Goal: Information Seeking & Learning: Learn about a topic

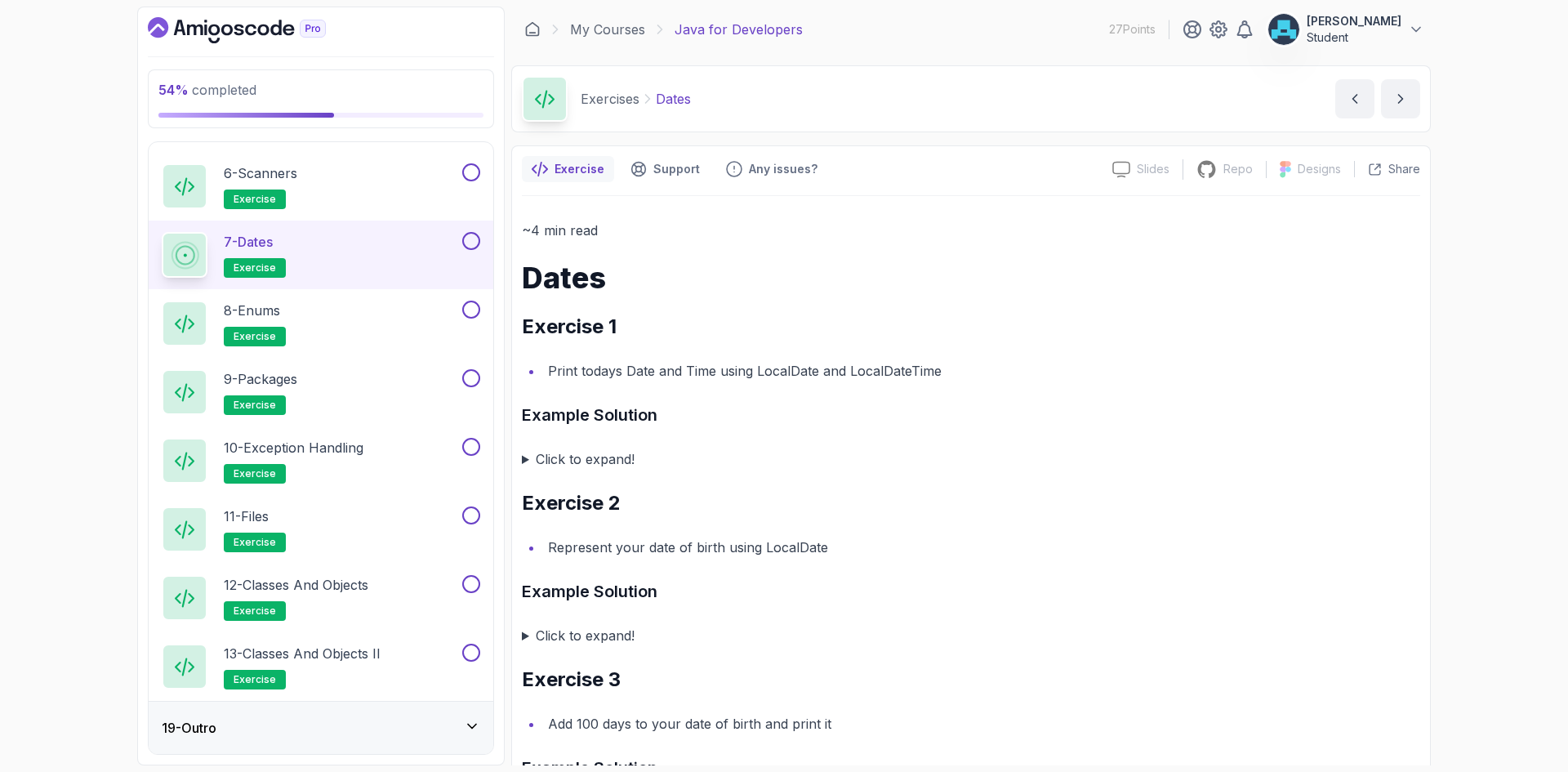
click at [625, 103] on p "Exercises" at bounding box center [609, 99] width 59 height 20
copy p "Exercises"
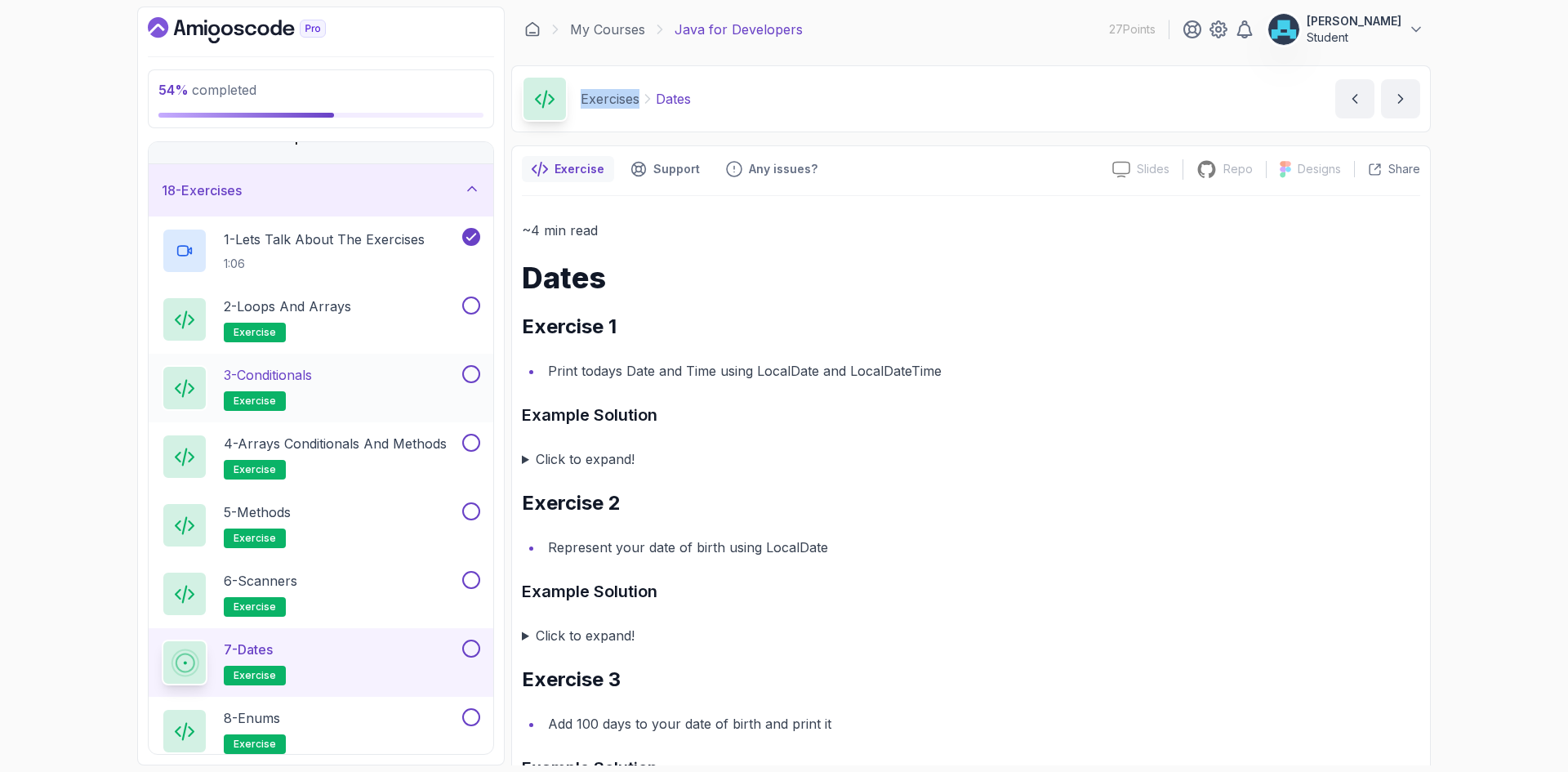
scroll to position [879, 0]
click at [362, 308] on div "2 - Loops and Arrays exercise" at bounding box center [310, 320] width 297 height 45
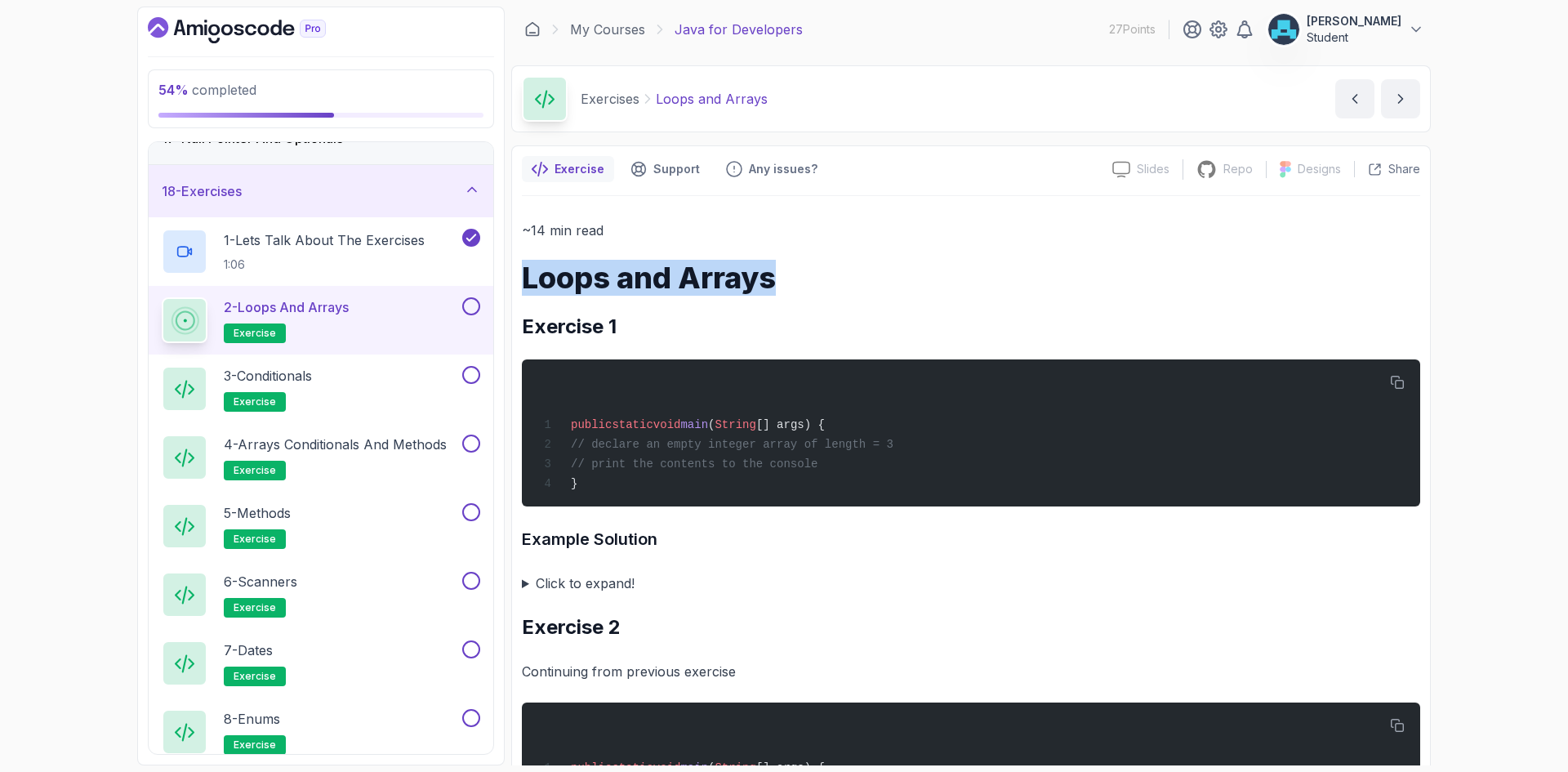
drag, startPoint x: 522, startPoint y: 282, endPoint x: 784, endPoint y: 283, distance: 262.0
click at [784, 283] on h1 "Loops and Arrays" at bounding box center [971, 278] width 898 height 33
copy h1 "Loops and Arrays"
drag, startPoint x: 525, startPoint y: 328, endPoint x: 628, endPoint y: 324, distance: 103.1
click at [628, 324] on h2 "Exercise 1" at bounding box center [971, 327] width 898 height 26
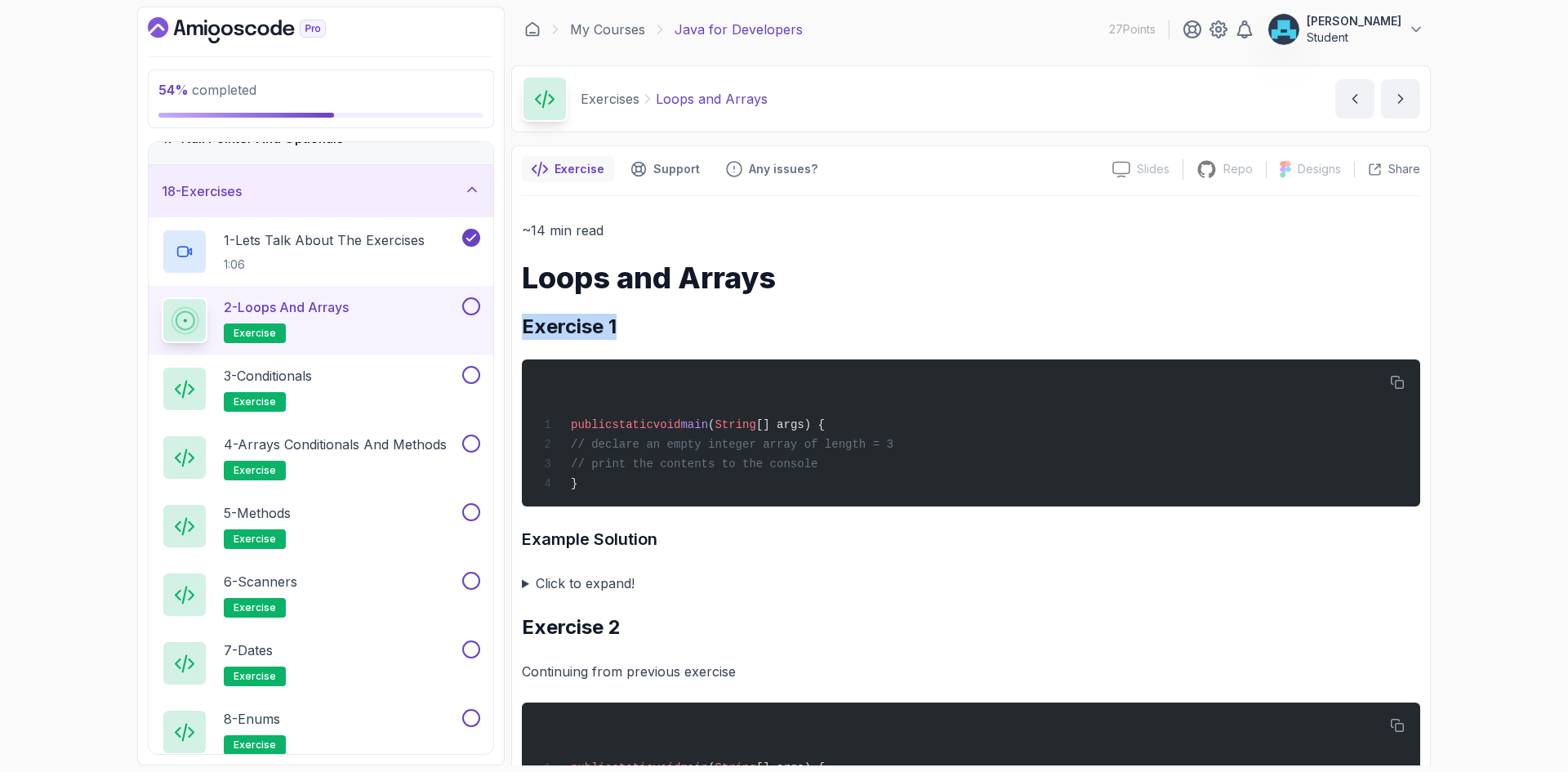
copy h2 "Exercise 1"
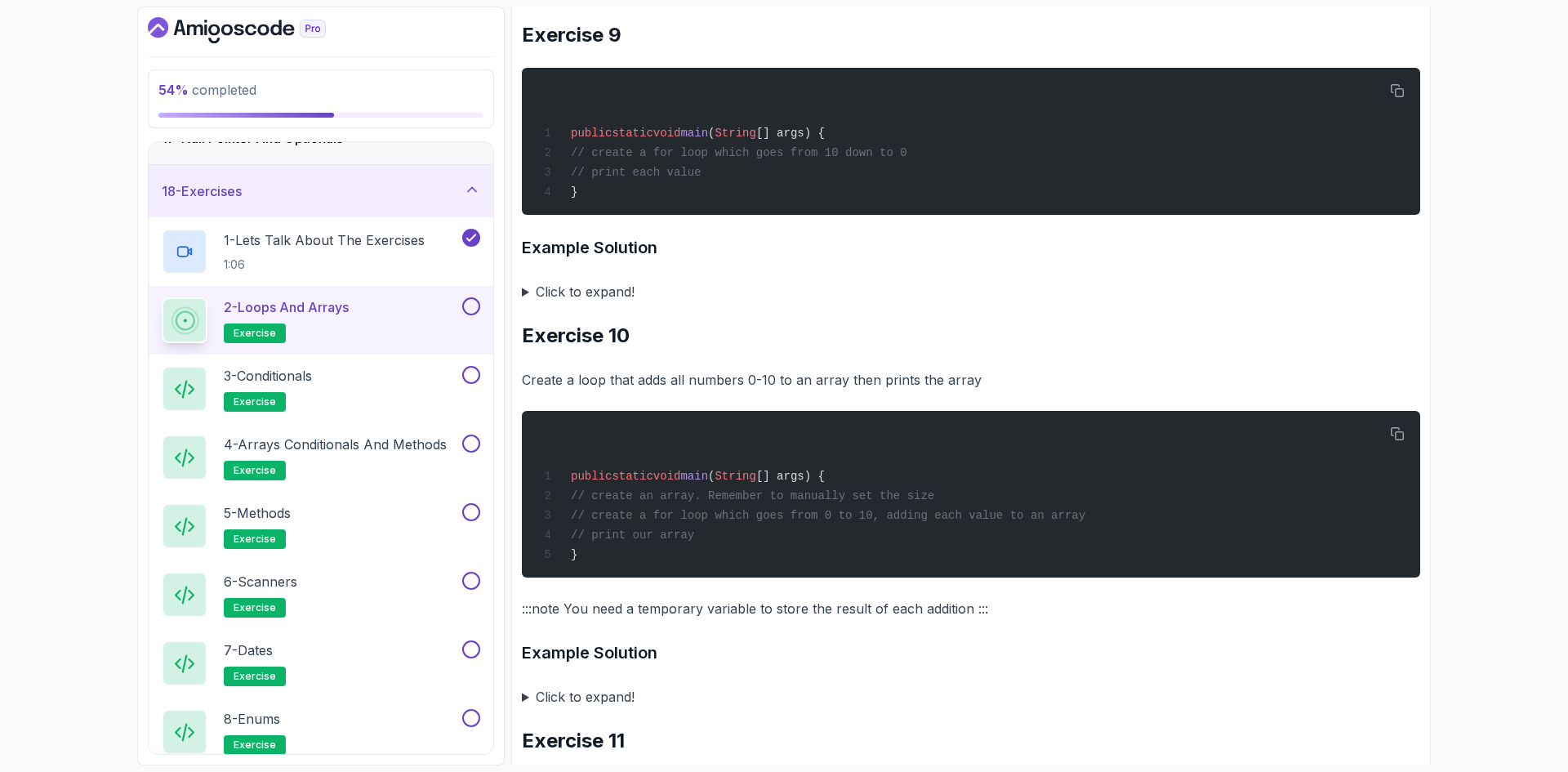
click at [817, 348] on h2 "Exercise 10" at bounding box center [971, 336] width 898 height 26
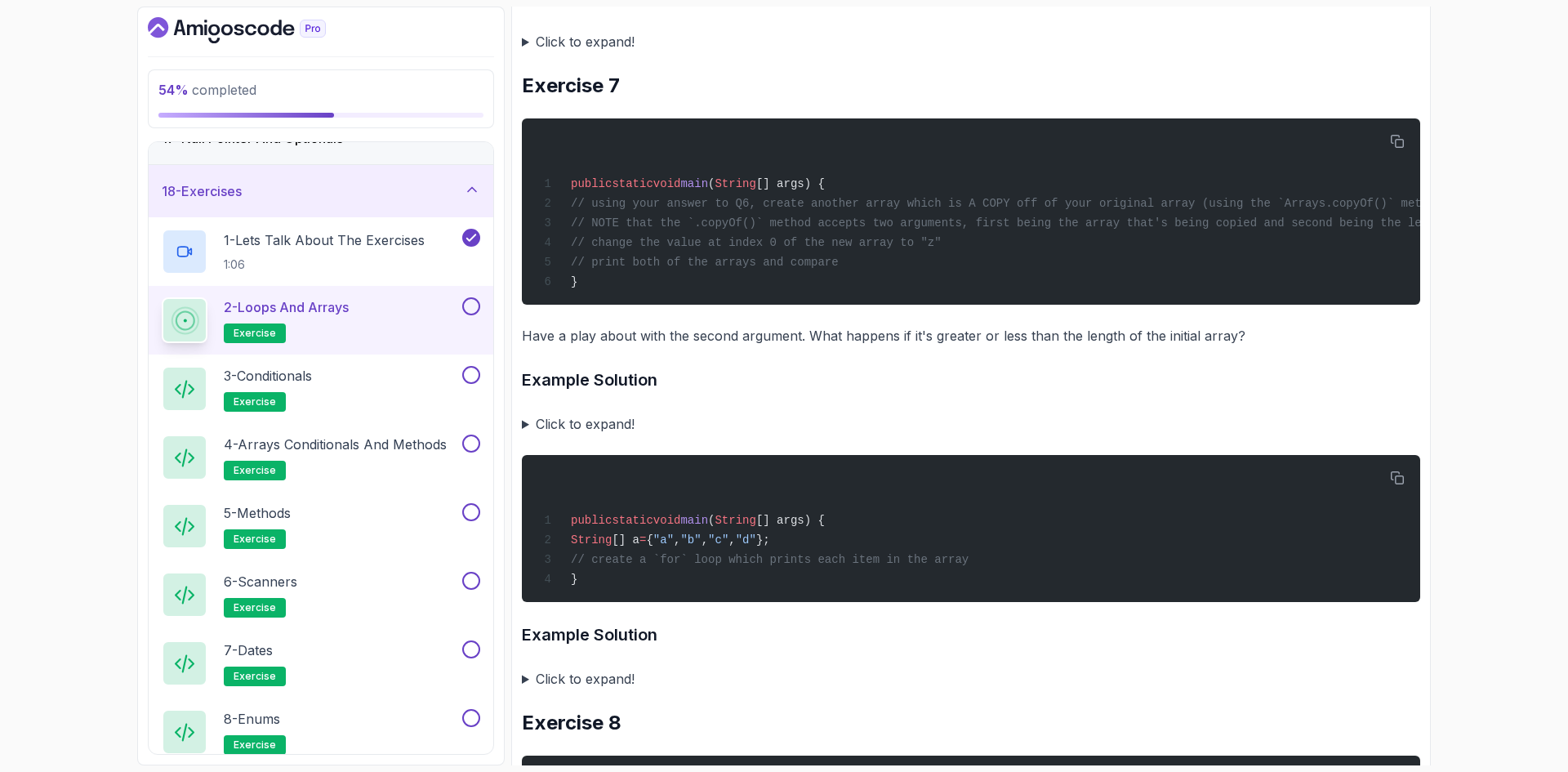
scroll to position [247, 0]
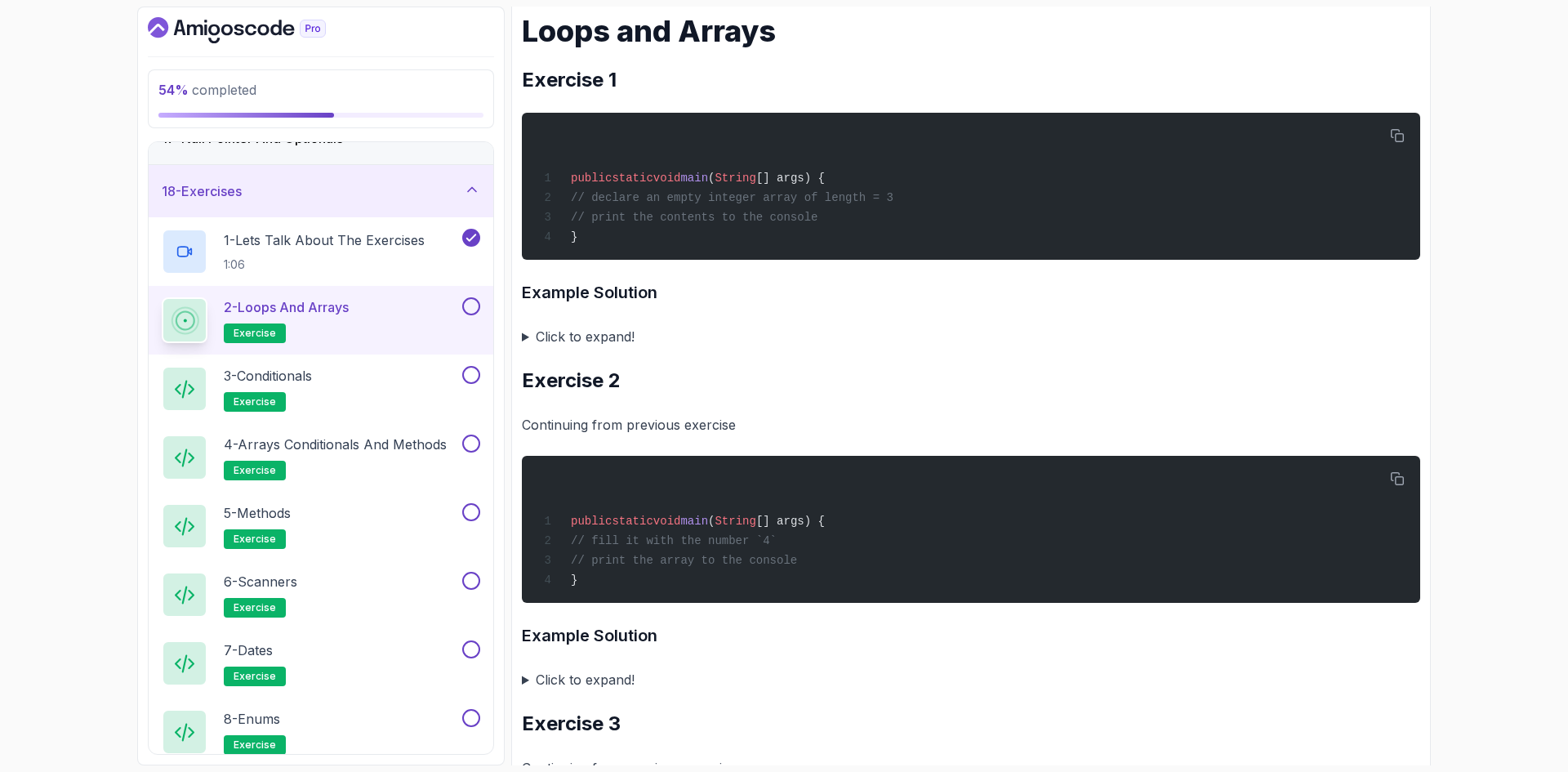
drag, startPoint x: 742, startPoint y: 463, endPoint x: 750, endPoint y: 173, distance: 290.1
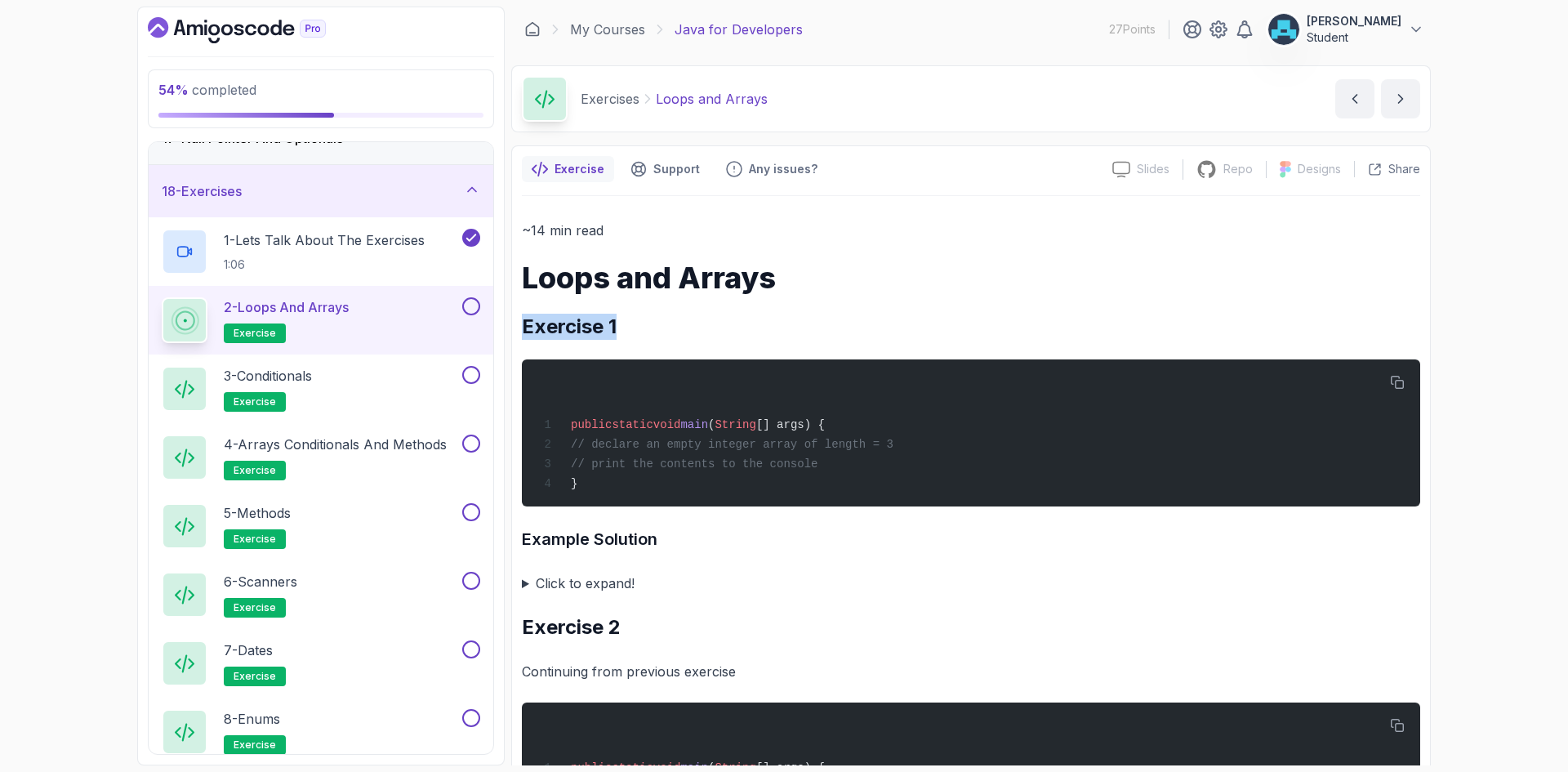
drag, startPoint x: 524, startPoint y: 329, endPoint x: 626, endPoint y: 325, distance: 102.1
click at [626, 325] on h2 "Exercise 1" at bounding box center [971, 327] width 898 height 26
copy h2 "Exercise 1"
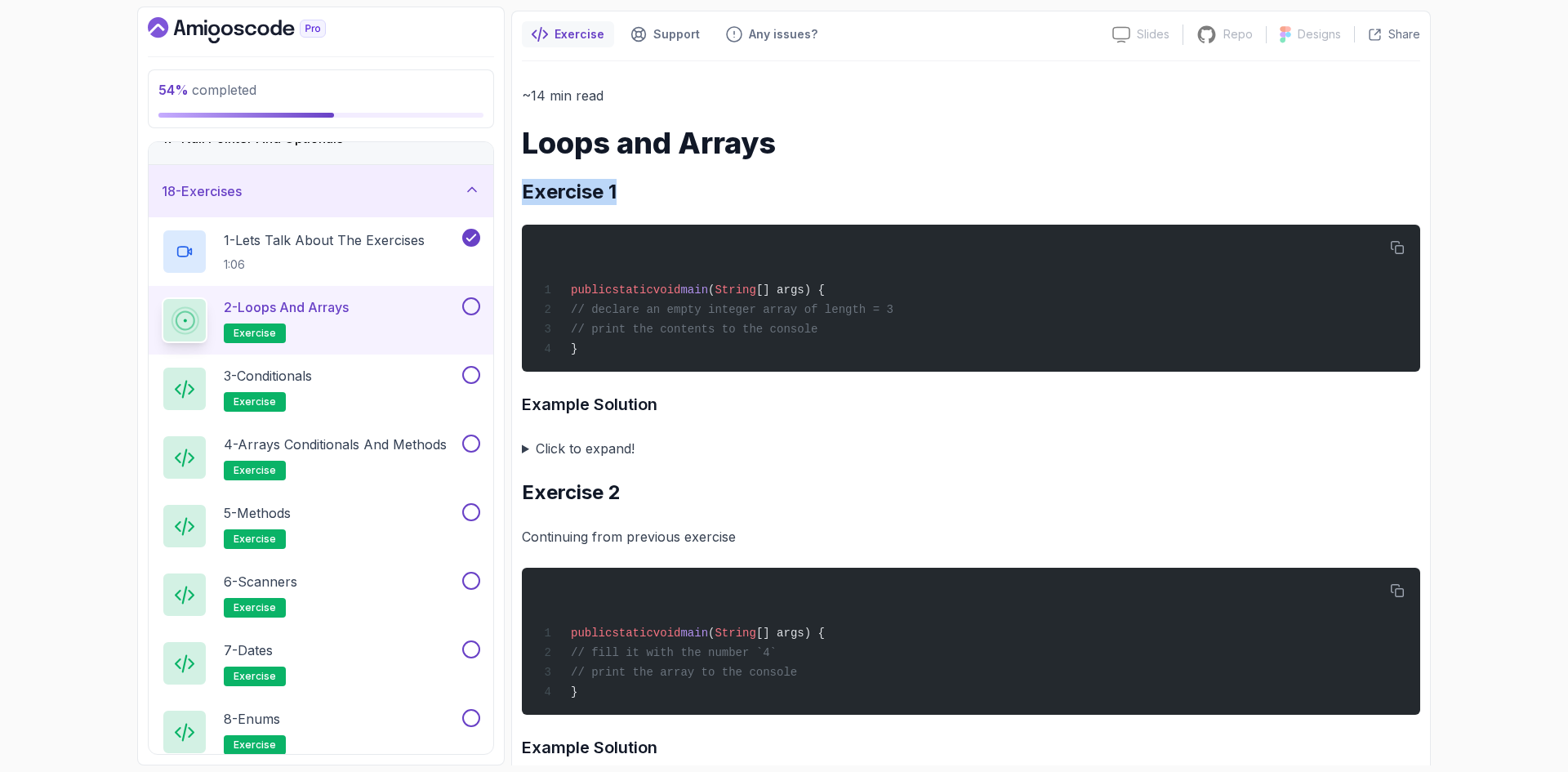
scroll to position [163, 0]
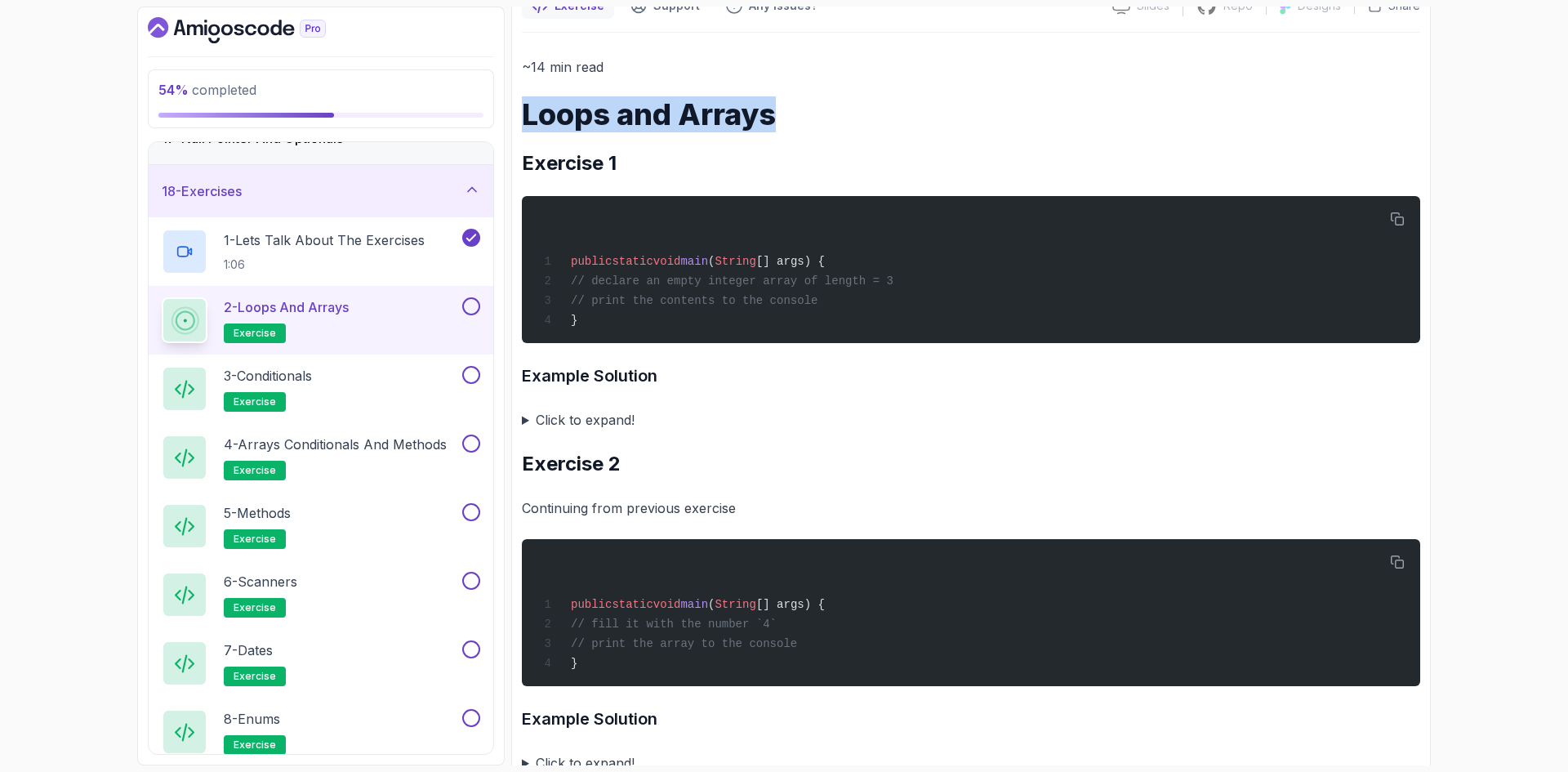
drag, startPoint x: 526, startPoint y: 116, endPoint x: 788, endPoint y: 112, distance: 262.0
click at [797, 112] on h1 "Loops and Arrays" at bounding box center [971, 115] width 898 height 33
copy h1 "Loops and Arrays"
click at [569, 378] on h3 "Example Solution" at bounding box center [971, 376] width 898 height 26
click at [524, 424] on summary "Click to expand!" at bounding box center [971, 420] width 898 height 23
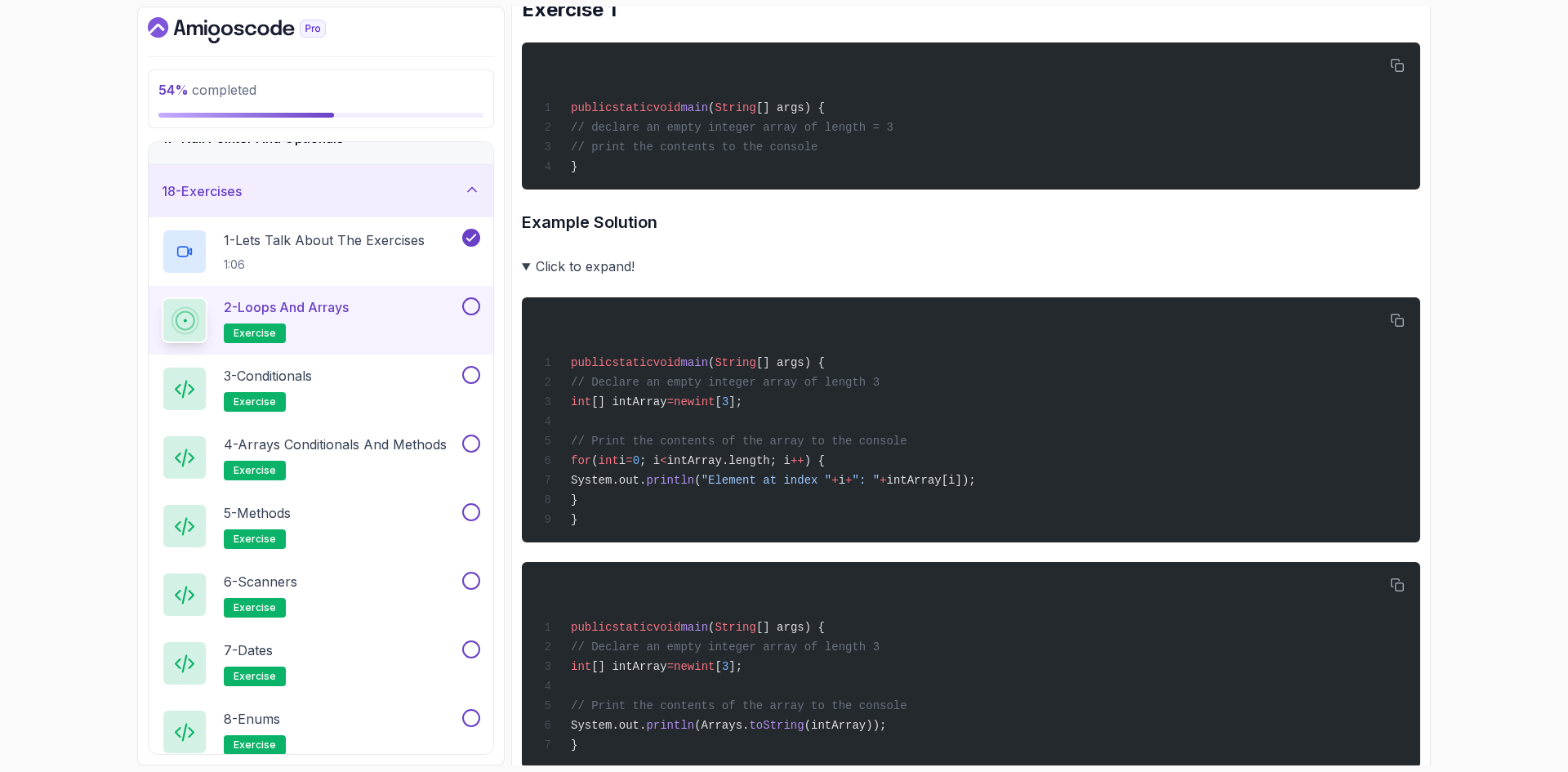
scroll to position [327, 0]
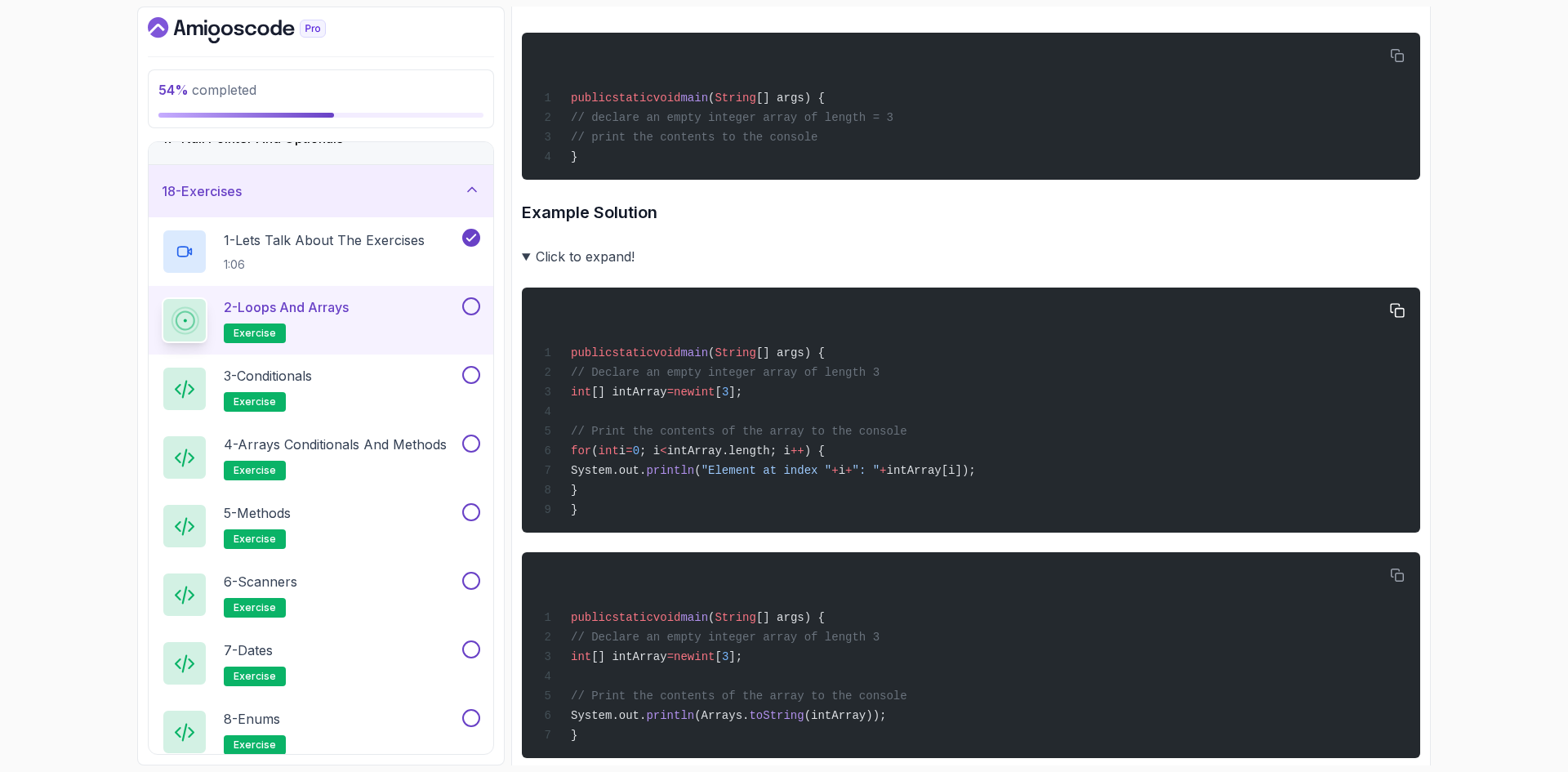
drag, startPoint x: 620, startPoint y: 481, endPoint x: 1031, endPoint y: 476, distance: 411.0
click at [1031, 476] on div "public static void main ( String [] args) { // Declare an empty integer array o…" at bounding box center [971, 410] width 872 height 225
copy span "System.out. println ( "Element at index " + i + ": " + intArray[i]);"
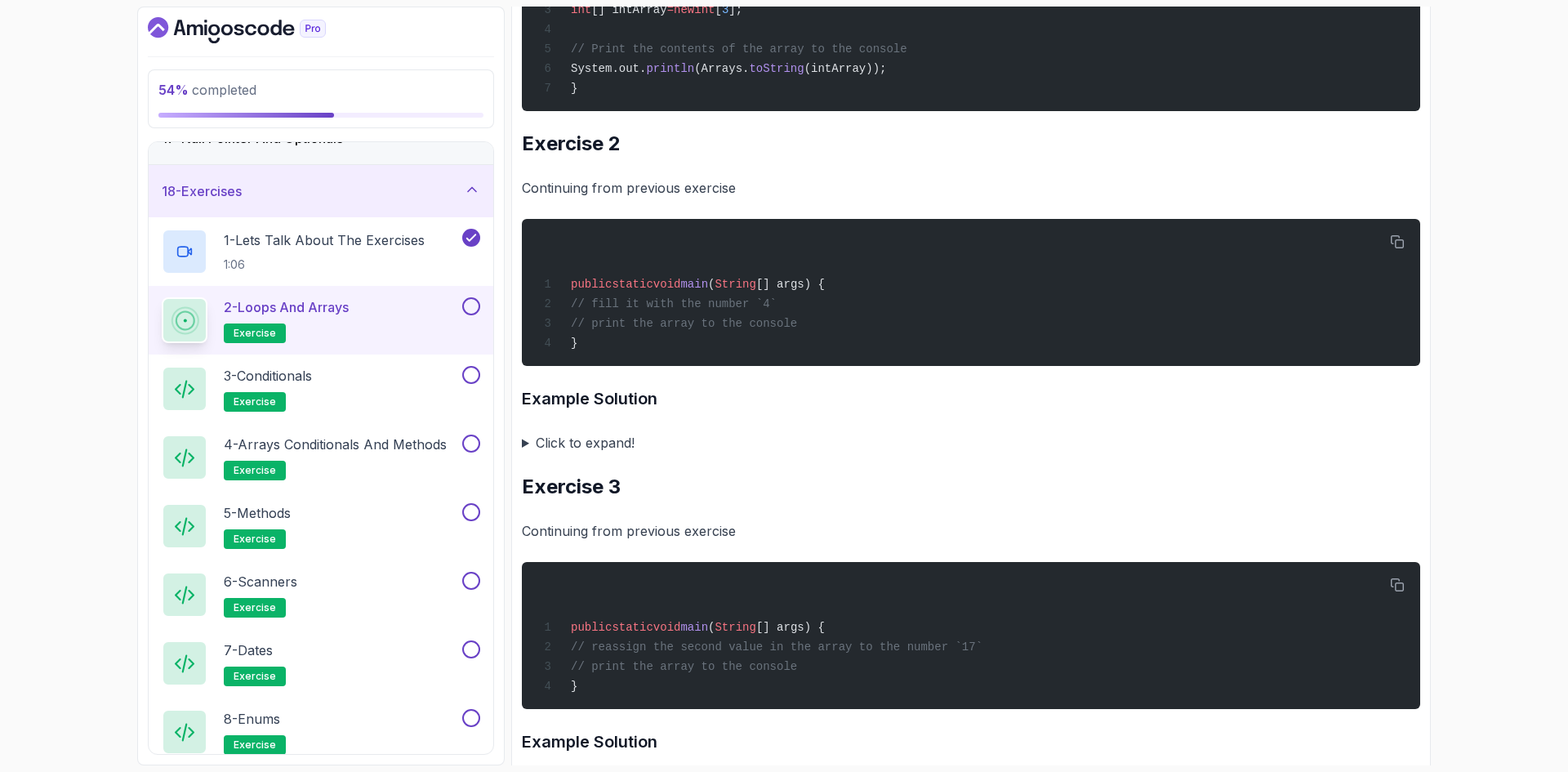
scroll to position [980, 0]
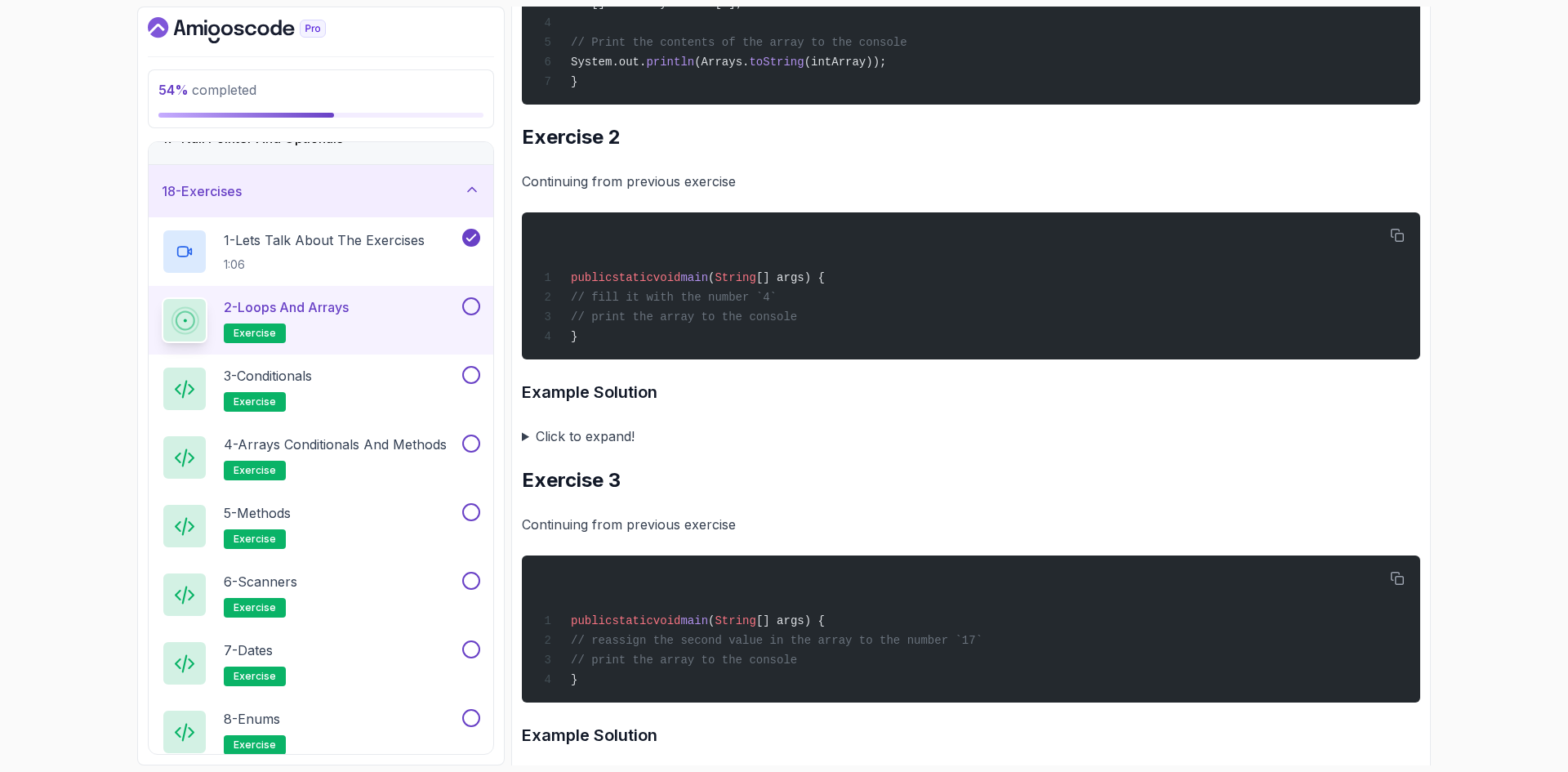
click at [576, 448] on summary "Click to expand!" at bounding box center [971, 436] width 898 height 23
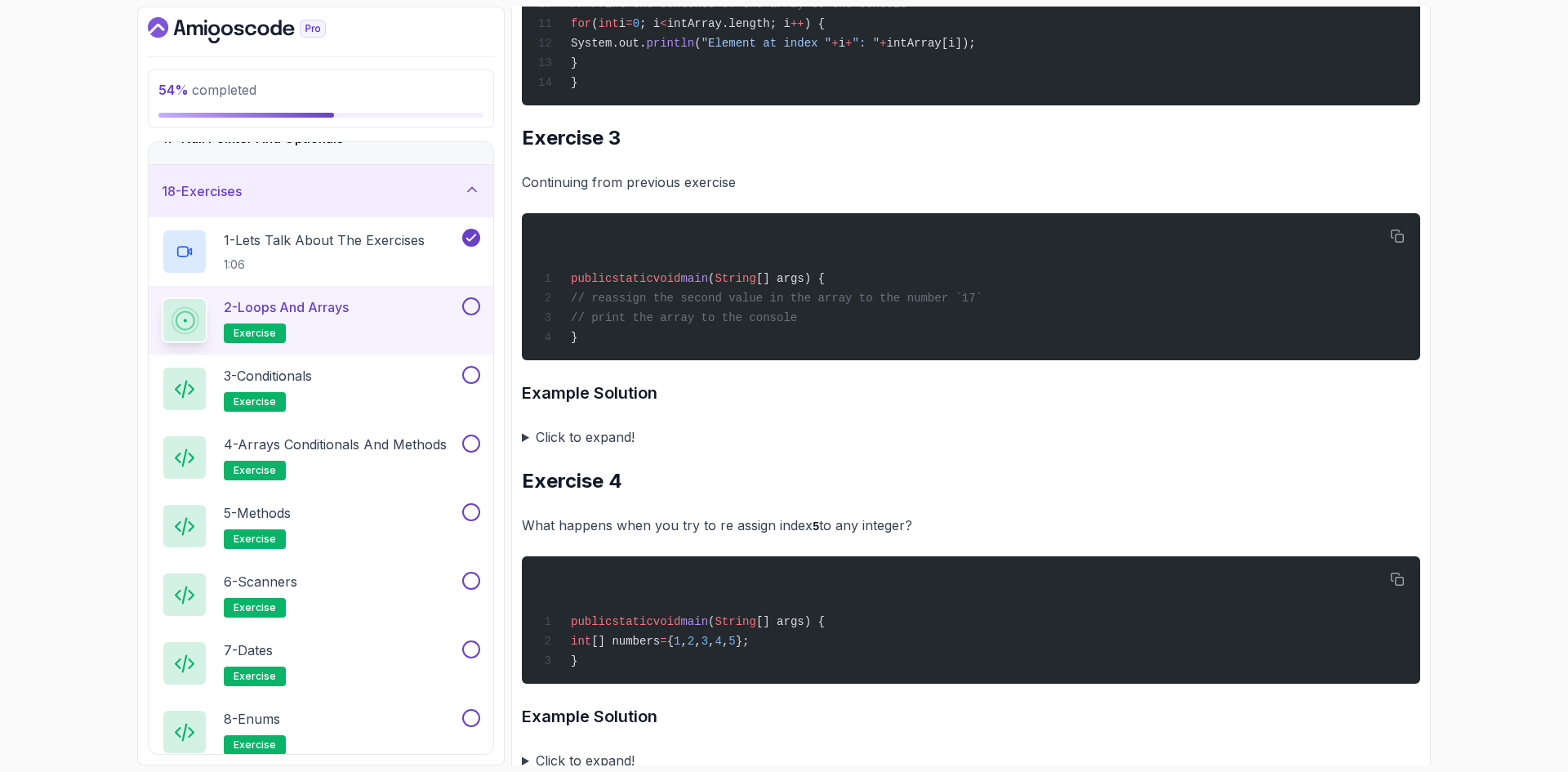
scroll to position [1715, 0]
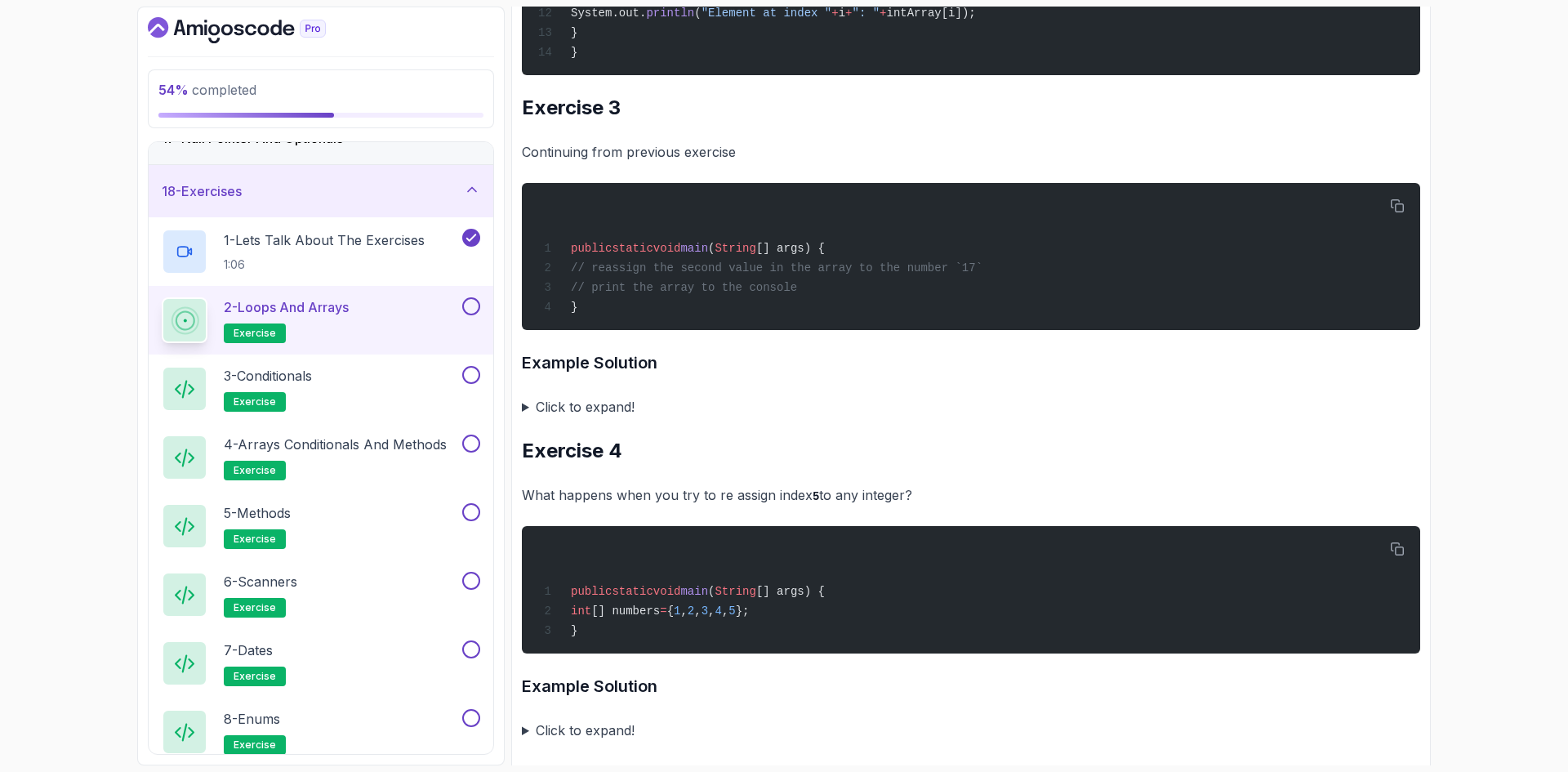
click at [525, 418] on summary "Click to expand!" at bounding box center [971, 407] width 898 height 23
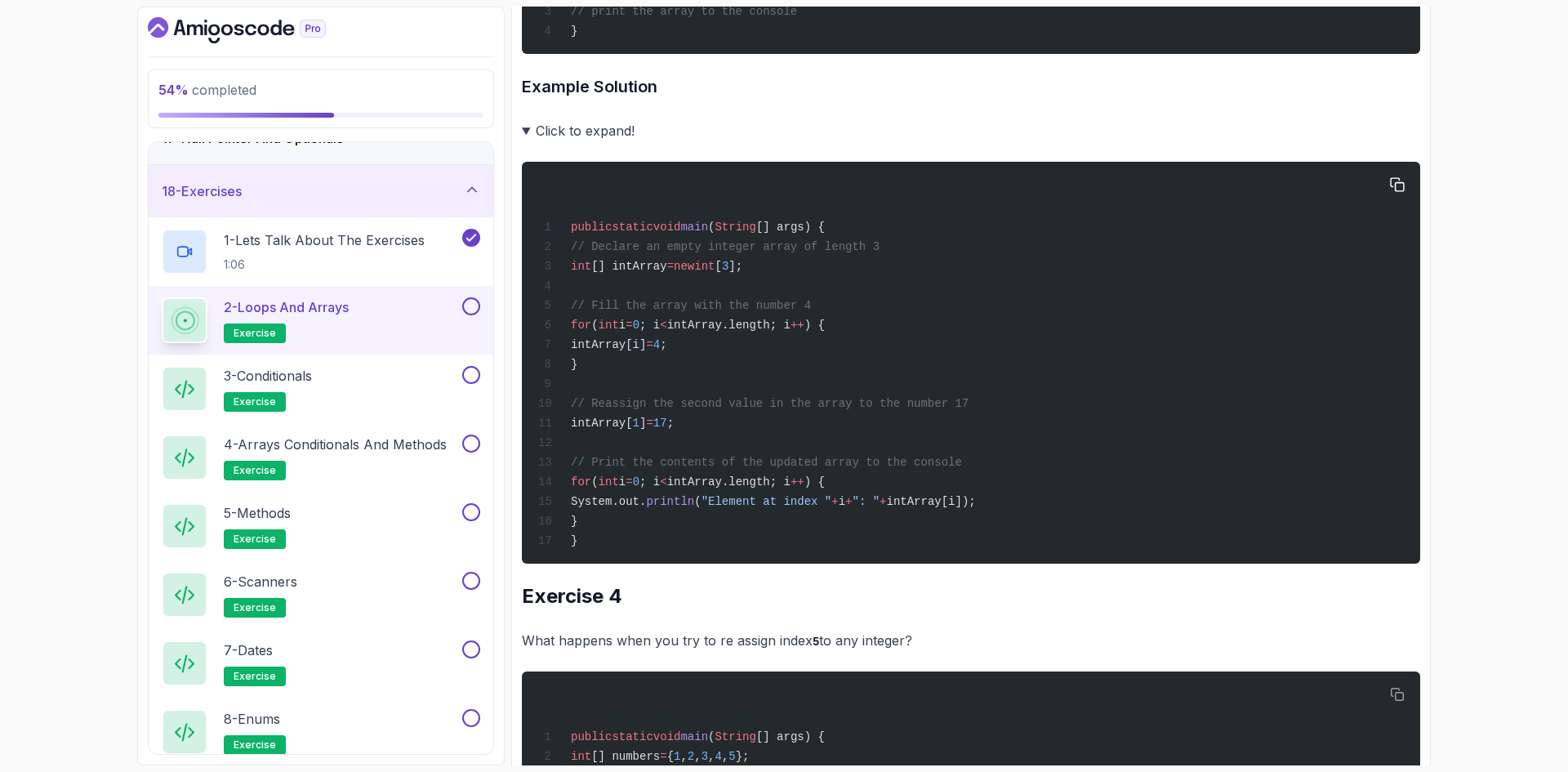
scroll to position [2042, 0]
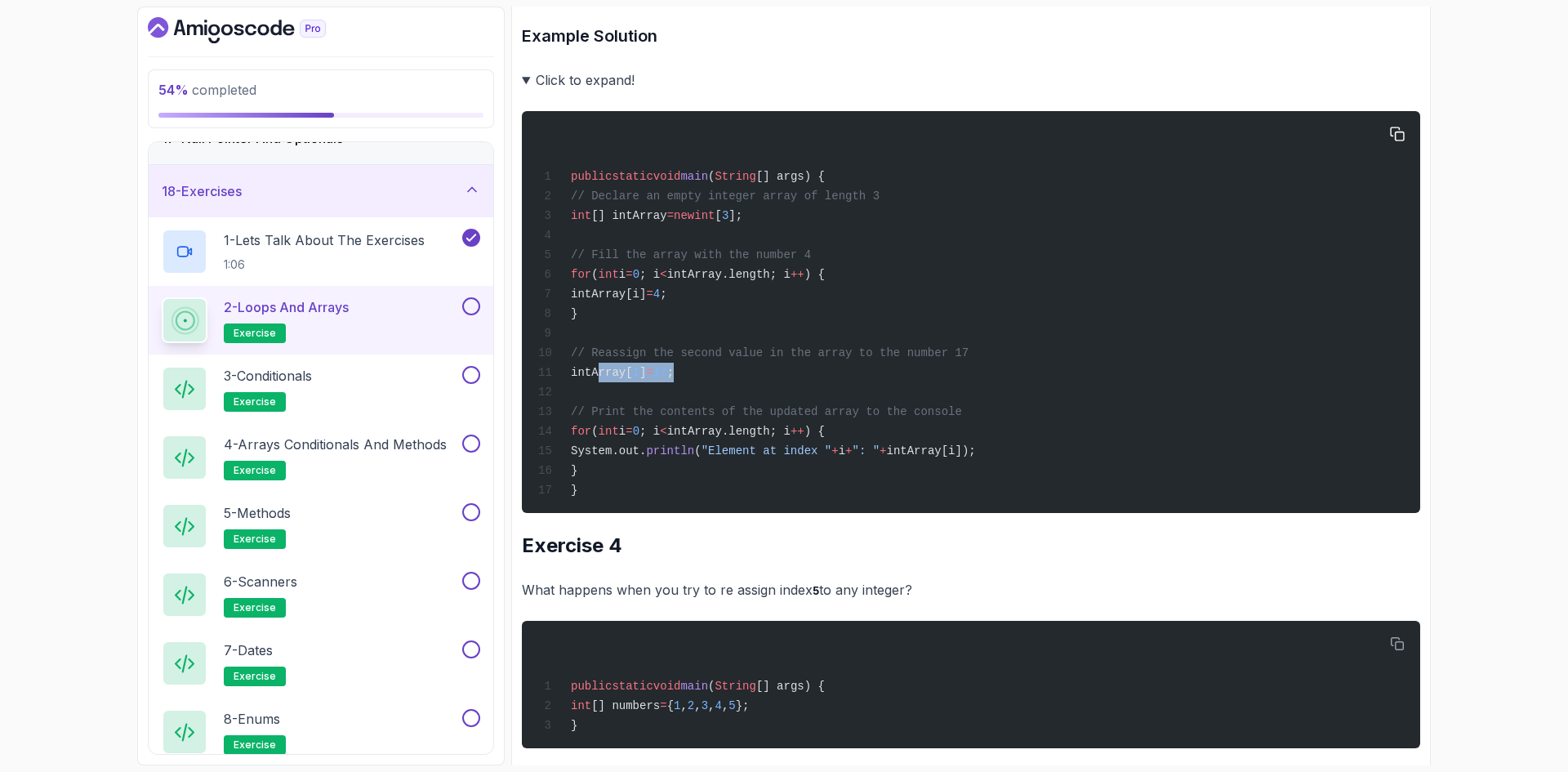
drag, startPoint x: 599, startPoint y: 417, endPoint x: 732, endPoint y: 415, distance: 133.0
click at [732, 415] on div "public static void main ( String [] args) { // Declare an empty integer array o…" at bounding box center [971, 311] width 872 height 382
copy span "intArray[ 1 ] = 17 ;"
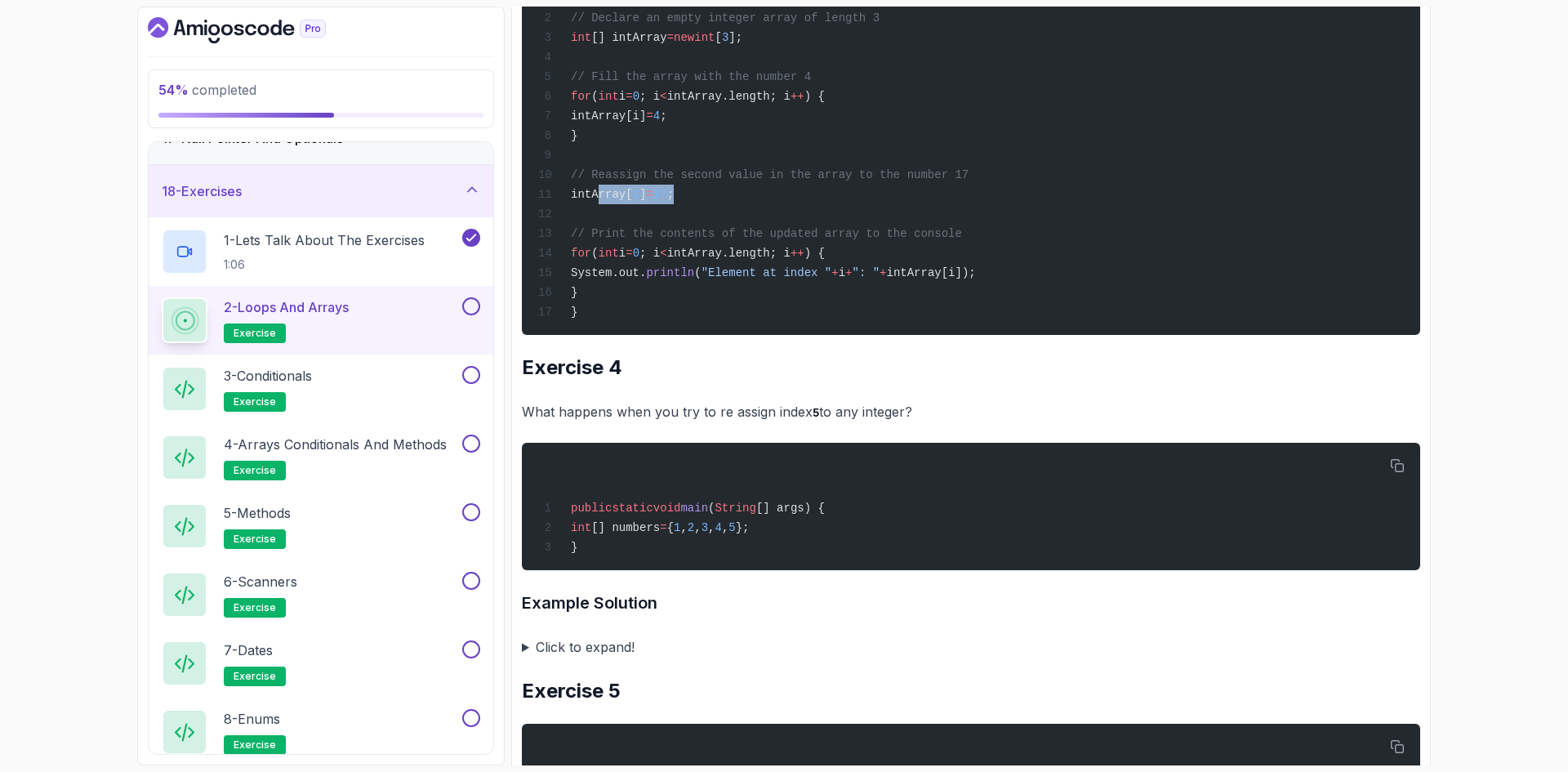
scroll to position [2286, 0]
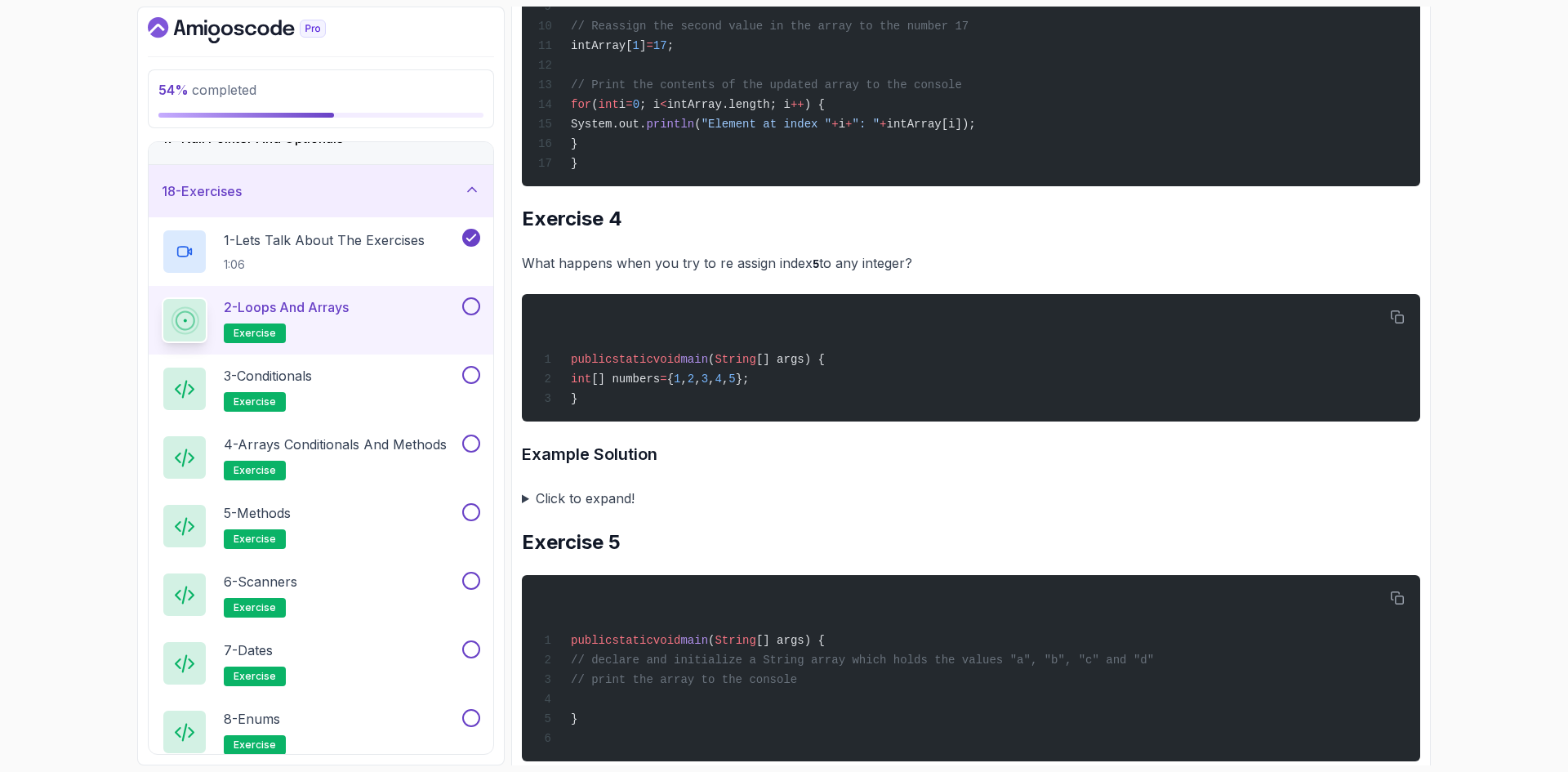
click at [569, 509] on summary "Click to expand!" at bounding box center [971, 498] width 898 height 23
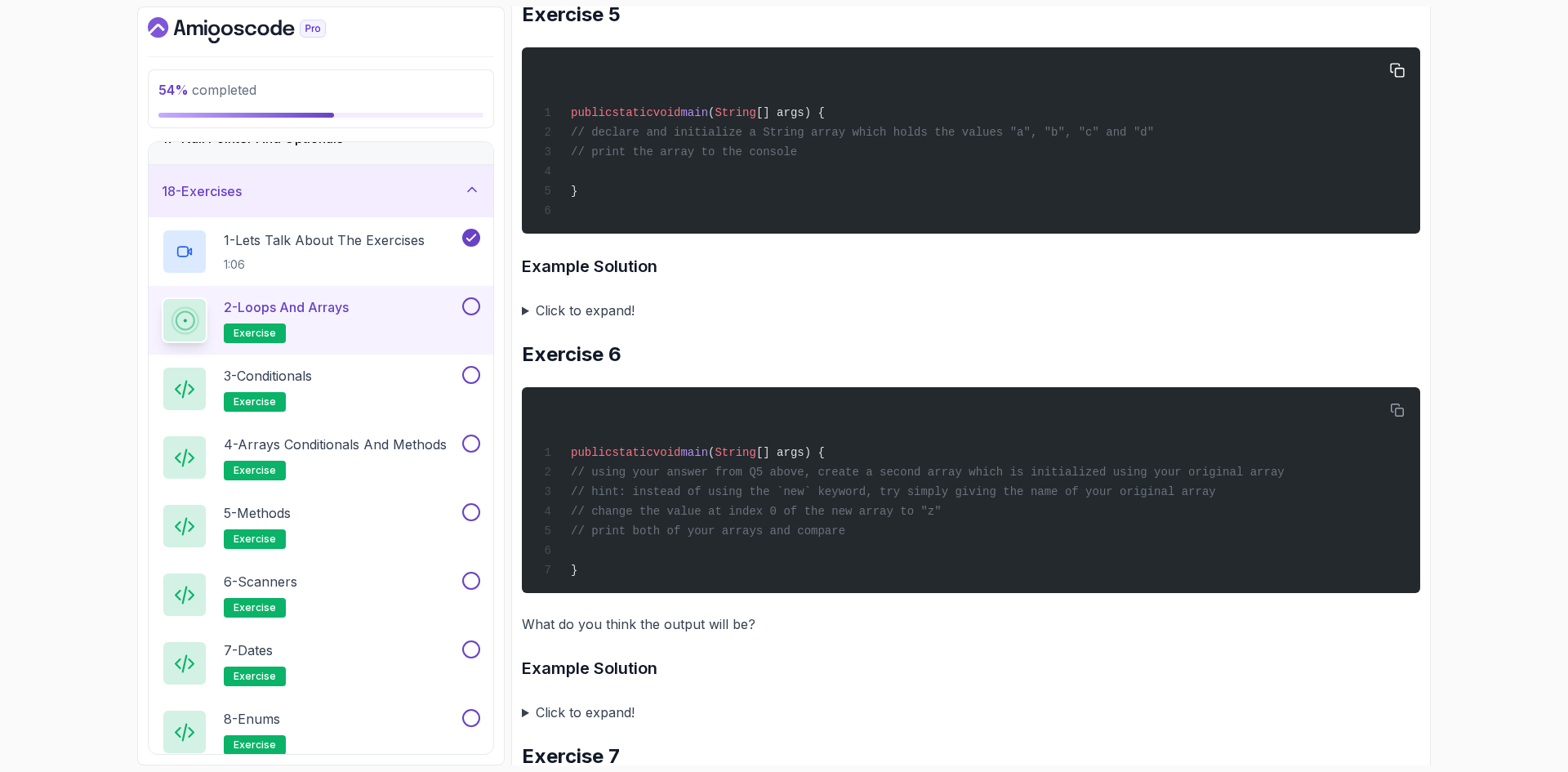
scroll to position [3266, 0]
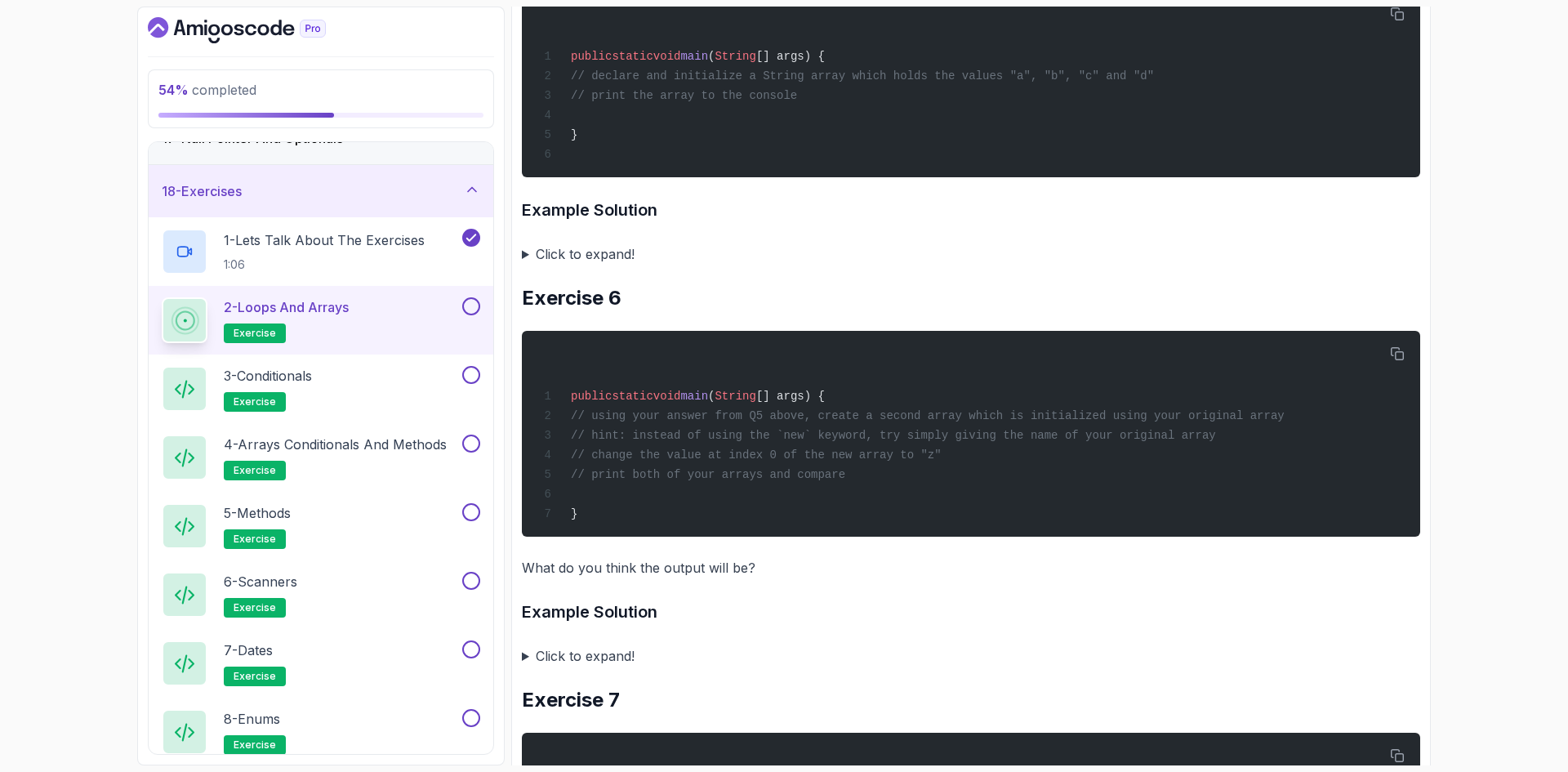
click at [524, 265] on summary "Click to expand!" at bounding box center [971, 254] width 898 height 23
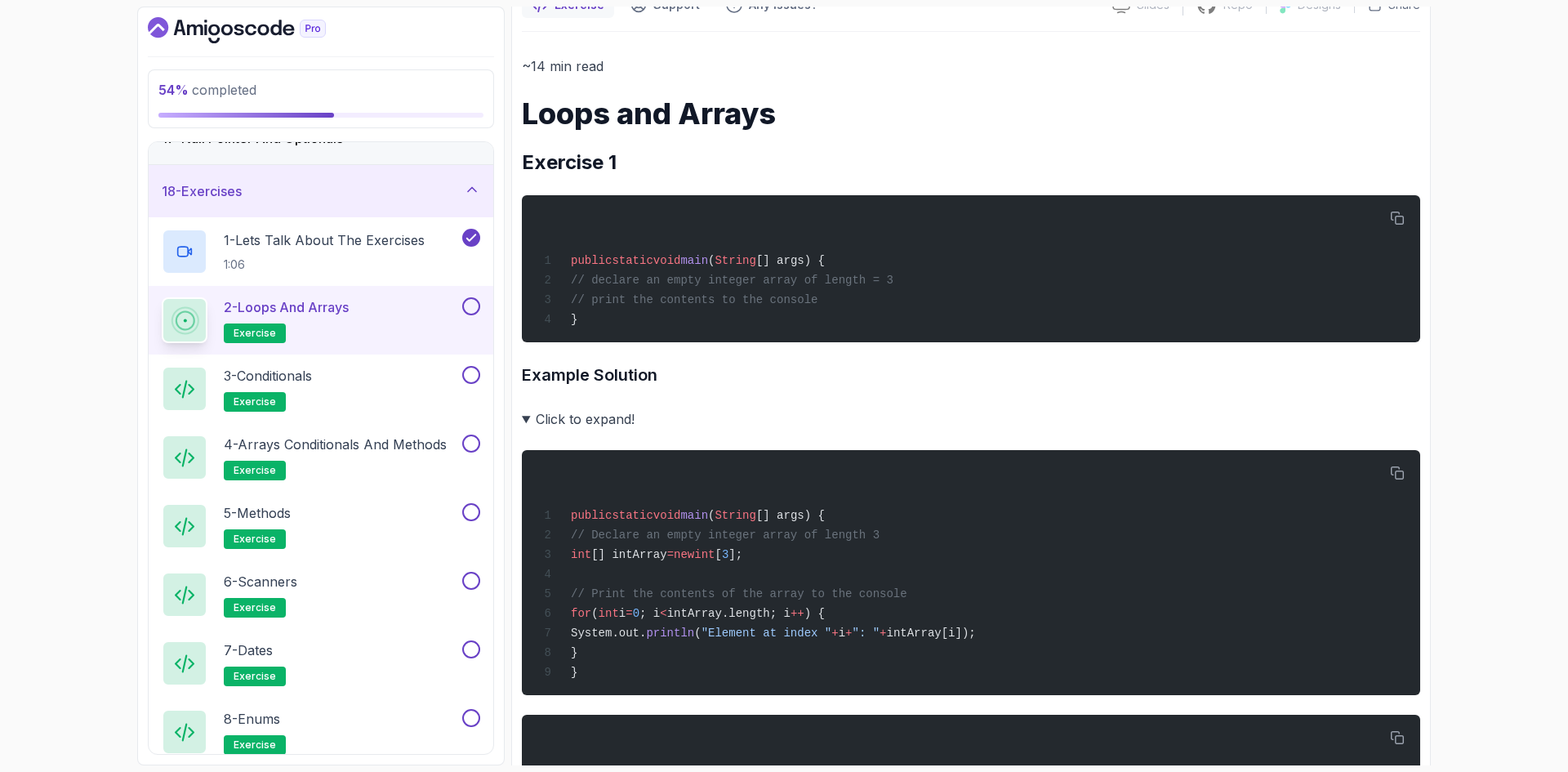
scroll to position [163, 0]
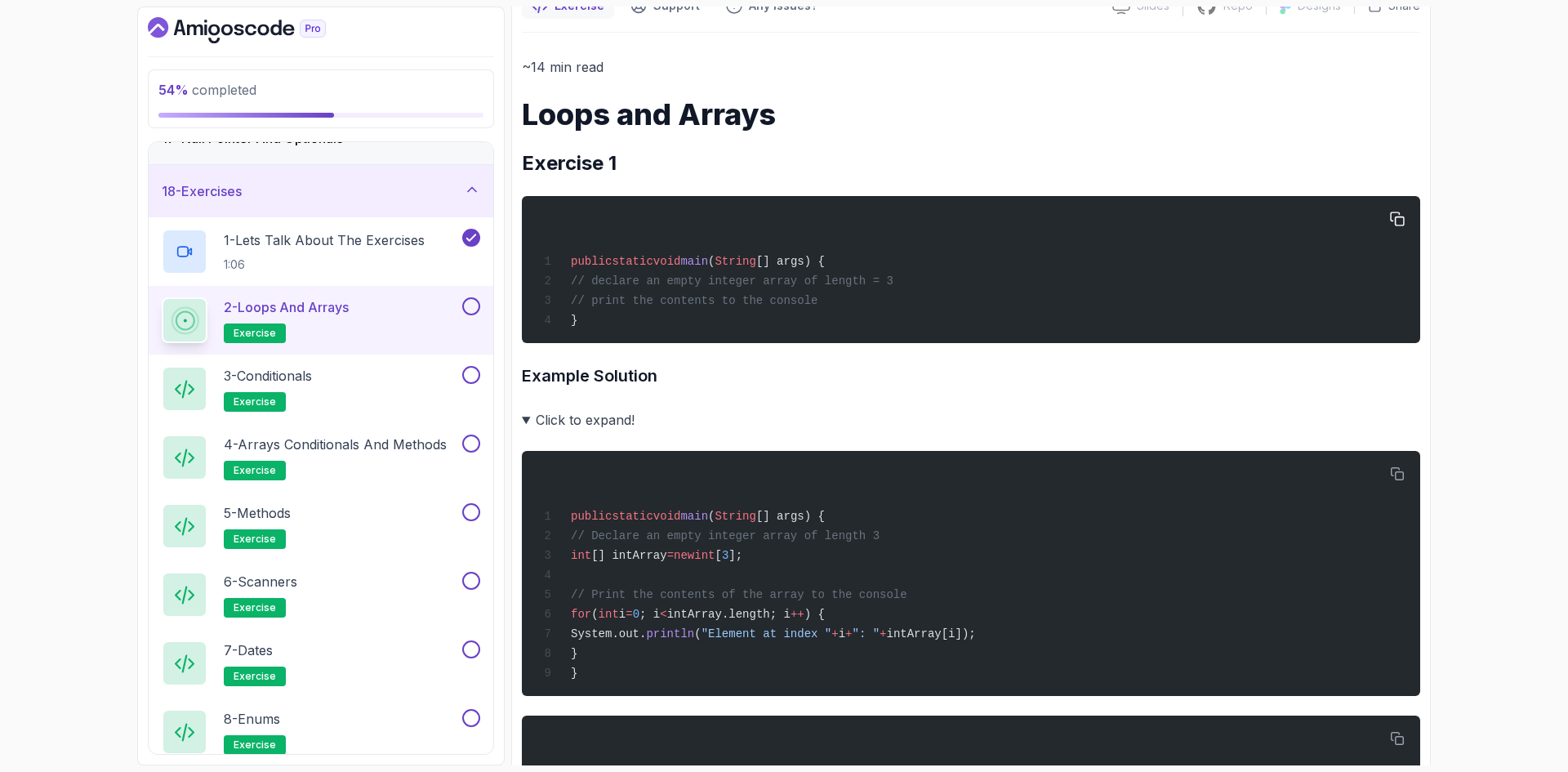
drag, startPoint x: 595, startPoint y: 282, endPoint x: 908, endPoint y: 278, distance: 313.0
click at [908, 278] on div "public static void main ( String [] args) { // declare an empty integer array o…" at bounding box center [971, 269] width 872 height 127
copy span "// declare an empty integer array of length = 3"
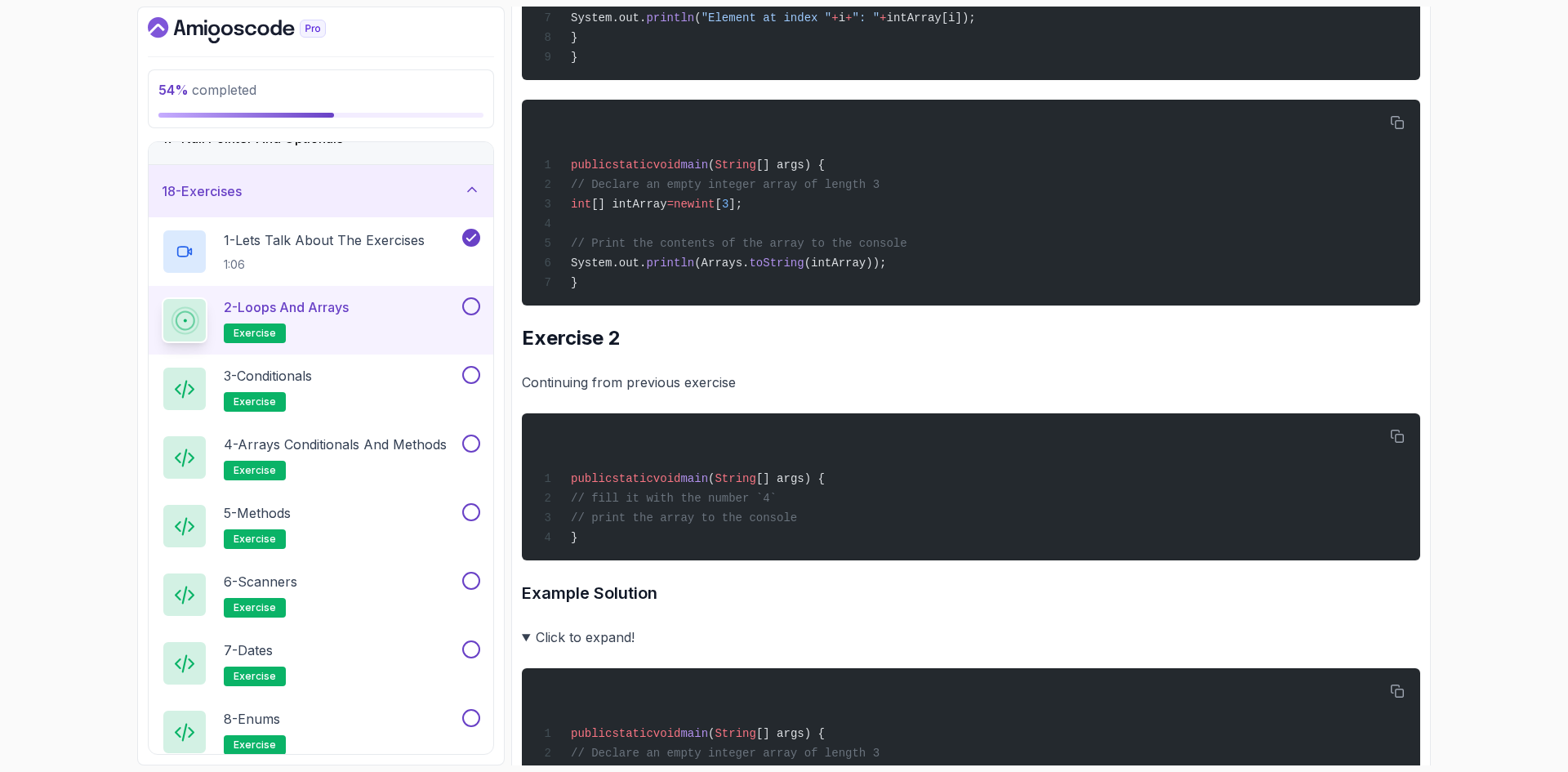
scroll to position [898, 0]
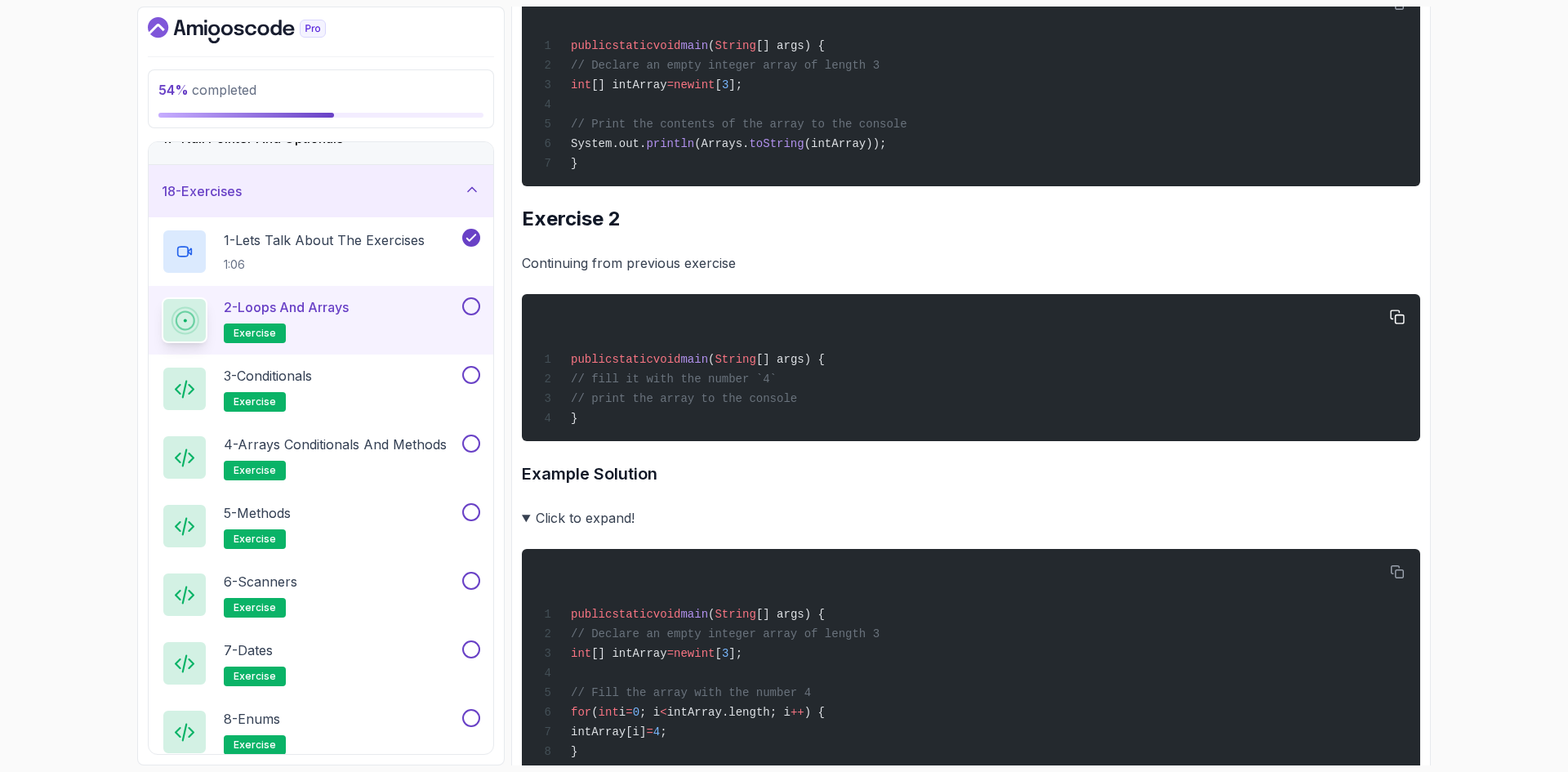
drag, startPoint x: 597, startPoint y: 400, endPoint x: 784, endPoint y: 393, distance: 187.1
click at [784, 393] on div "public static void main ( String [] args) { // fill it with the number `4` // p…" at bounding box center [971, 367] width 872 height 127
copy span "// fill it with the number `4`"
click at [753, 386] on span "// fill it with the number `4`" at bounding box center [673, 379] width 206 height 13
drag, startPoint x: 595, startPoint y: 396, endPoint x: 849, endPoint y: 507, distance: 277.2
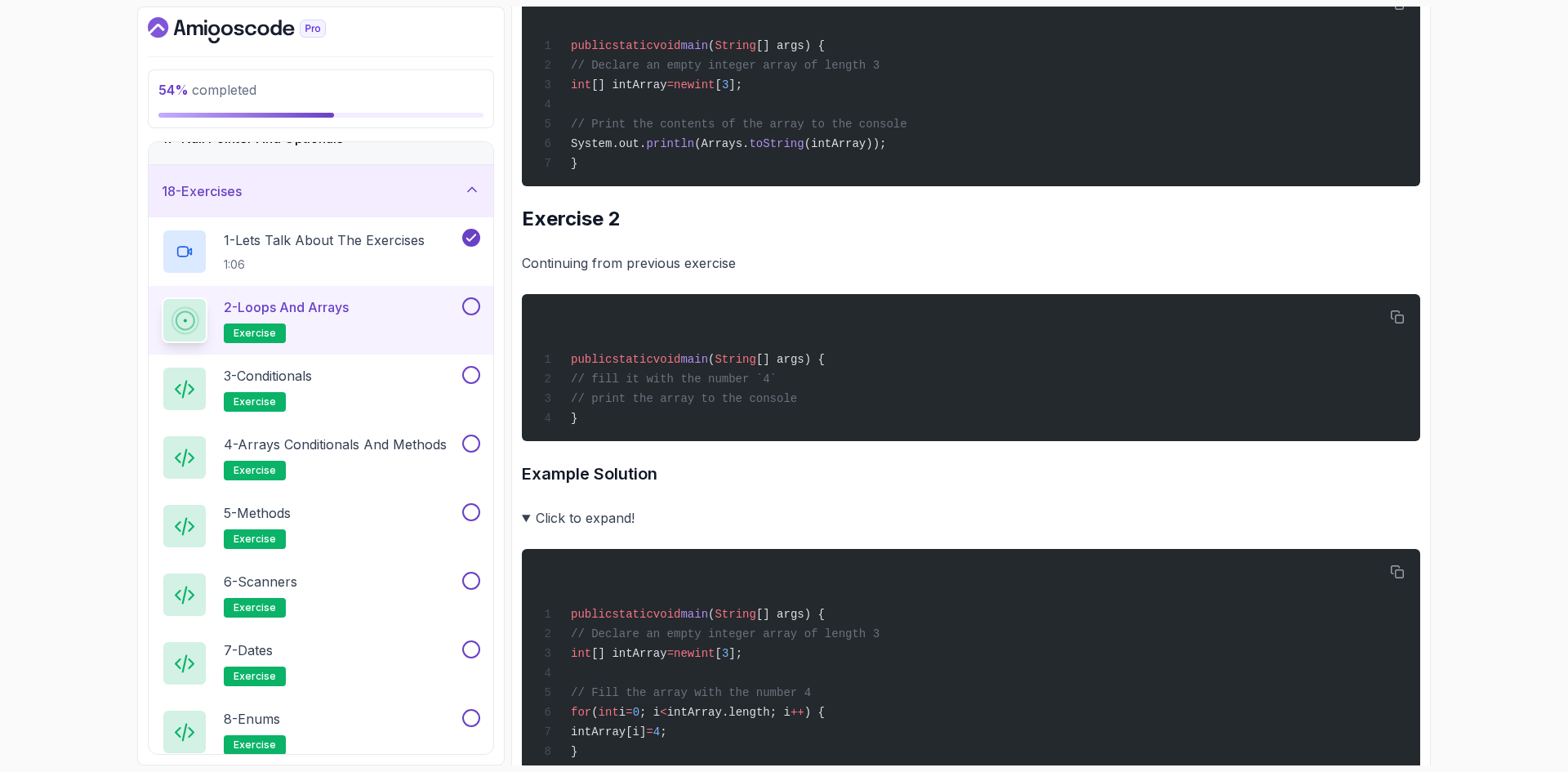
click at [792, 398] on div "public static void main ( String [] args) { // fill it with the number `4` // p…" at bounding box center [971, 367] width 872 height 127
copy span "// fill it with the number `4`"
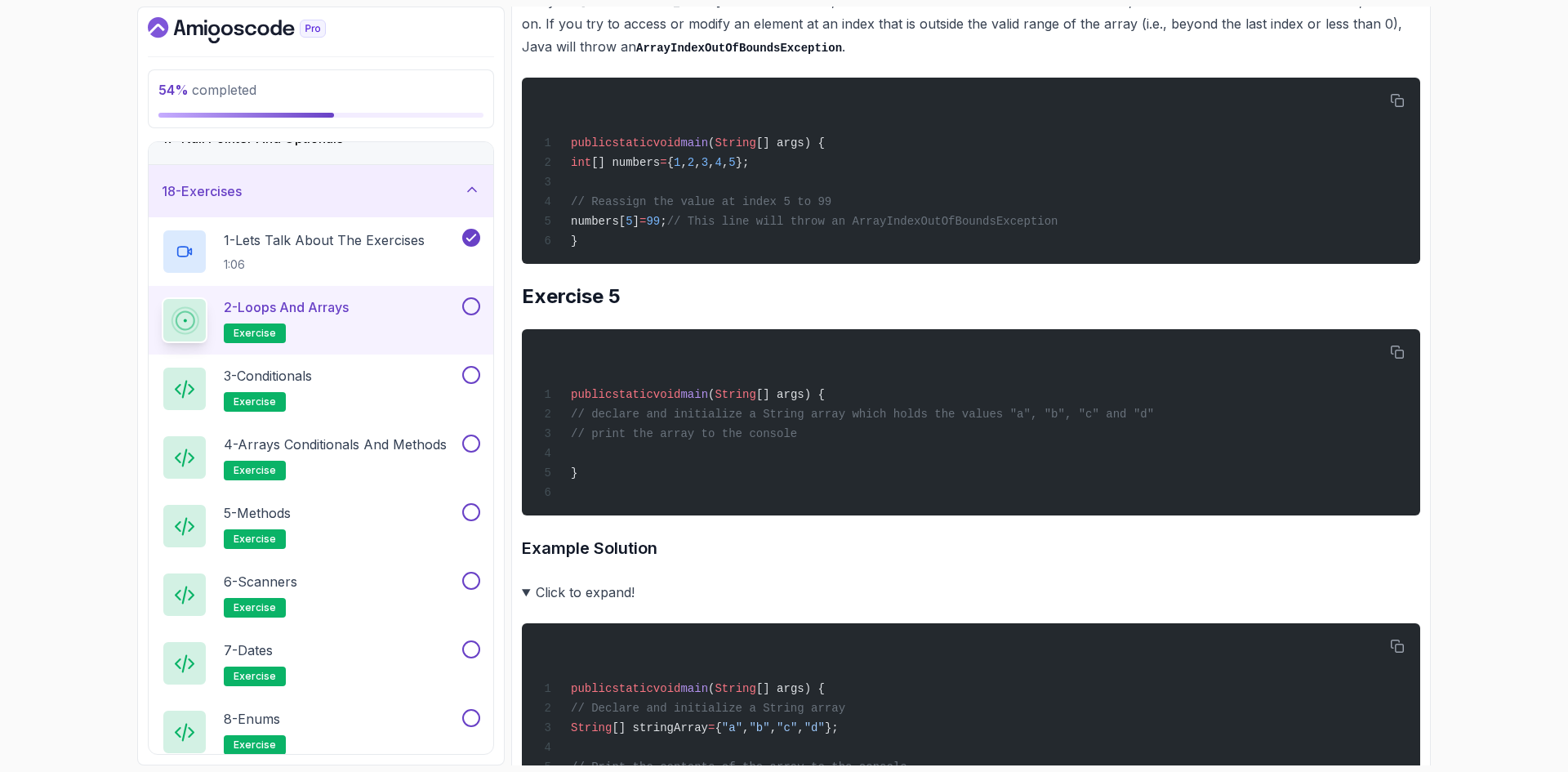
scroll to position [2940, 0]
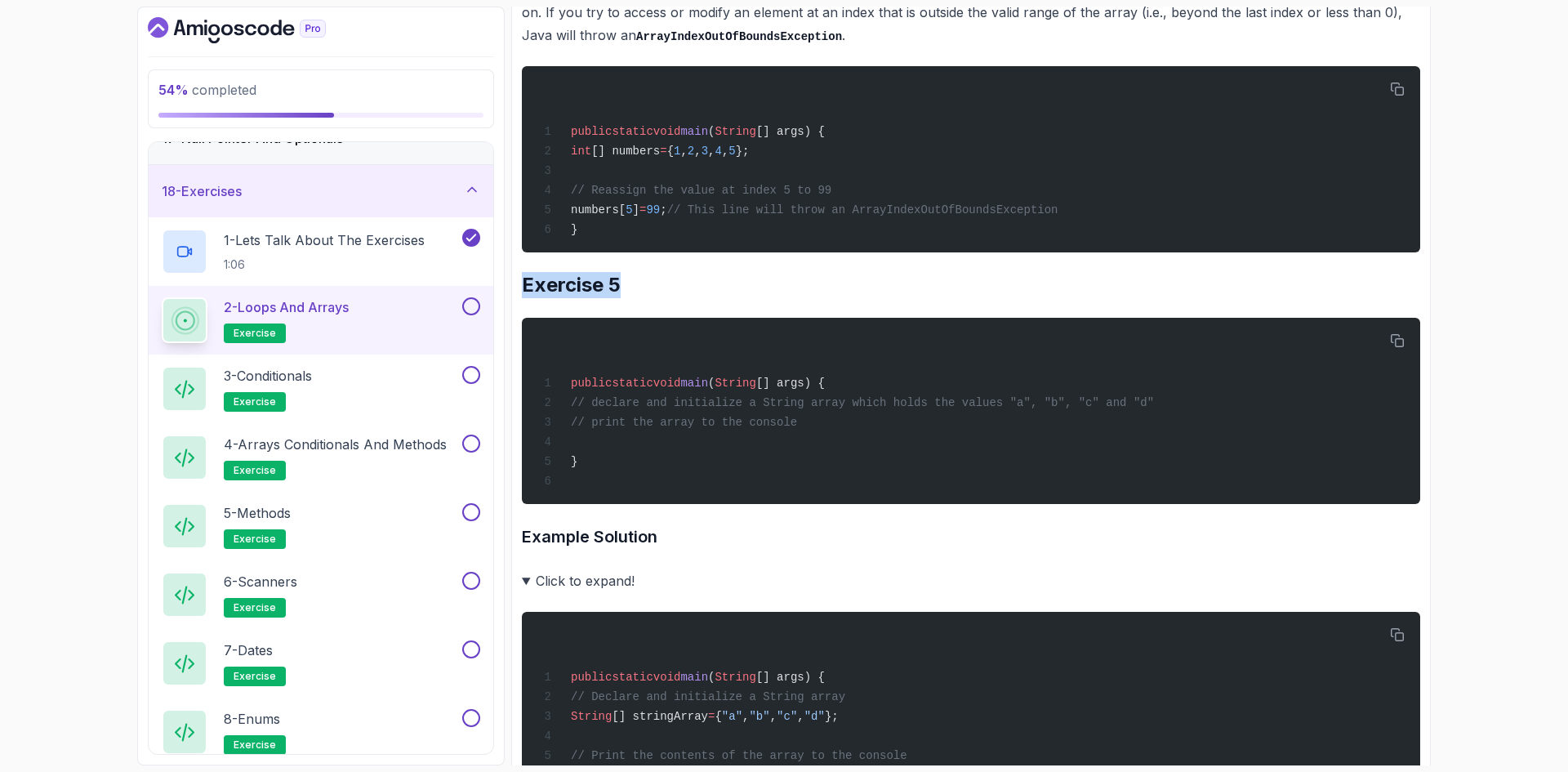
drag, startPoint x: 526, startPoint y: 338, endPoint x: 638, endPoint y: 339, distance: 112.0
click at [638, 298] on h2 "Exercise 5" at bounding box center [971, 285] width 898 height 26
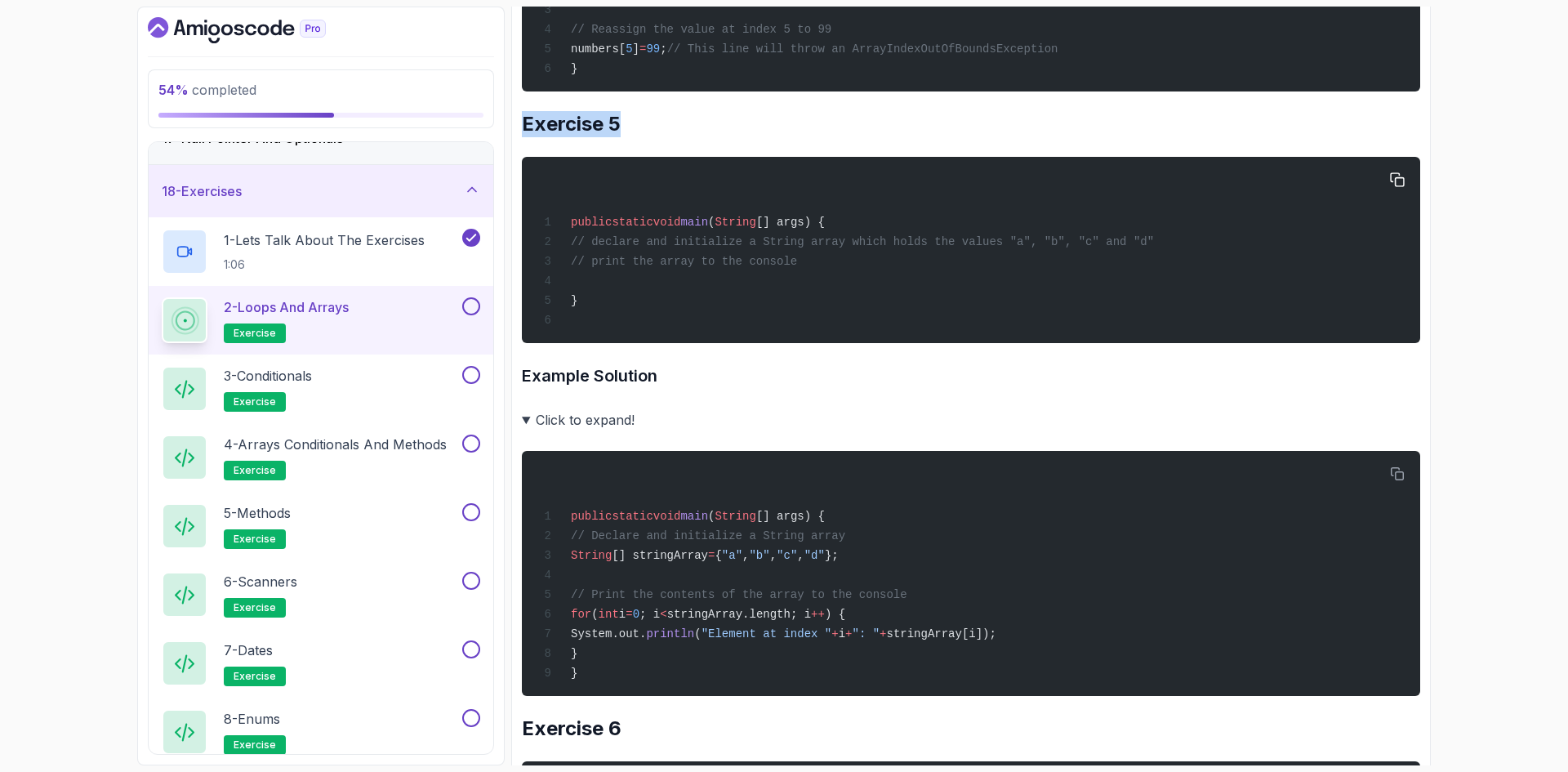
scroll to position [3103, 0]
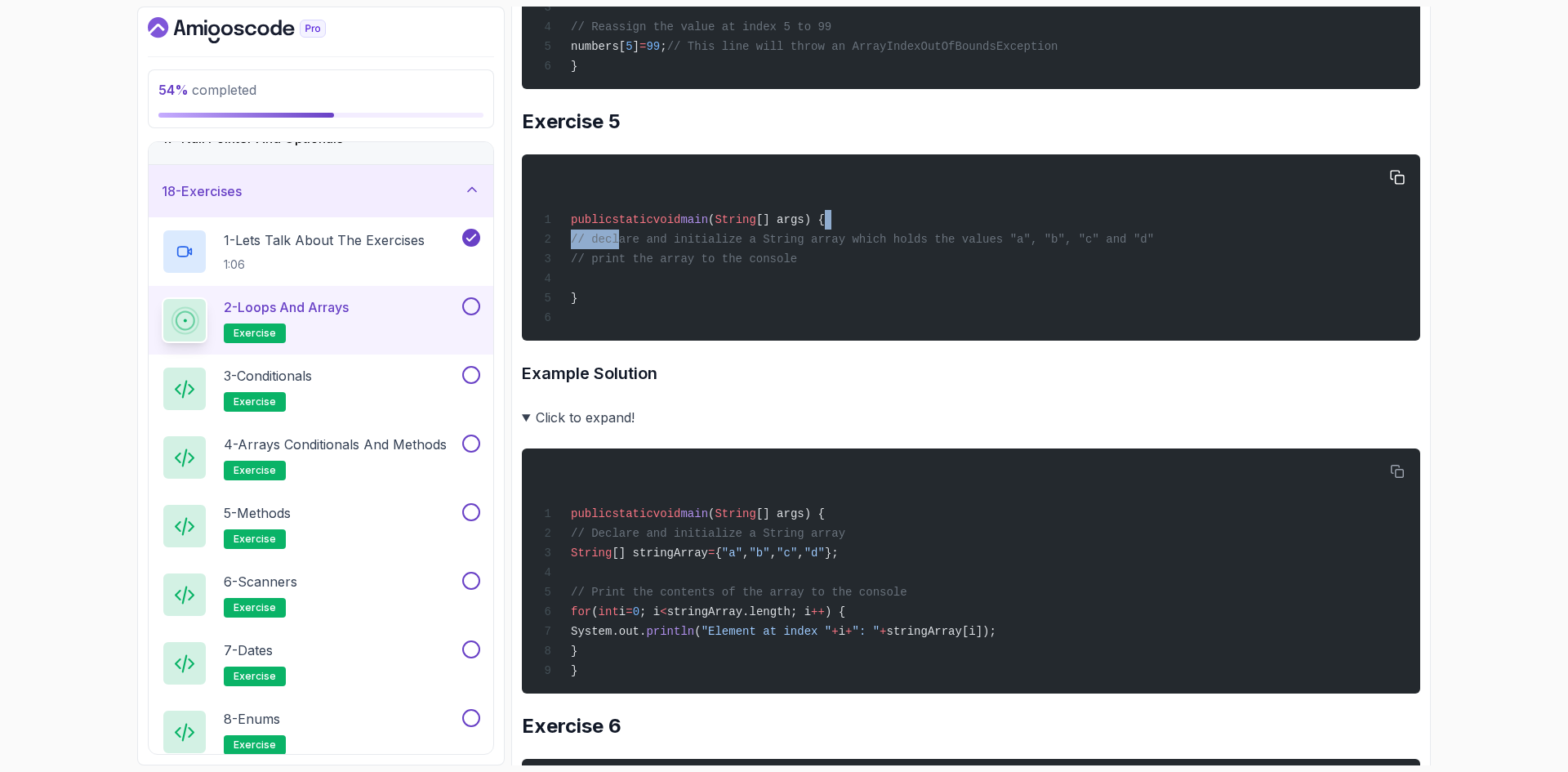
drag, startPoint x: 614, startPoint y: 298, endPoint x: 1153, endPoint y: 286, distance: 539.1
click at [1153, 286] on div "public static void main ( String [] args) { // declare and initialize a String …" at bounding box center [971, 248] width 872 height 167
click at [1148, 295] on div "public static void main ( String [] args) { // declare and initialize a String …" at bounding box center [971, 248] width 872 height 167
drag, startPoint x: 1140, startPoint y: 293, endPoint x: 616, endPoint y: 297, distance: 524.0
click at [616, 297] on div "public static void main ( String [] args) { // declare and initialize a String …" at bounding box center [971, 248] width 872 height 167
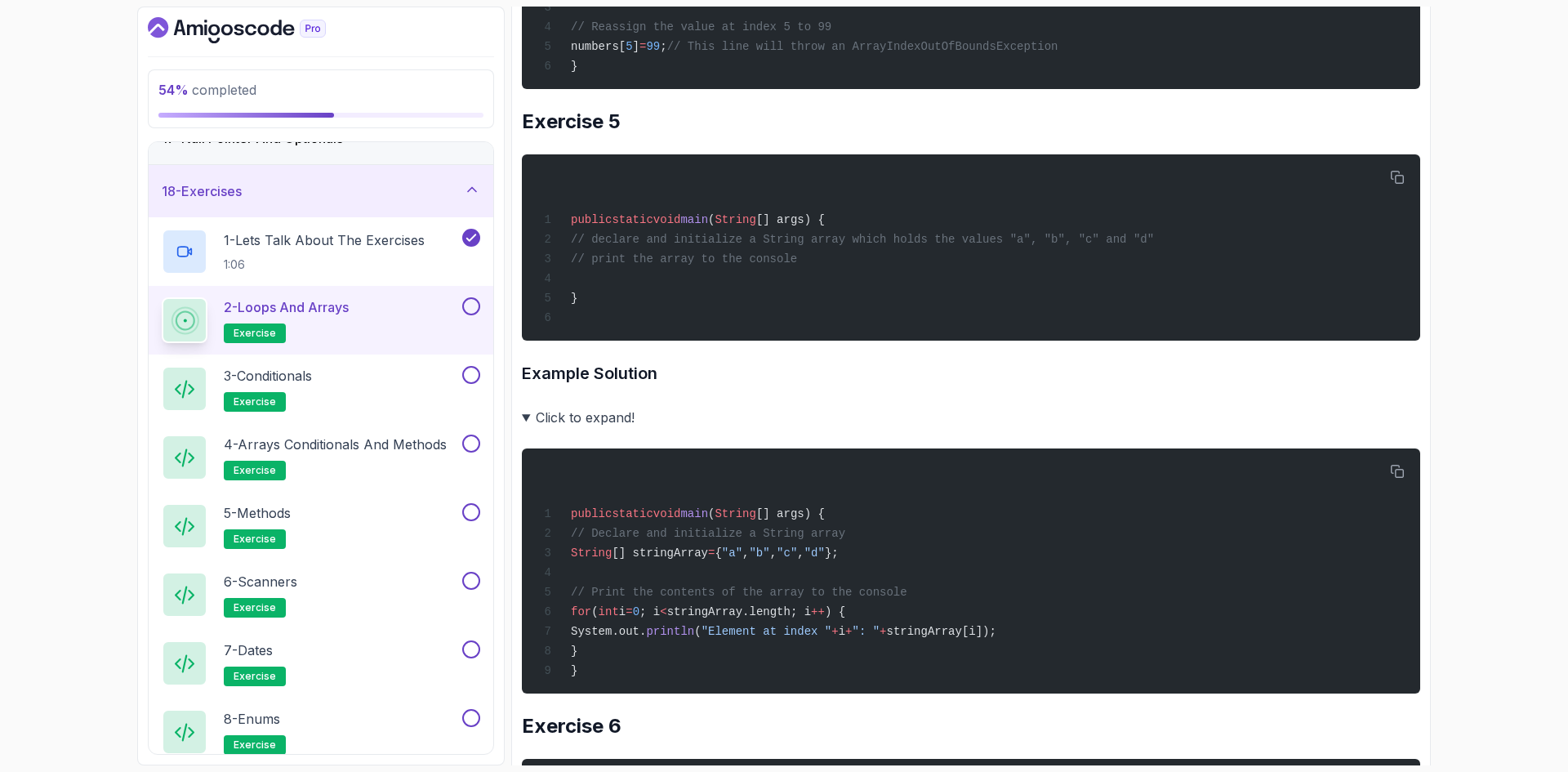
click at [528, 429] on summary "Click to expand!" at bounding box center [971, 418] width 898 height 23
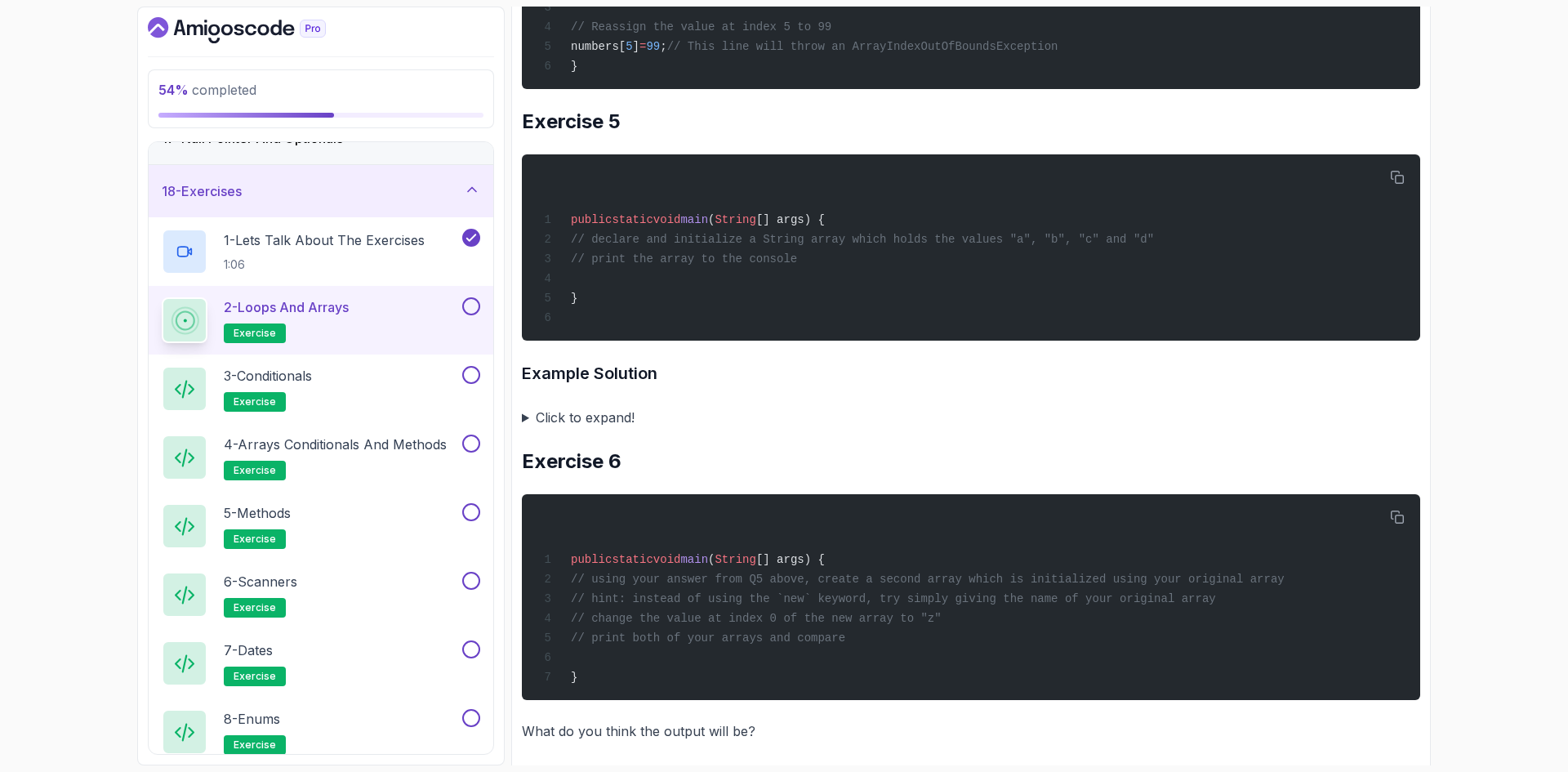
click at [525, 429] on summary "Click to expand!" at bounding box center [971, 418] width 898 height 23
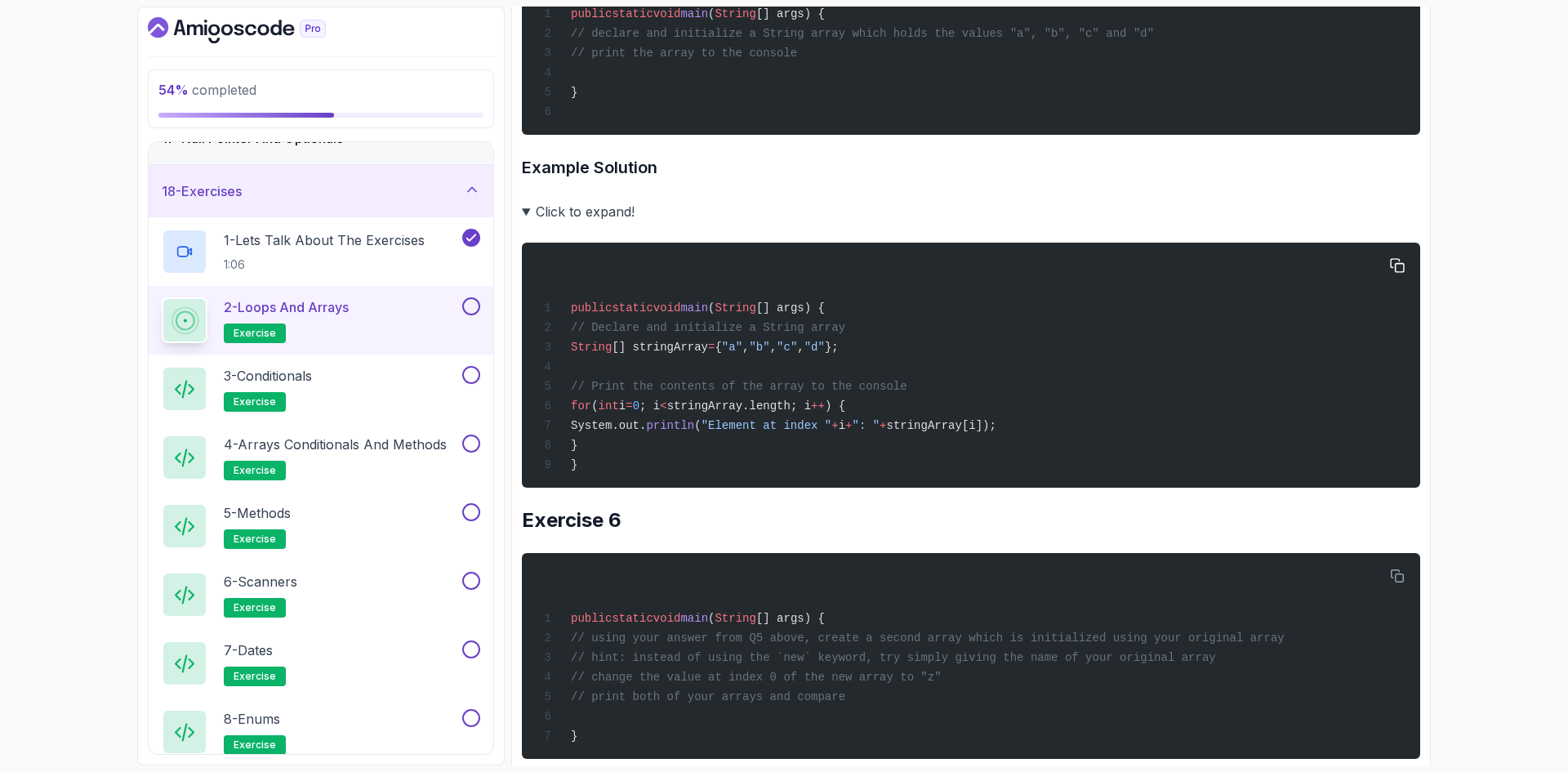
scroll to position [3348, 0]
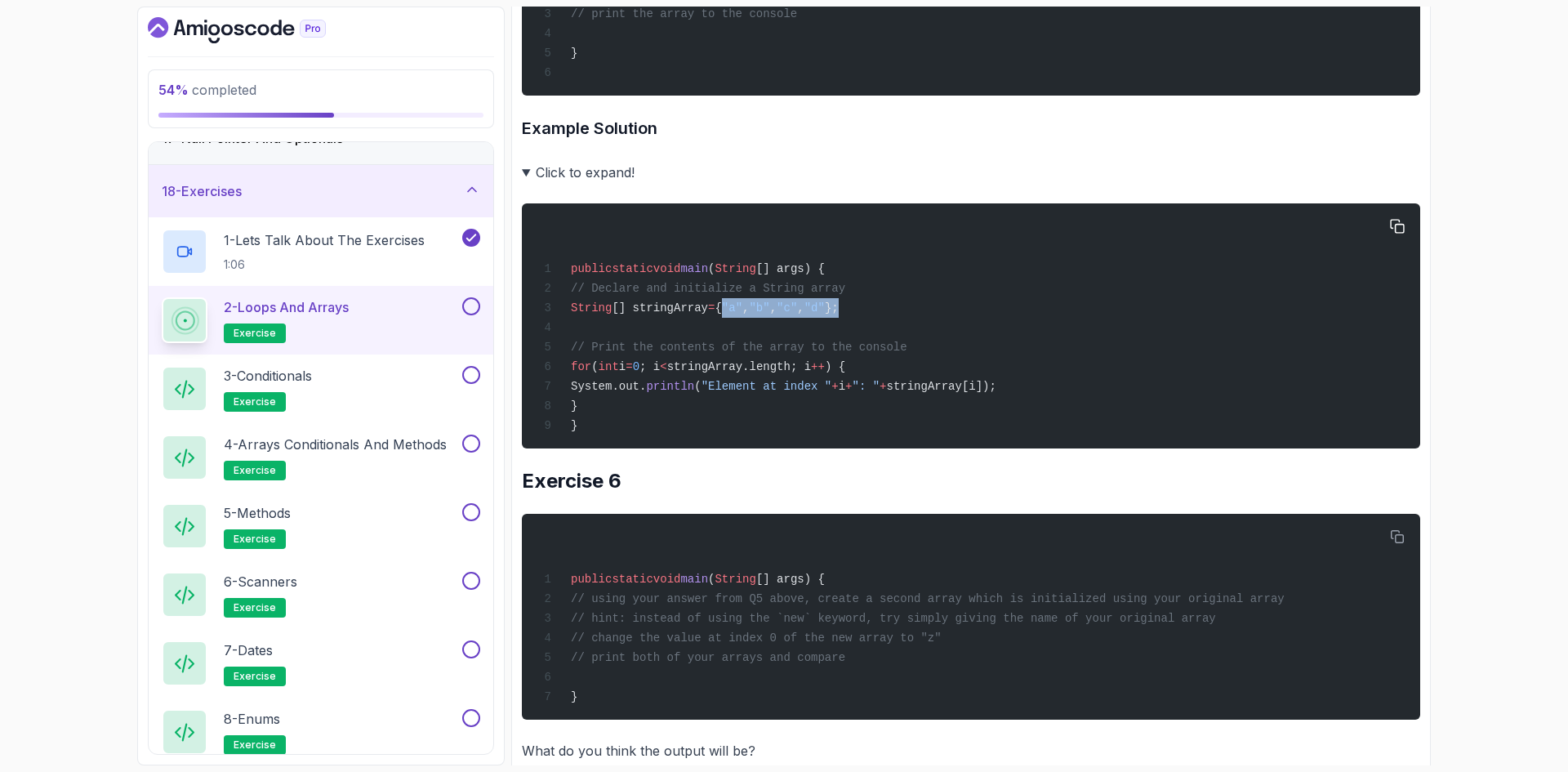
drag, startPoint x: 742, startPoint y: 372, endPoint x: 885, endPoint y: 362, distance: 143.3
click at [885, 362] on div "public static void main ( String [] args) { // Declare and initialize a String …" at bounding box center [971, 325] width 872 height 225
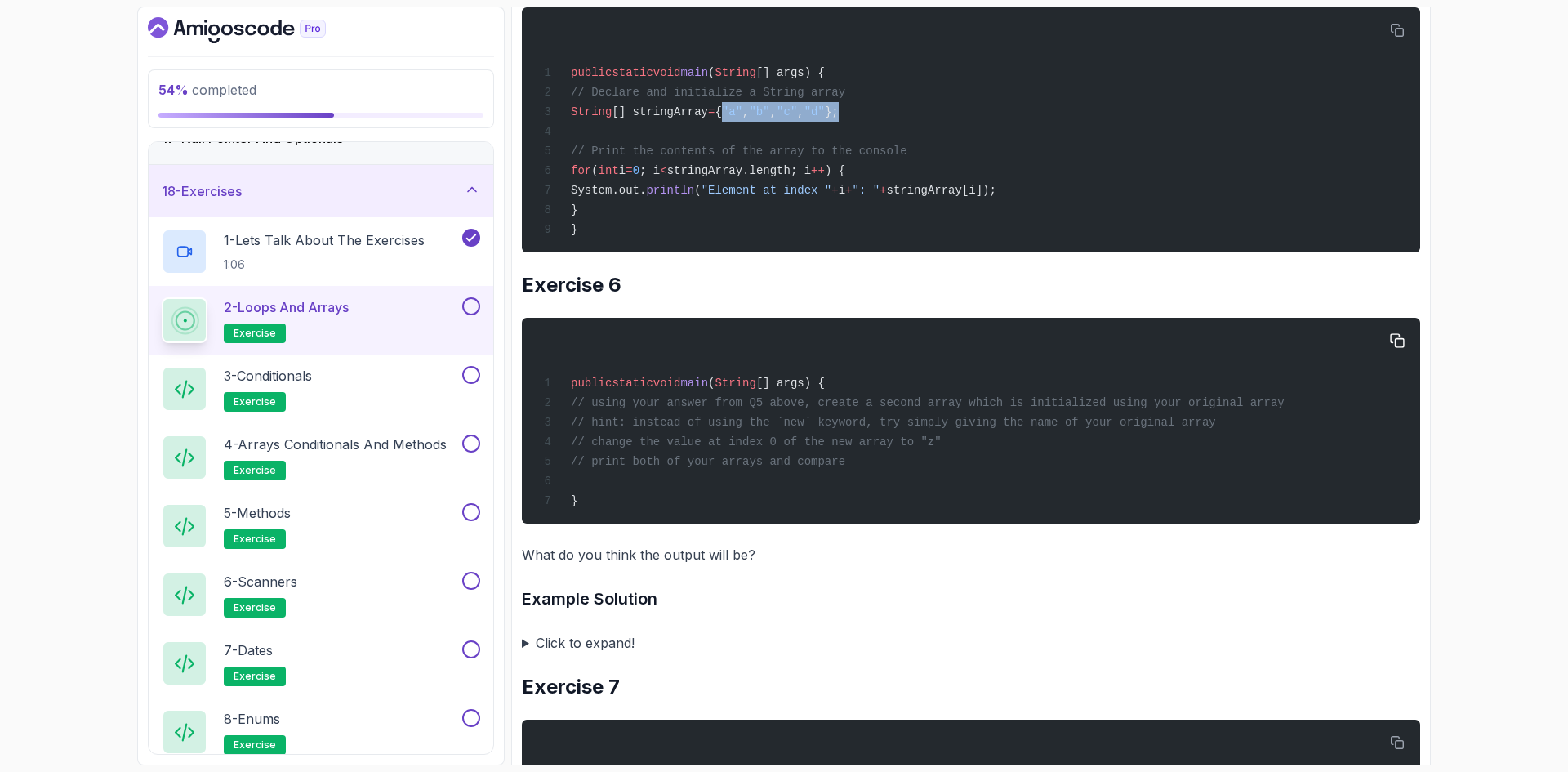
scroll to position [3593, 0]
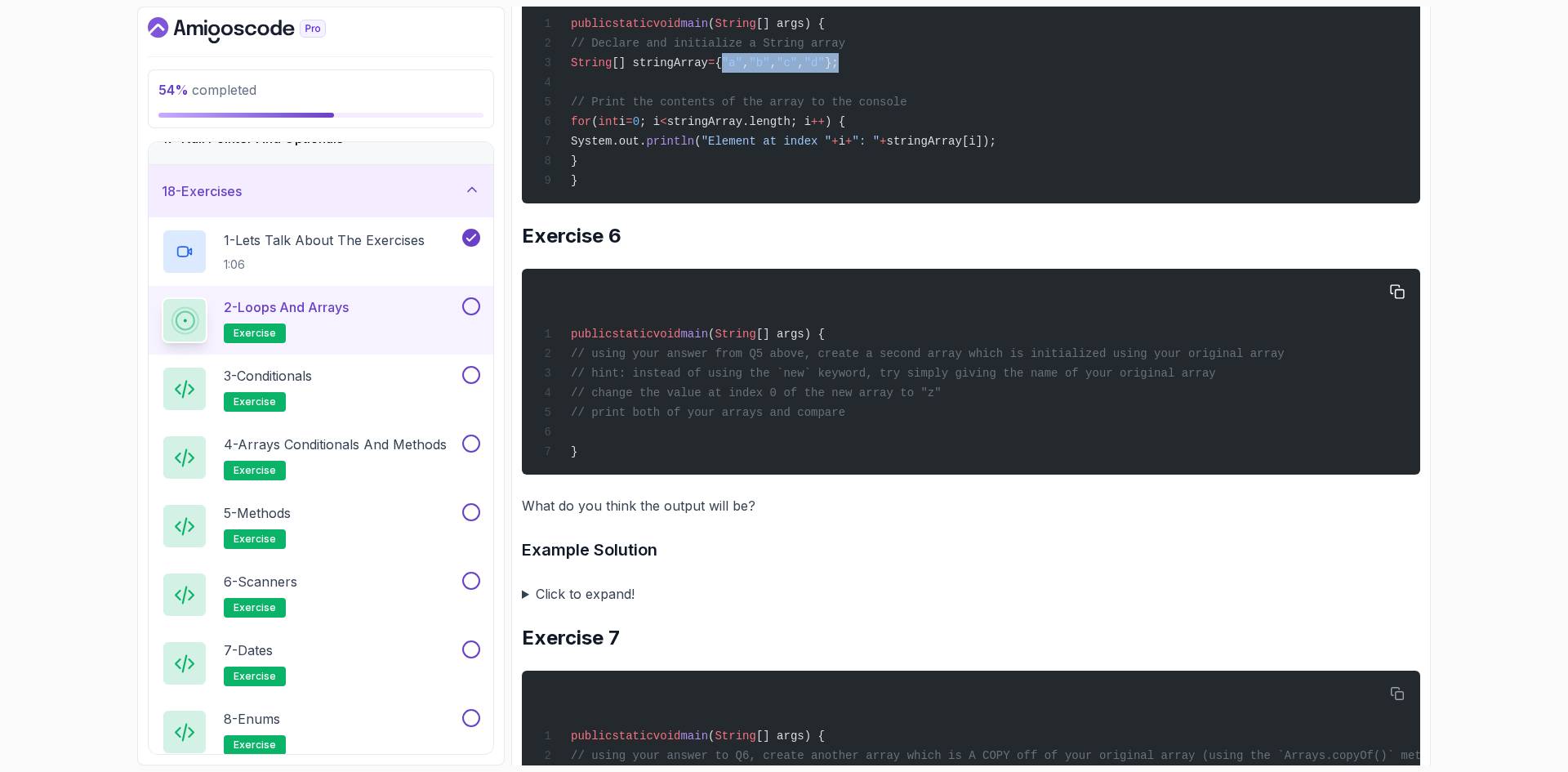
drag, startPoint x: 606, startPoint y: 423, endPoint x: 1267, endPoint y: 424, distance: 661.0
click at [1267, 424] on div "public static void main ( String [] args) { // using your answer from Q5 above,…" at bounding box center [971, 372] width 872 height 187
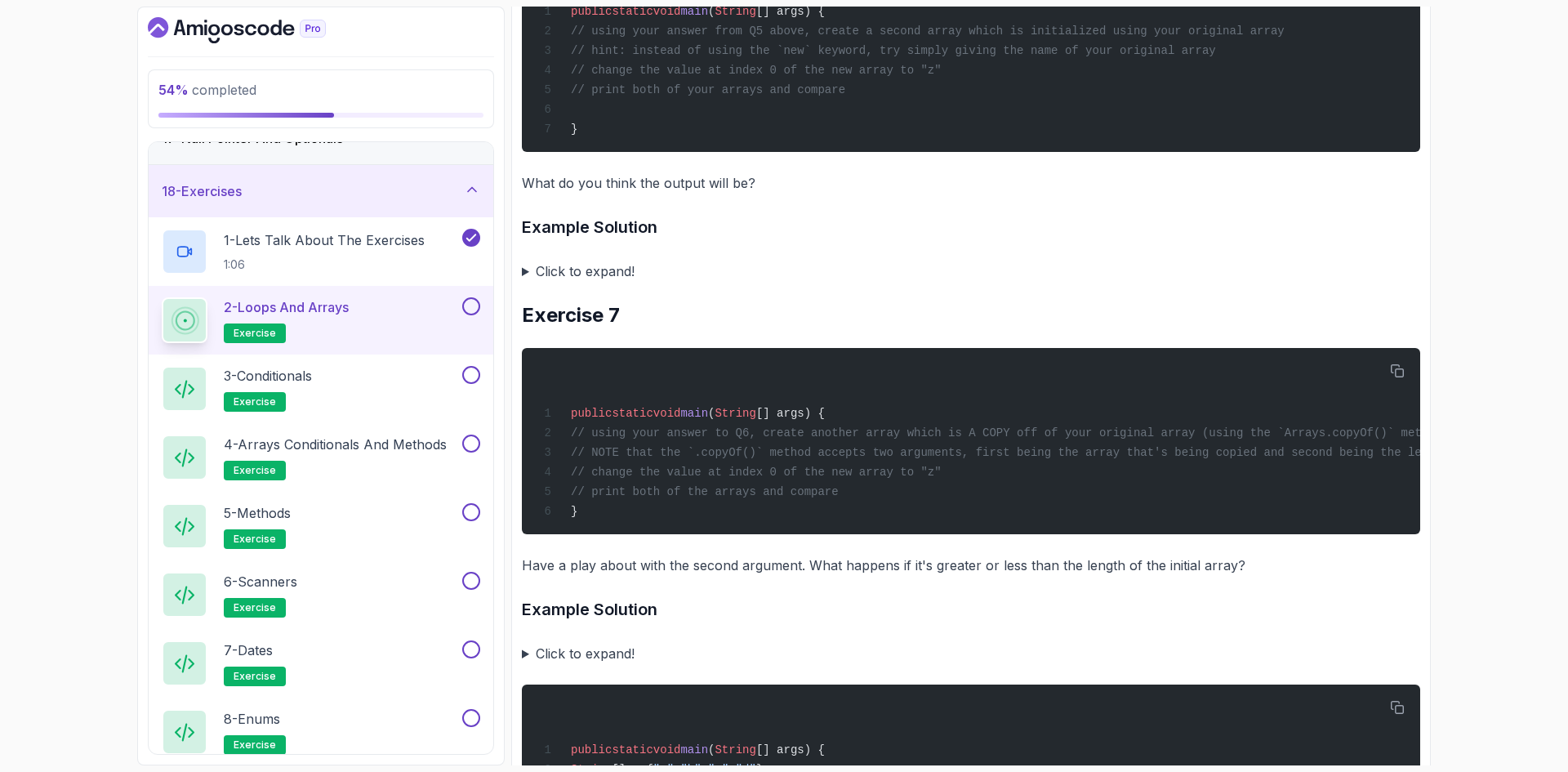
scroll to position [3920, 0]
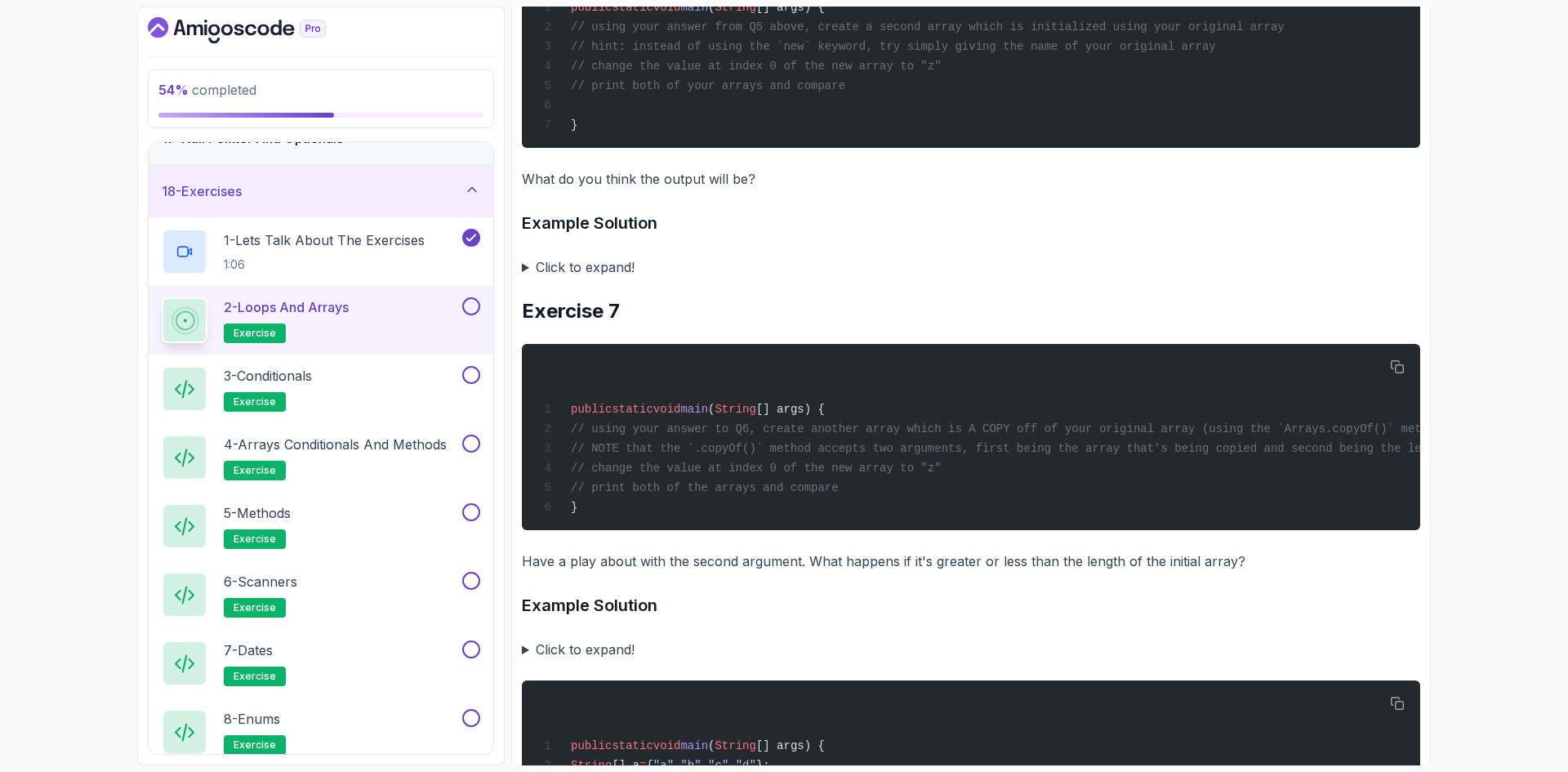
click at [526, 278] on summary "Click to expand!" at bounding box center [971, 268] width 898 height 23
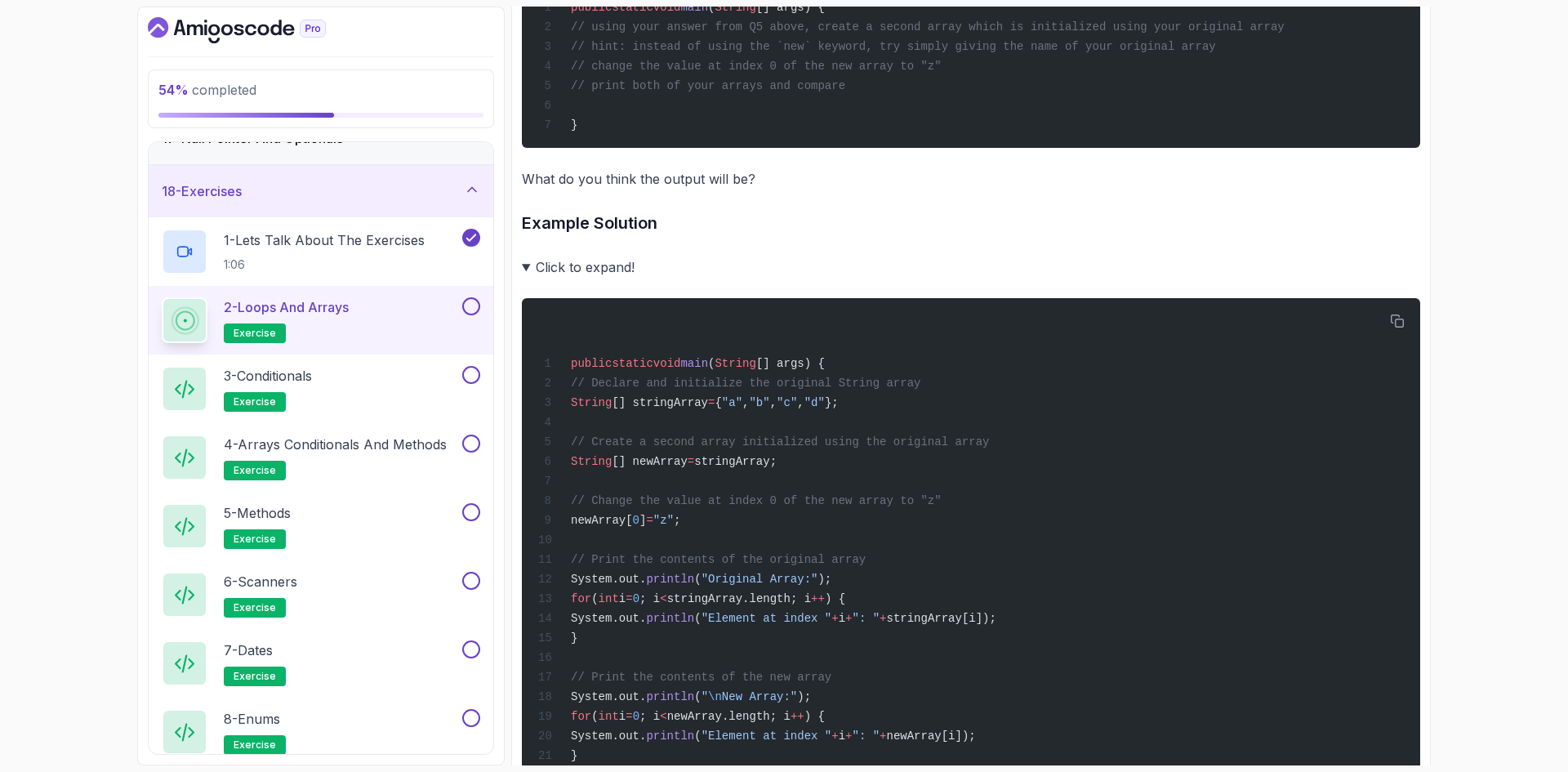
click at [539, 236] on h3 "Example Solution" at bounding box center [971, 223] width 898 height 26
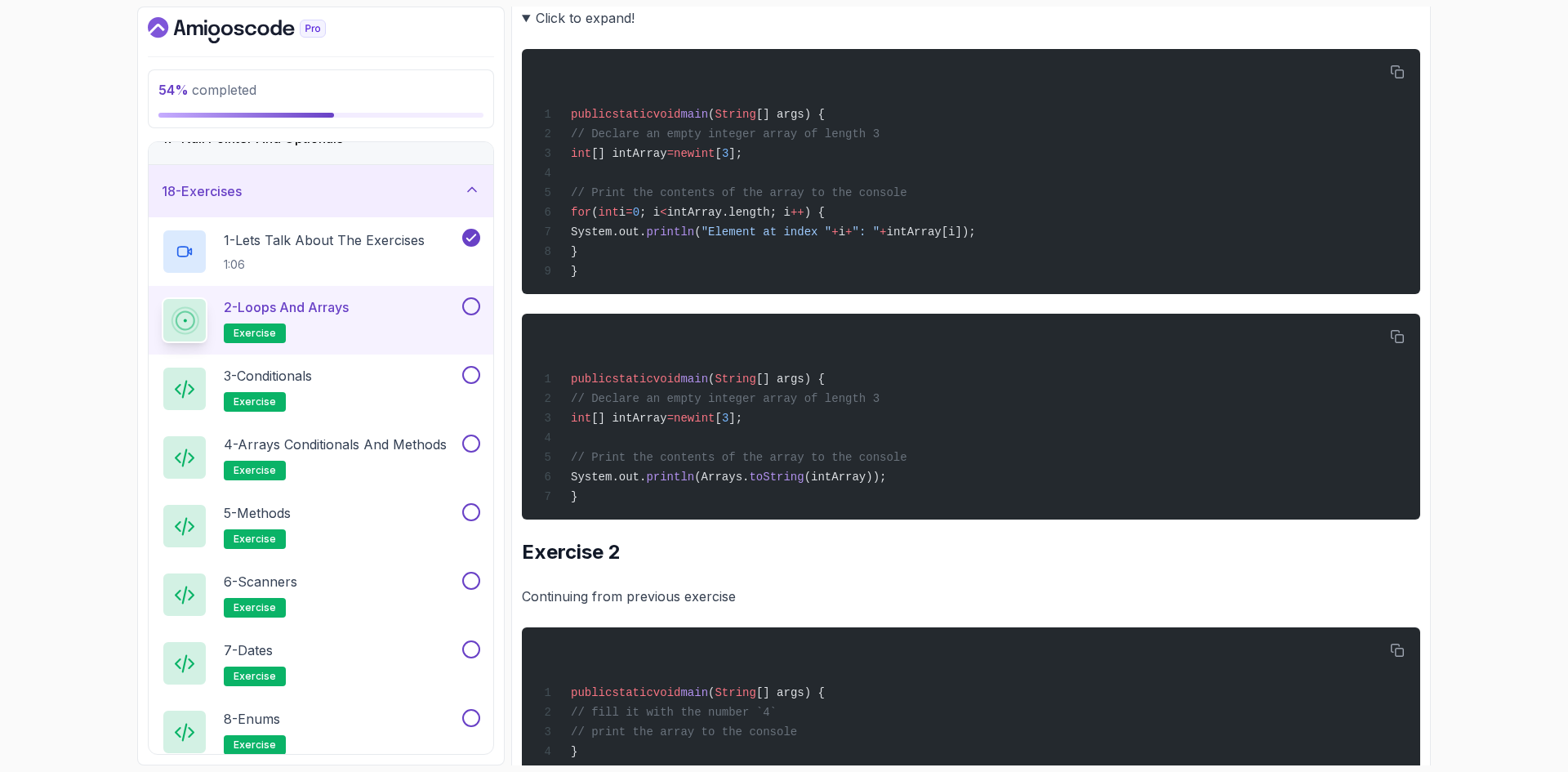
scroll to position [0, 0]
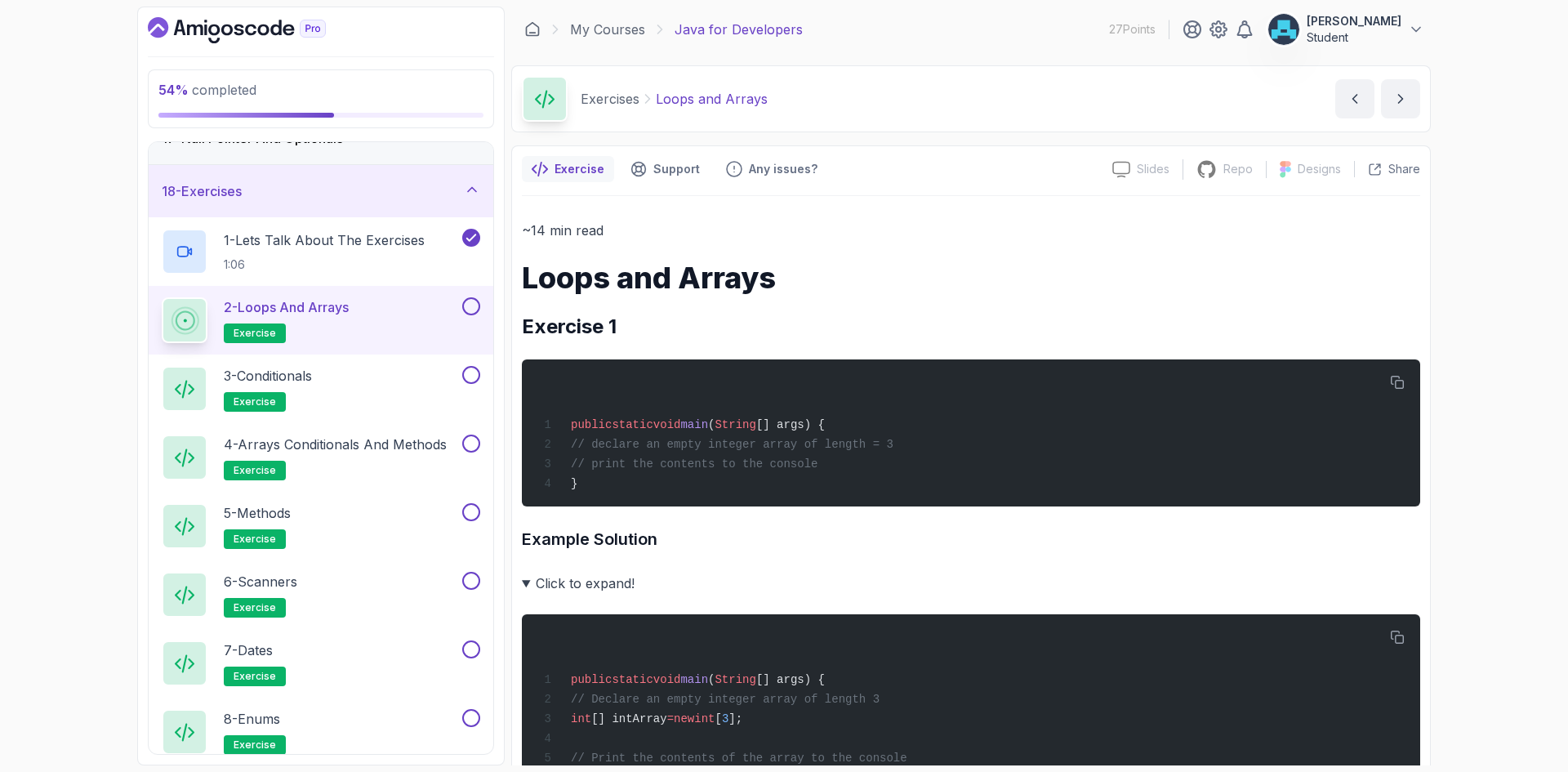
drag, startPoint x: 733, startPoint y: 362, endPoint x: 789, endPoint y: 41, distance: 325.8
drag, startPoint x: 523, startPoint y: 324, endPoint x: 623, endPoint y: 317, distance: 100.2
click at [623, 317] on h2 "Exercise 1" at bounding box center [971, 327] width 898 height 26
click at [703, 326] on h2 "Exercise 1" at bounding box center [971, 327] width 898 height 26
click at [1039, 265] on h1 "Loops and Arrays" at bounding box center [971, 278] width 898 height 33
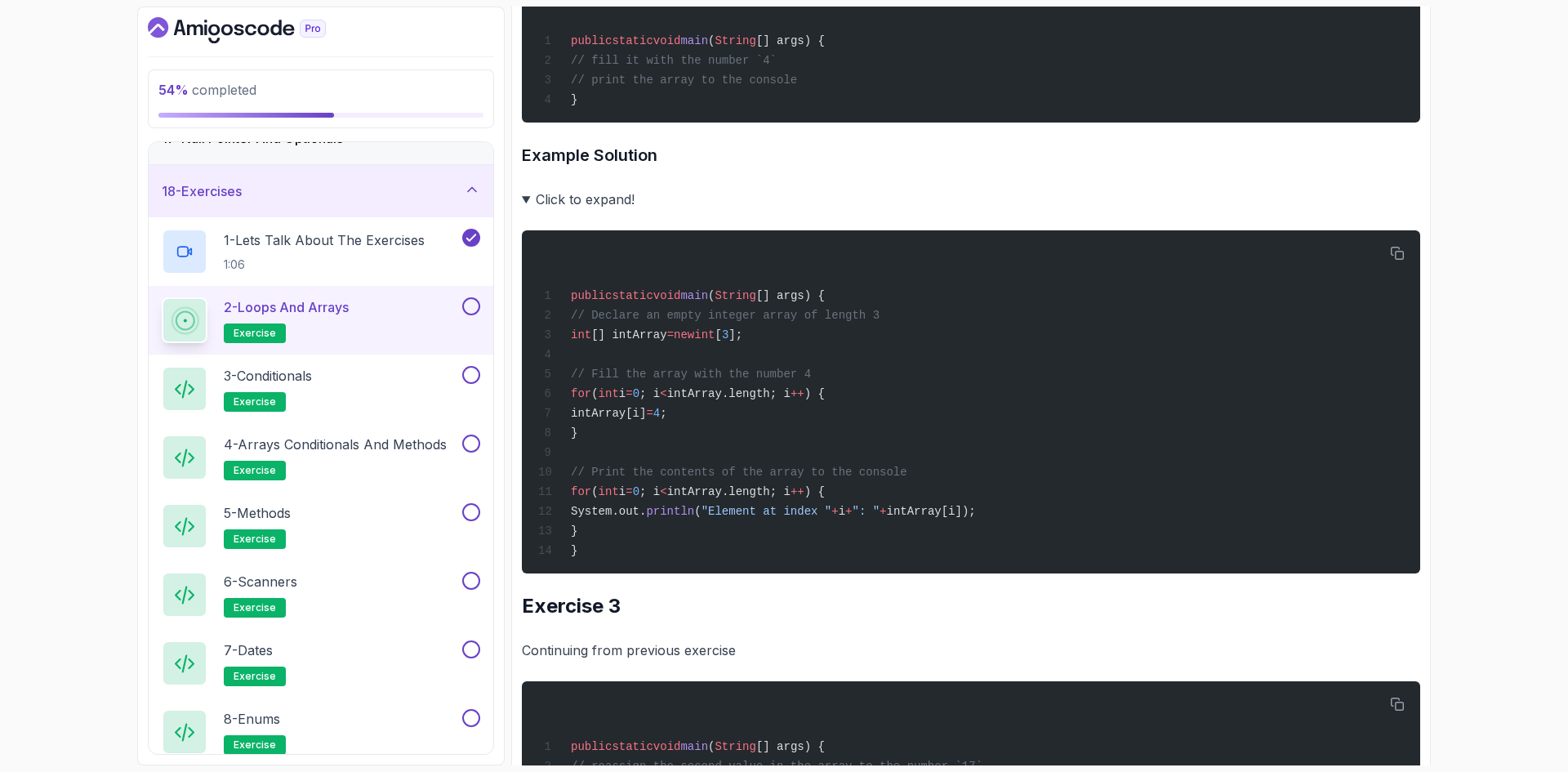
scroll to position [1225, 0]
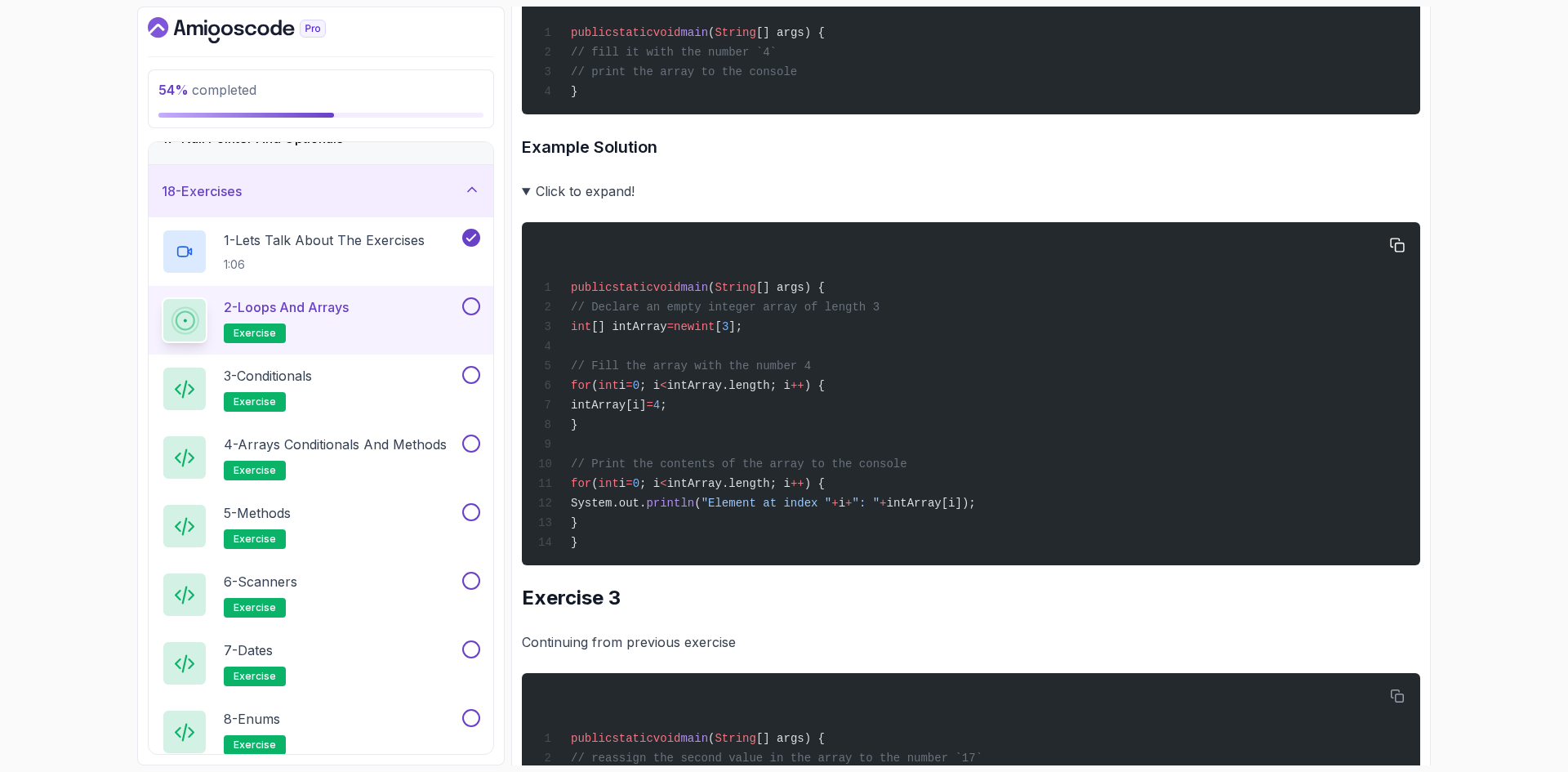
drag, startPoint x: 596, startPoint y: 329, endPoint x: 892, endPoint y: 321, distance: 296.1
click at [892, 321] on div "public static void main ( String [] args) { // Declare an empty integer array o…" at bounding box center [971, 394] width 872 height 324
drag, startPoint x: 598, startPoint y: 387, endPoint x: 772, endPoint y: 390, distance: 174.0
click at [772, 372] on span "// Fill the array with the number 4" at bounding box center [690, 366] width 240 height 13
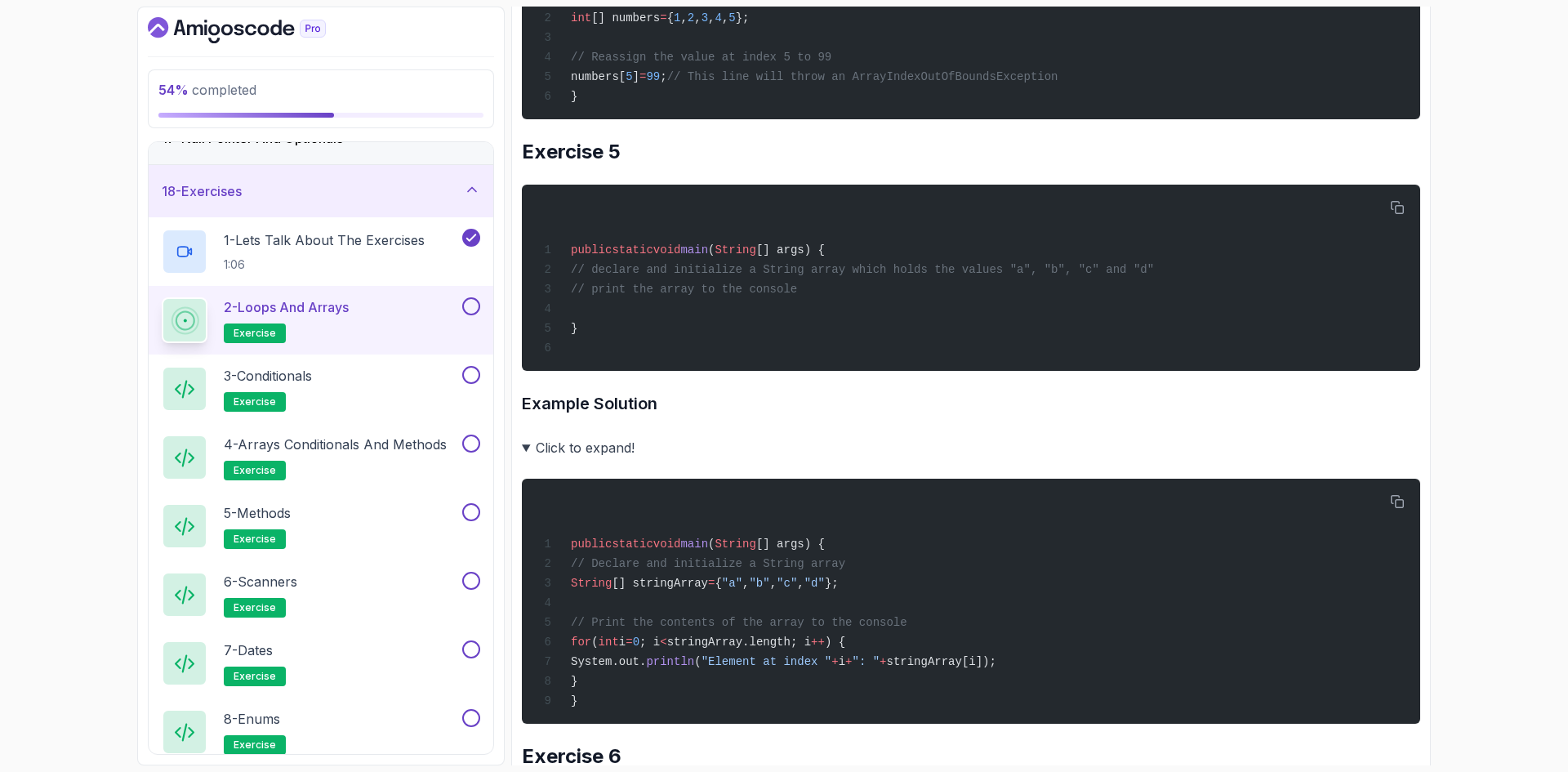
scroll to position [3103, 0]
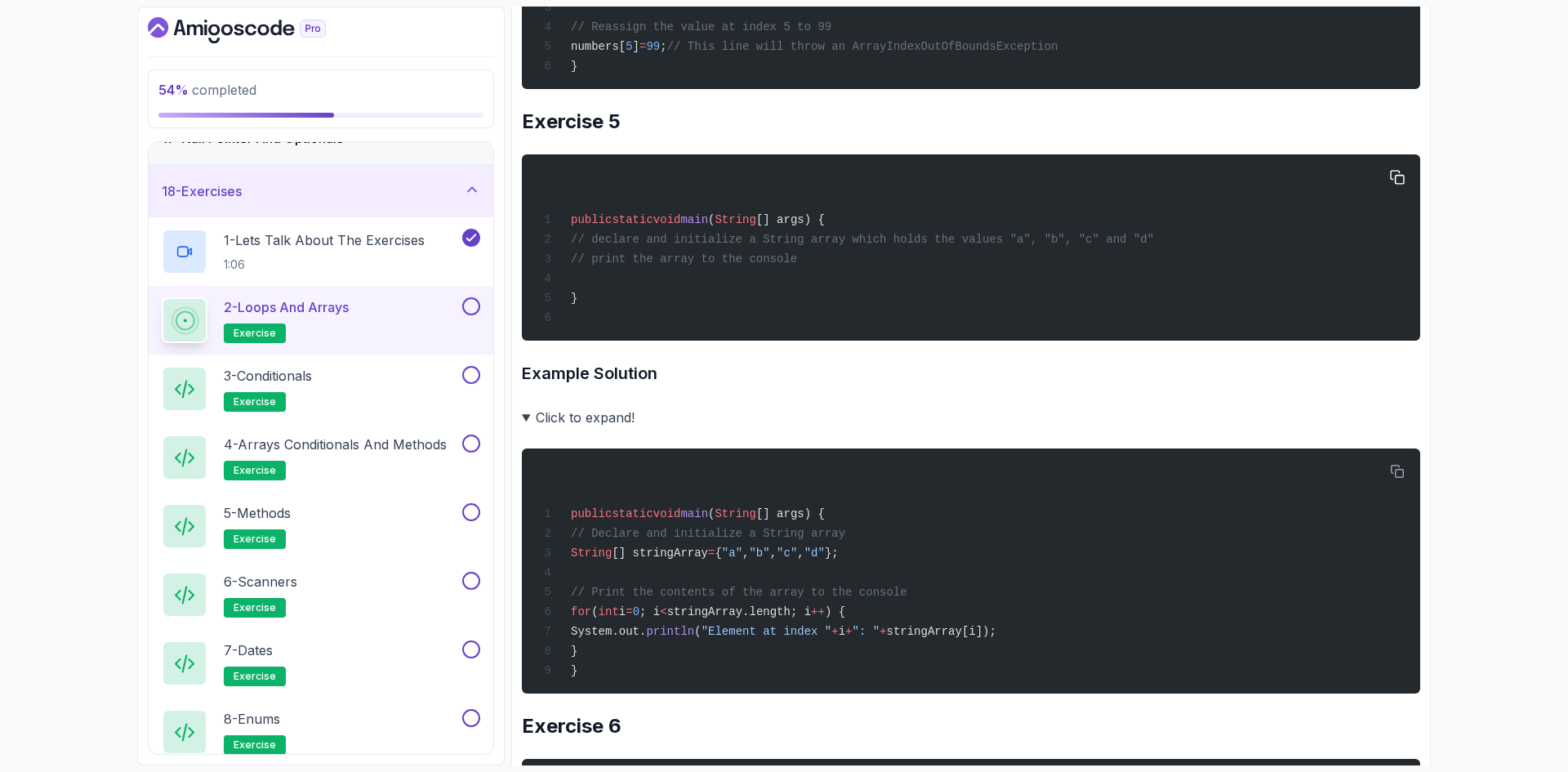
drag, startPoint x: 595, startPoint y: 297, endPoint x: 1140, endPoint y: 296, distance: 545.0
click at [1140, 296] on div "public static void main ( String [] args) { // declare and initialize a String …" at bounding box center [971, 248] width 872 height 167
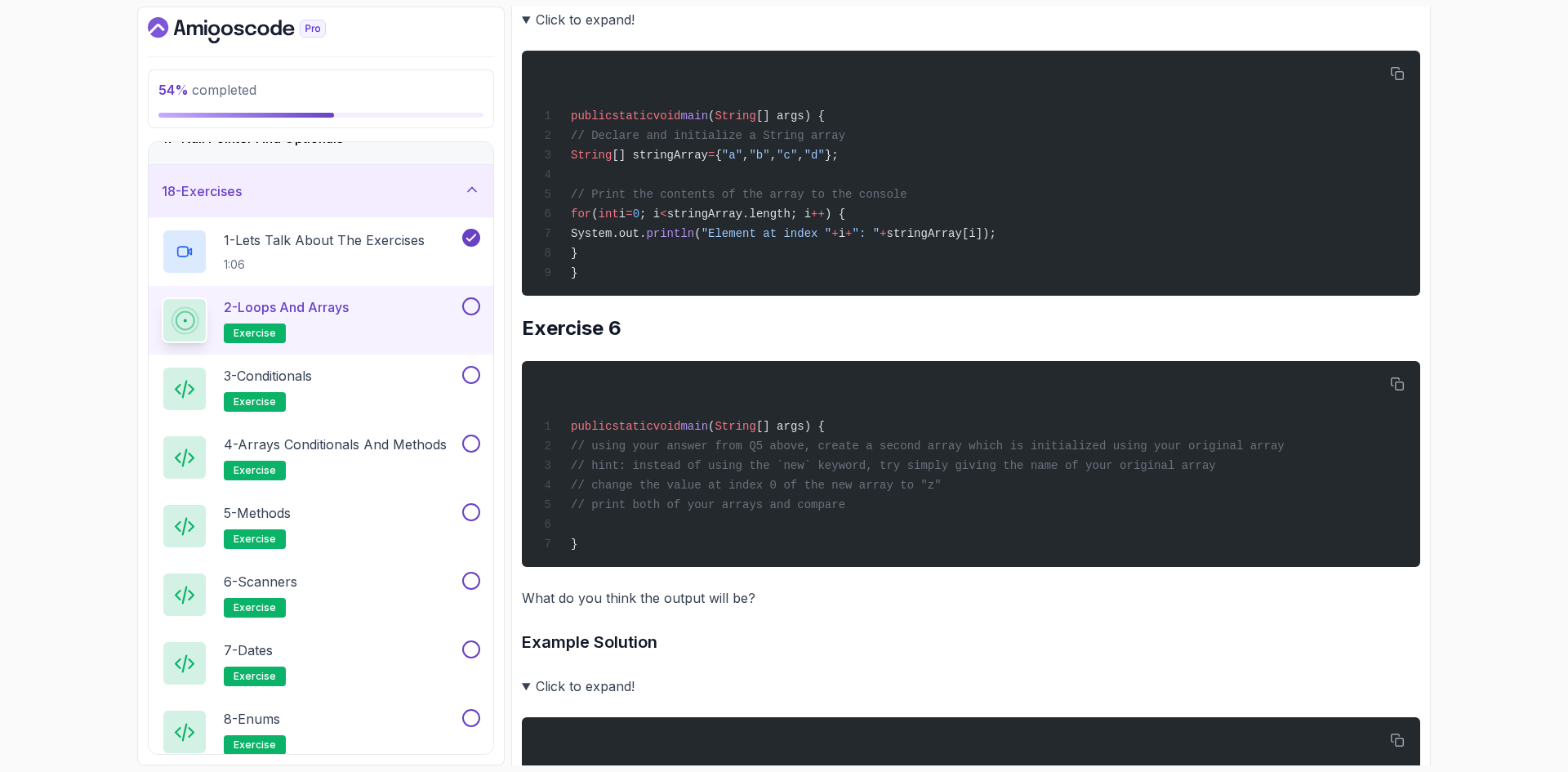
scroll to position [3675, 0]
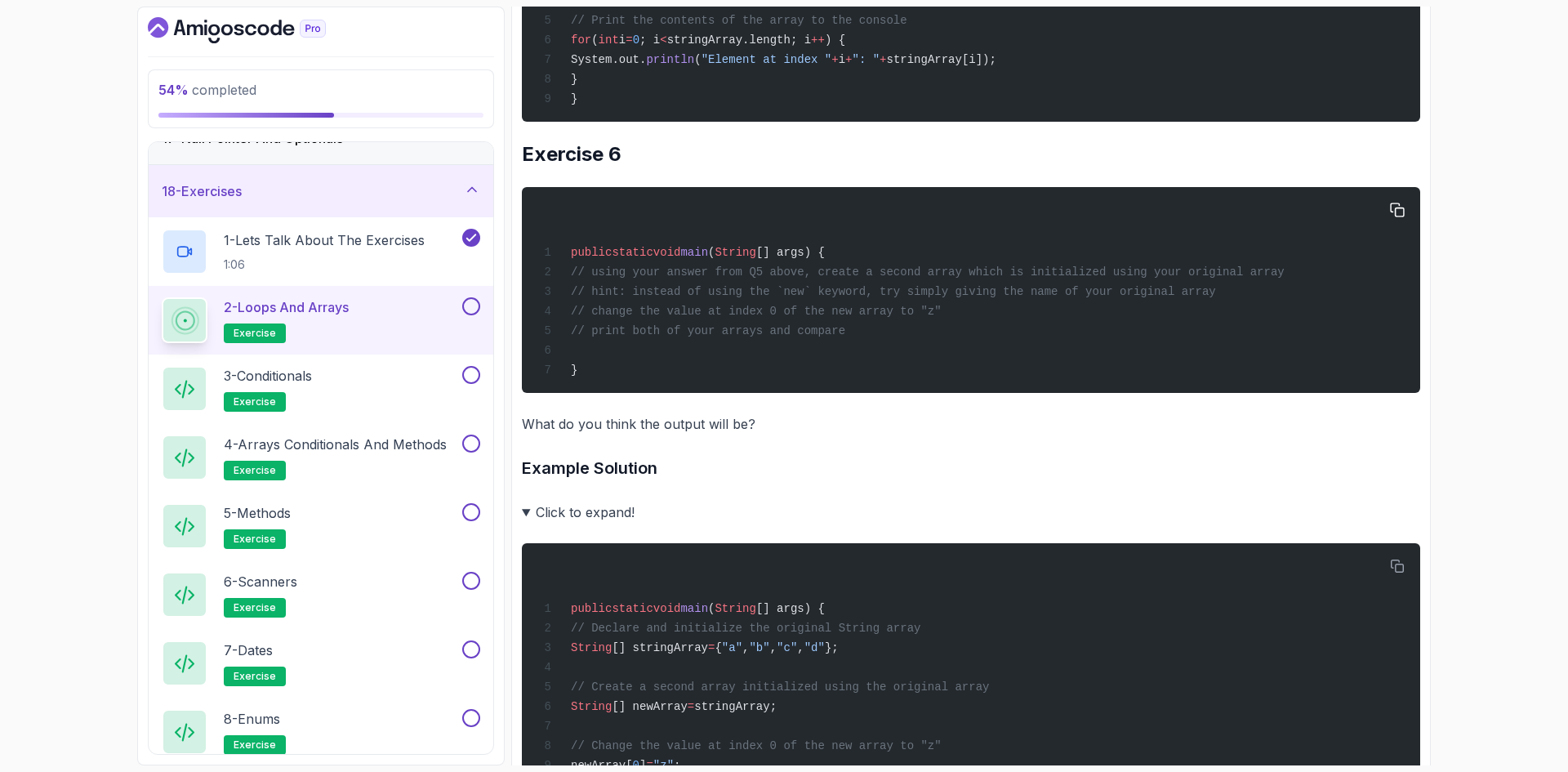
drag, startPoint x: 822, startPoint y: 343, endPoint x: 1251, endPoint y: 344, distance: 429.0
click at [1251, 344] on div "public static void main ( String [] args) { // using your answer from Q5 above,…" at bounding box center [971, 290] width 872 height 187
click at [883, 298] on span "// hint: instead of using the `new` keyword, try simply giving the name of your…" at bounding box center [893, 291] width 645 height 13
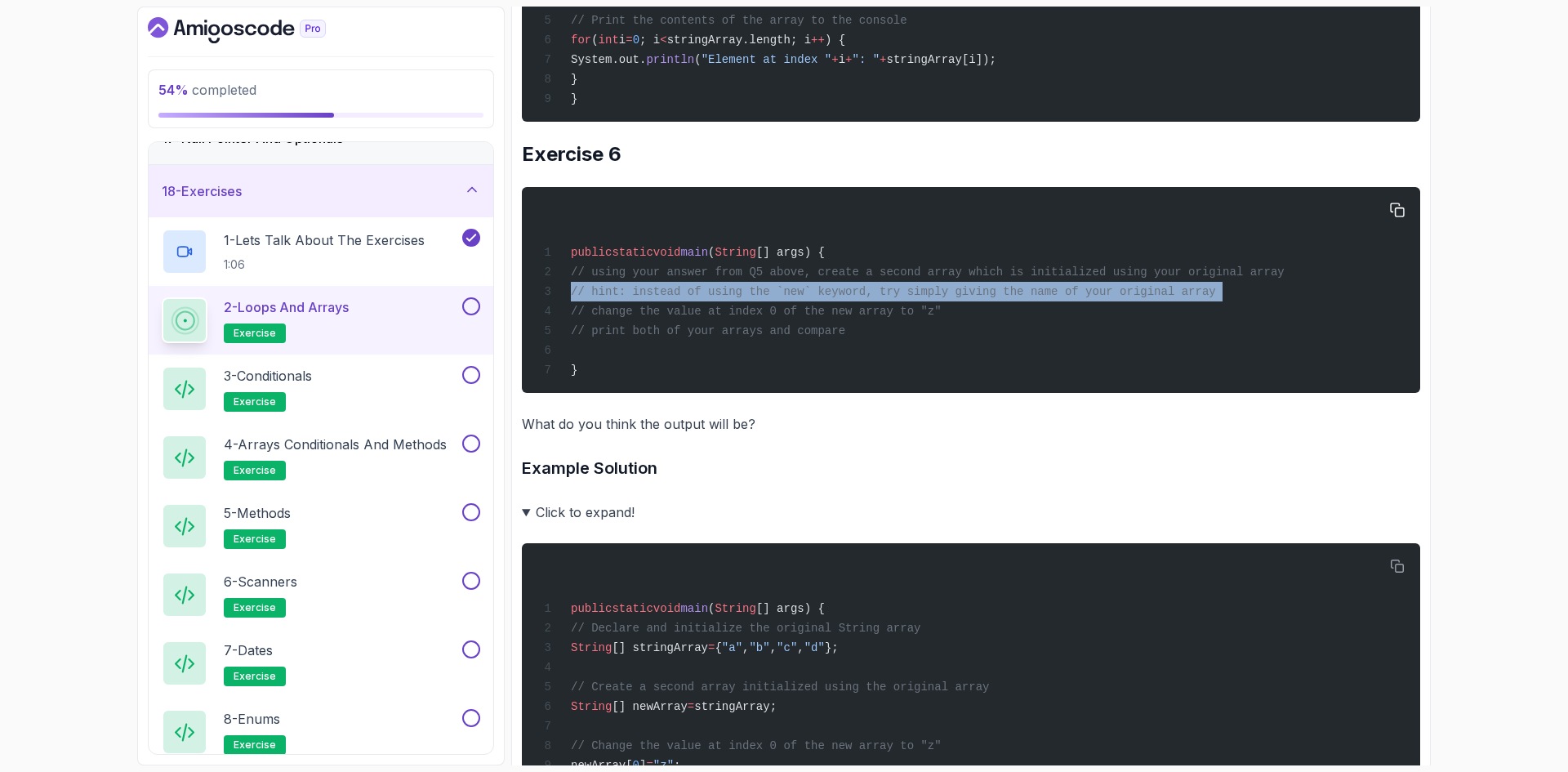
click at [884, 298] on span "// hint: instead of using the `new` keyword, try simply giving the name of your…" at bounding box center [893, 291] width 645 height 13
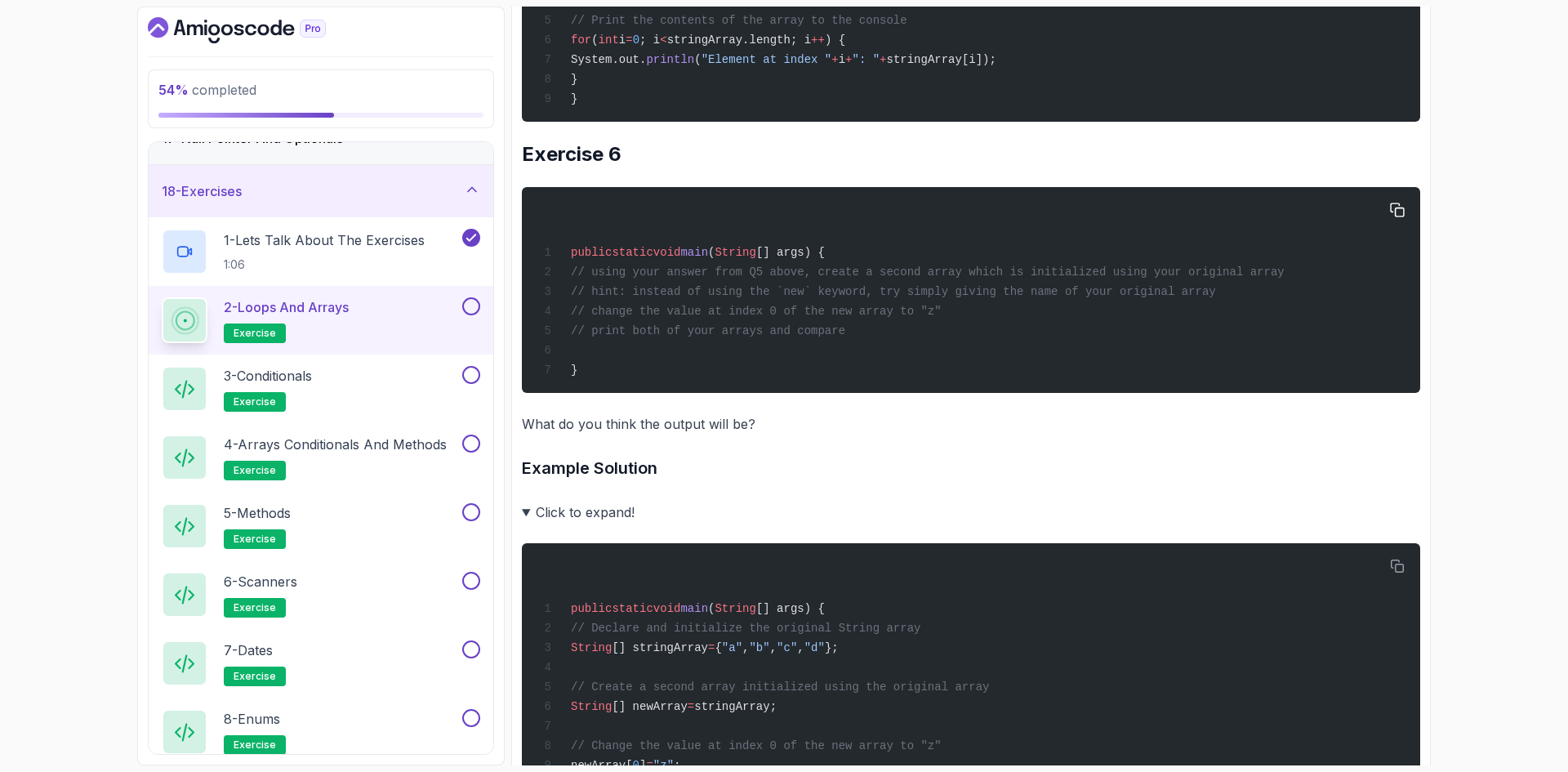
click at [639, 318] on span "// change the value at index 0 of the new array to "z"" at bounding box center [756, 311] width 371 height 13
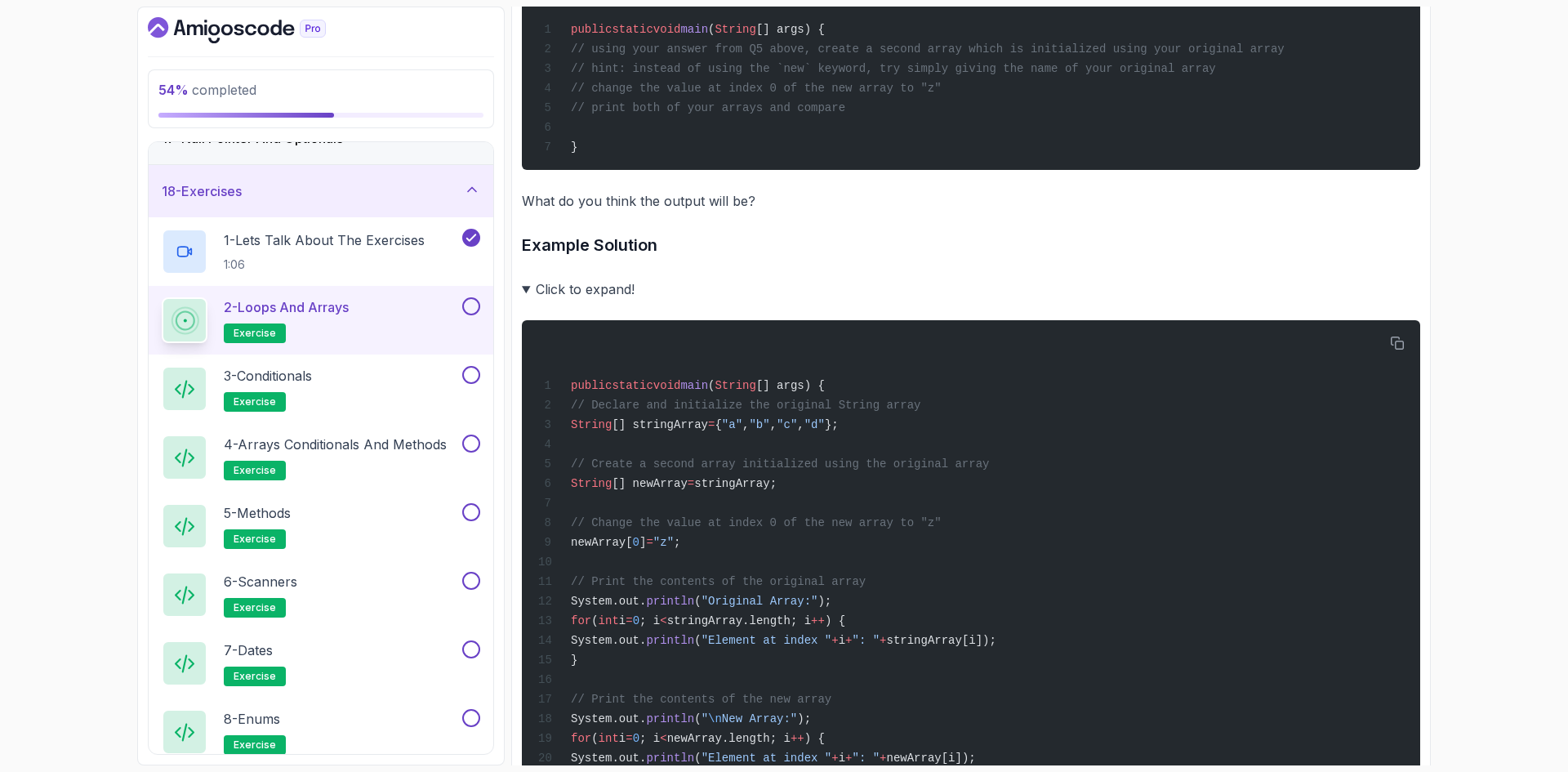
scroll to position [3920, 0]
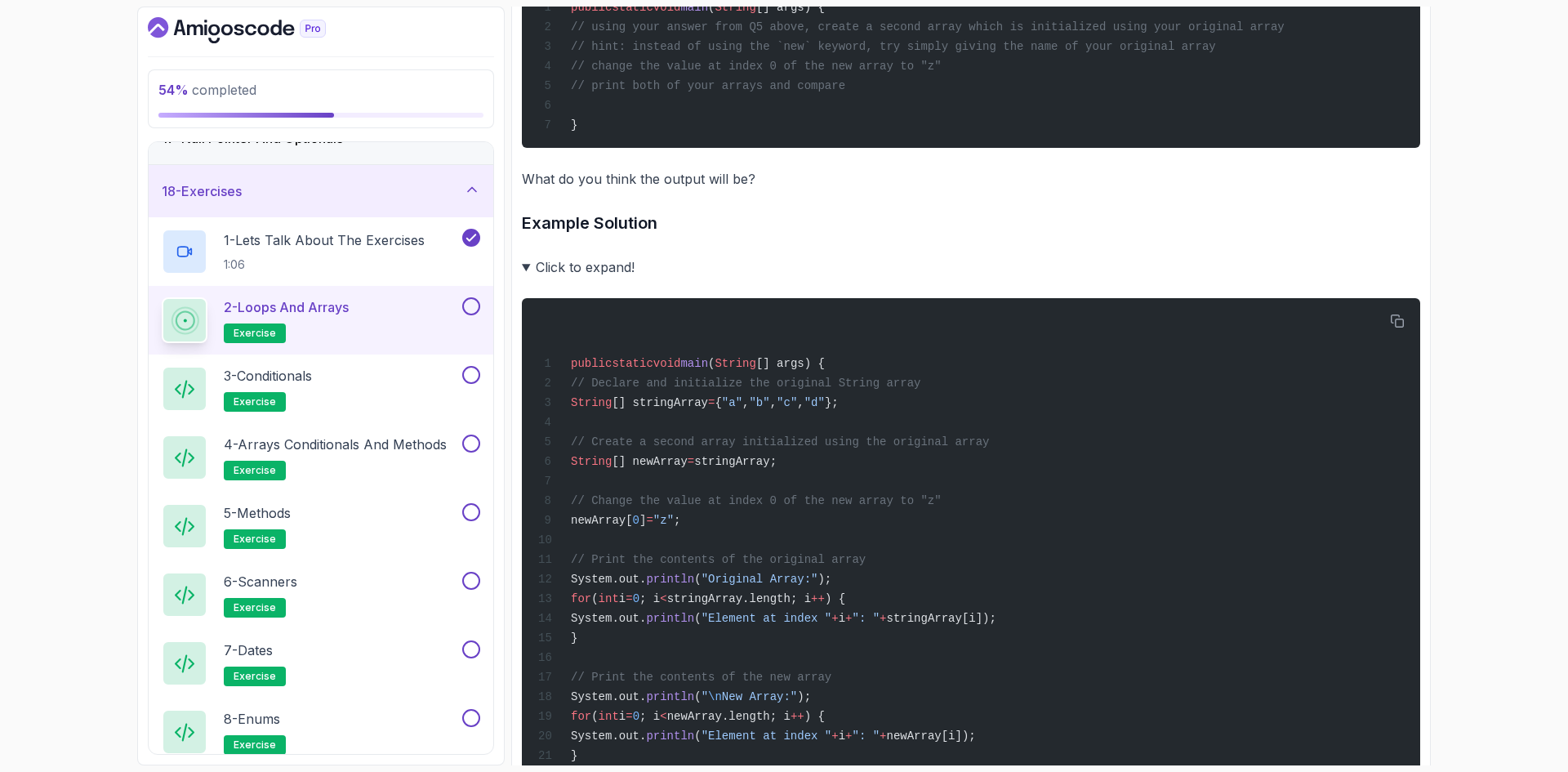
click at [528, 278] on summary "Click to expand!" at bounding box center [971, 268] width 898 height 23
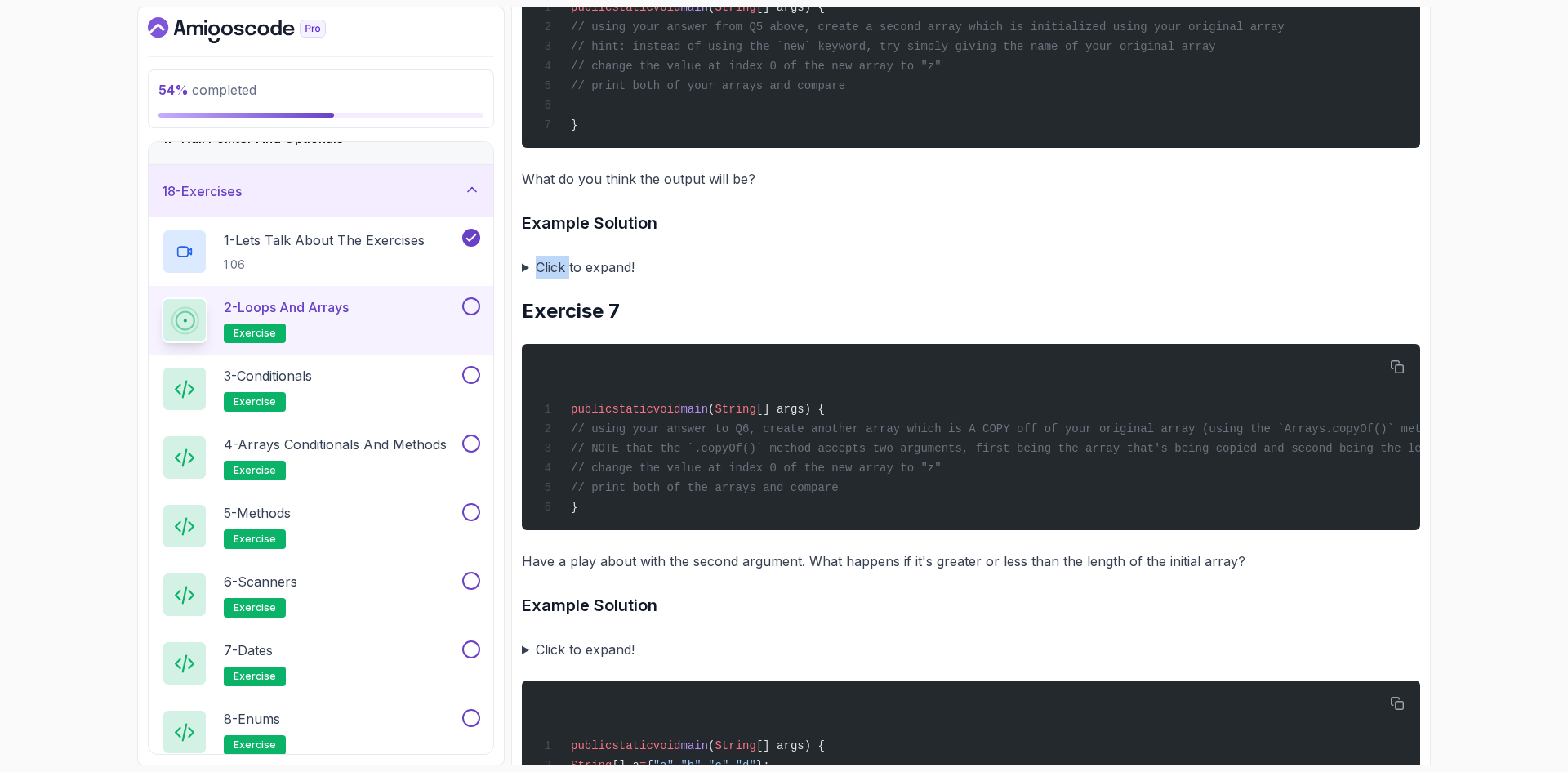
click at [528, 278] on summary "Click to expand!" at bounding box center [971, 268] width 898 height 23
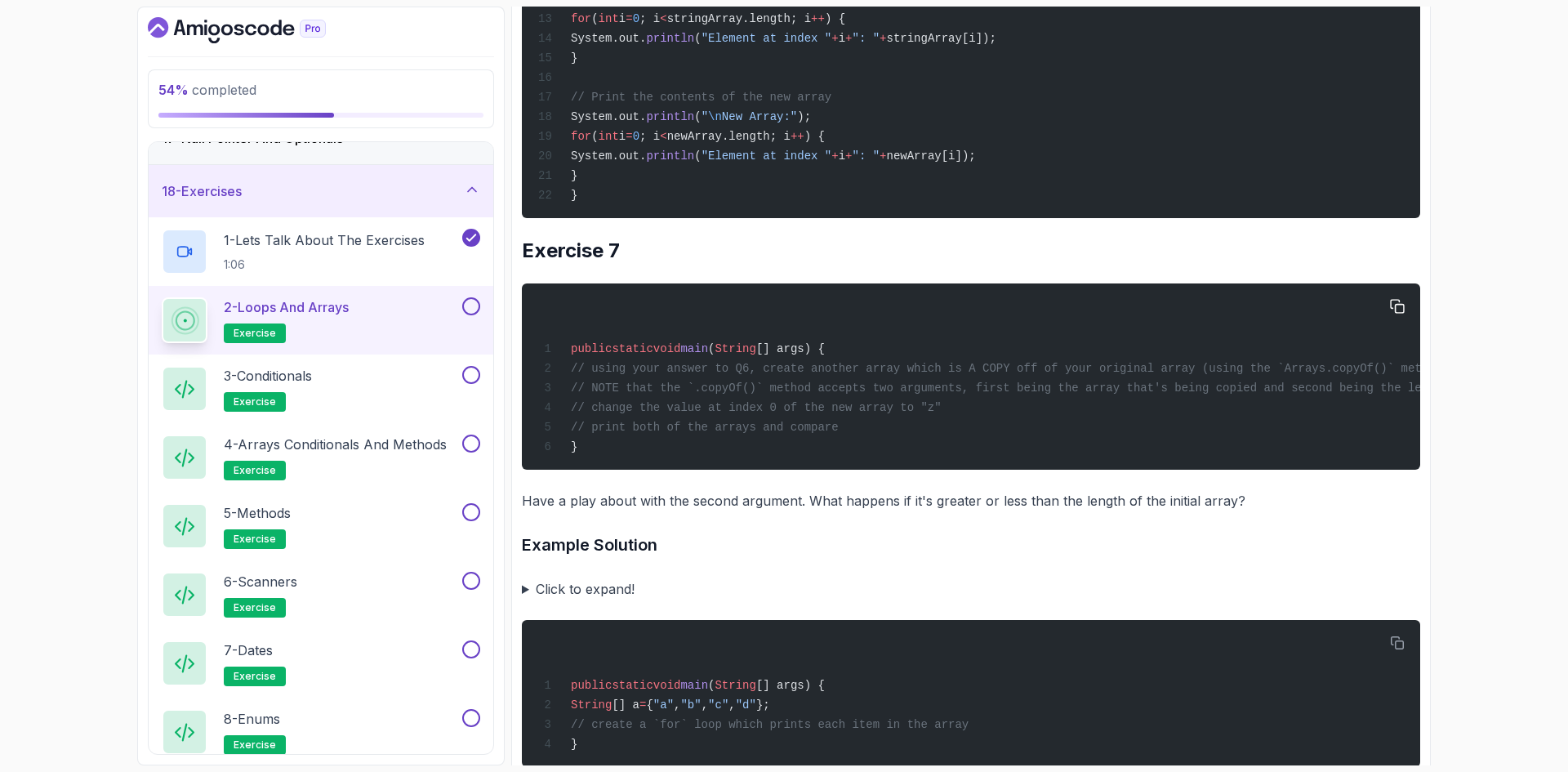
scroll to position [4573, 0]
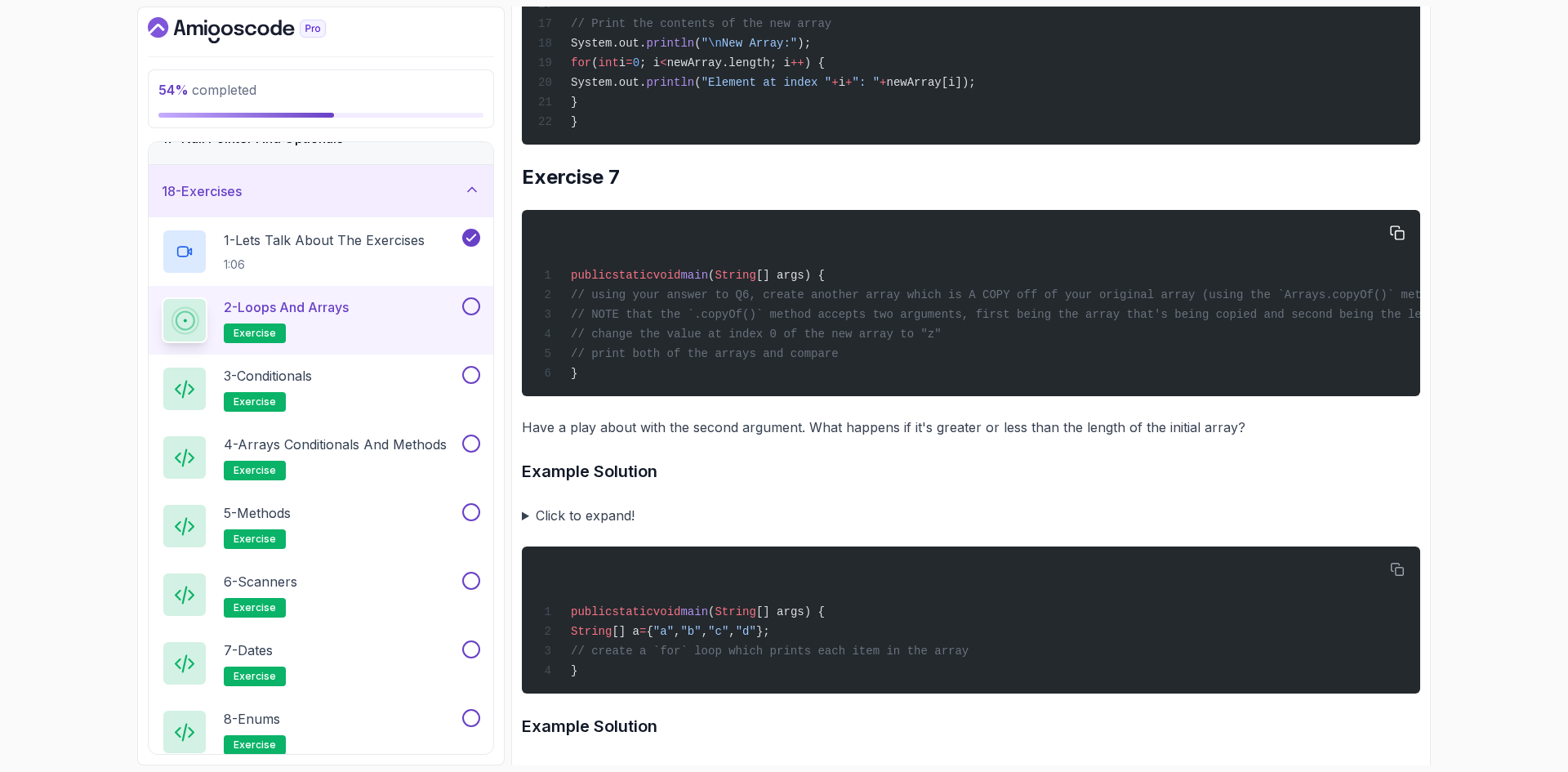
drag, startPoint x: 773, startPoint y: 391, endPoint x: 1402, endPoint y: 395, distance: 629.0
click at [1402, 386] on div "public static void main ( String [] args) { // using your answer to Q6, create …" at bounding box center [971, 303] width 872 height 167
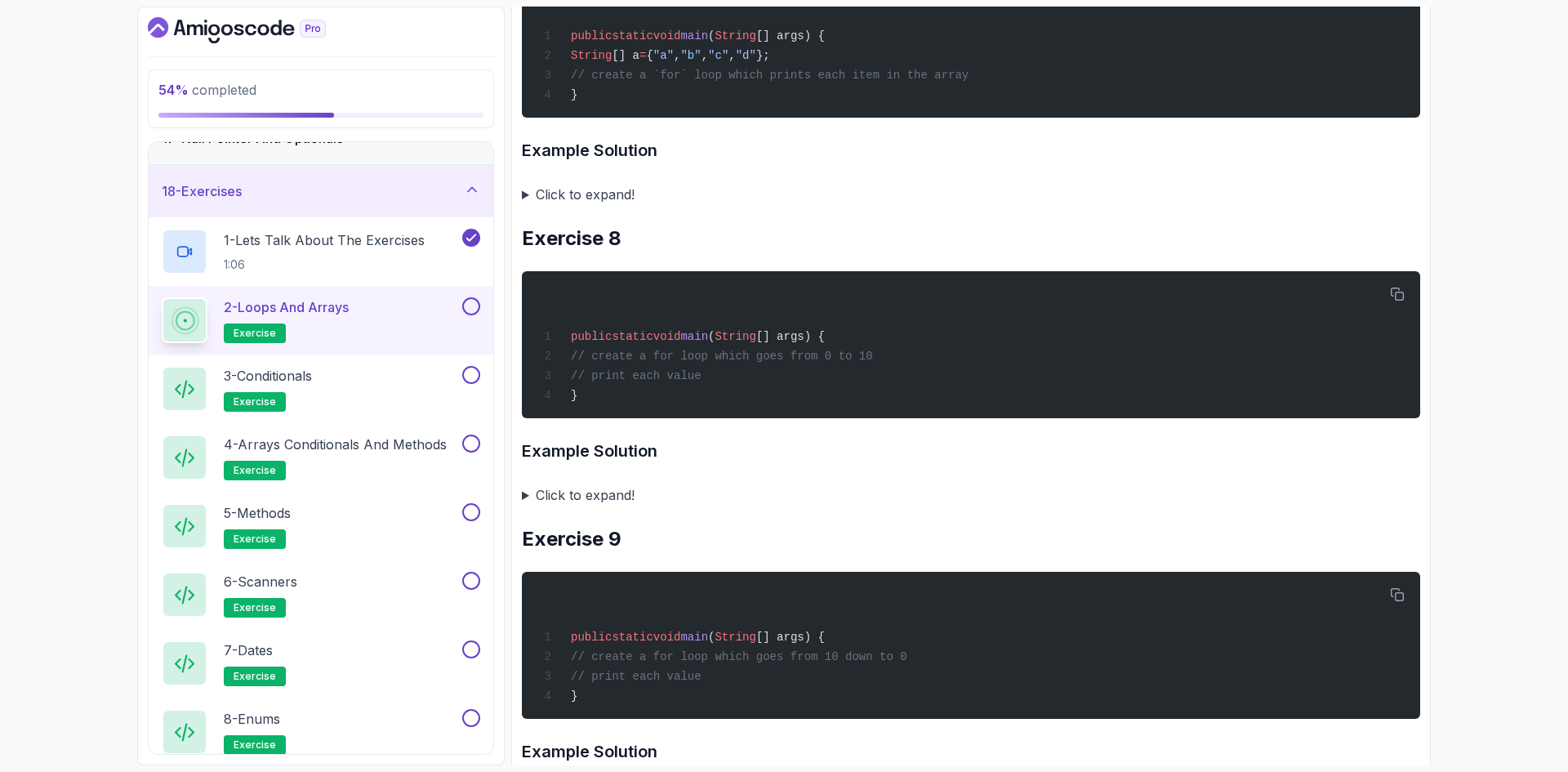
scroll to position [5145, 0]
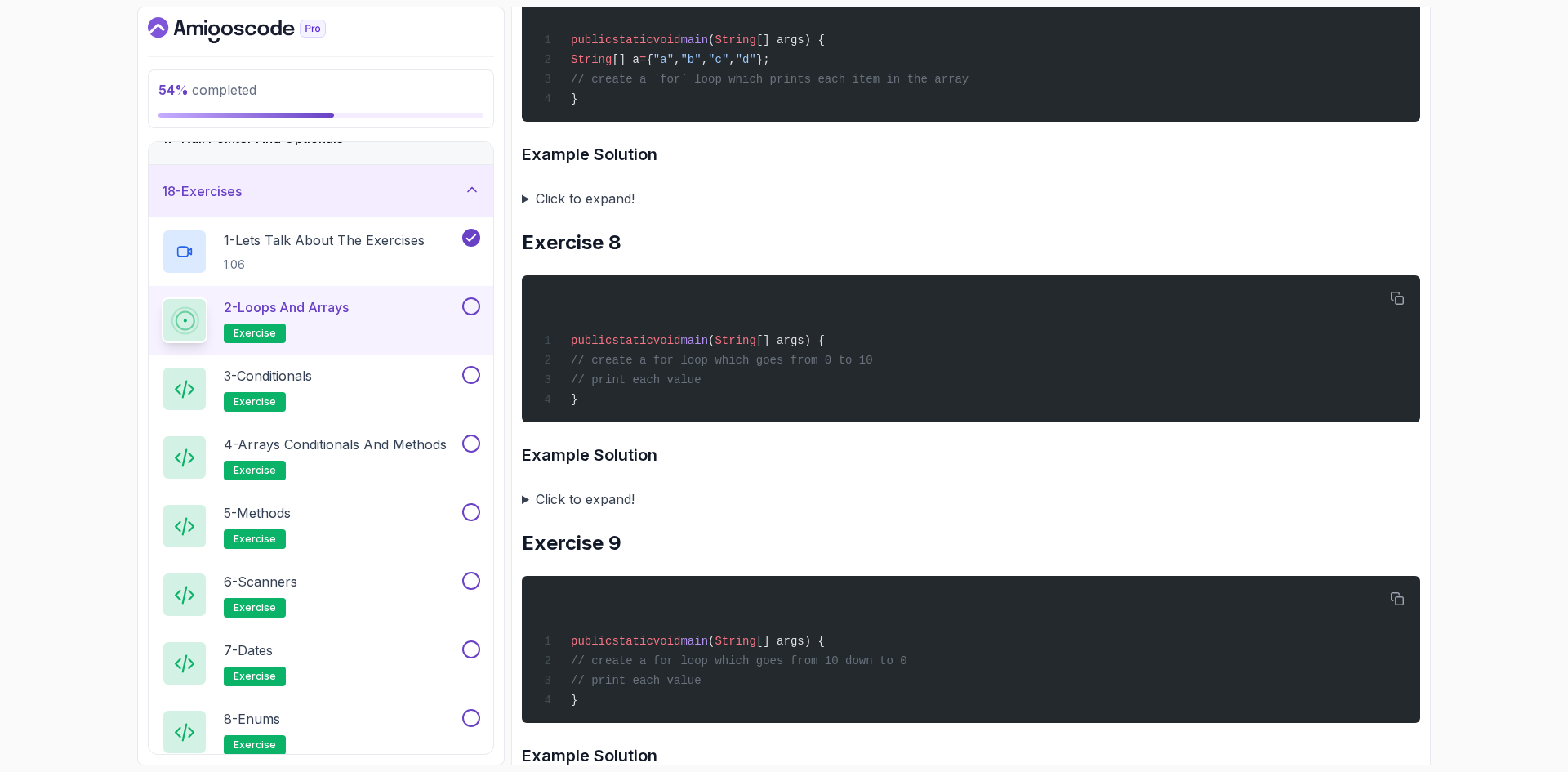
click at [590, 256] on h2 "Exercise 8" at bounding box center [971, 243] width 898 height 26
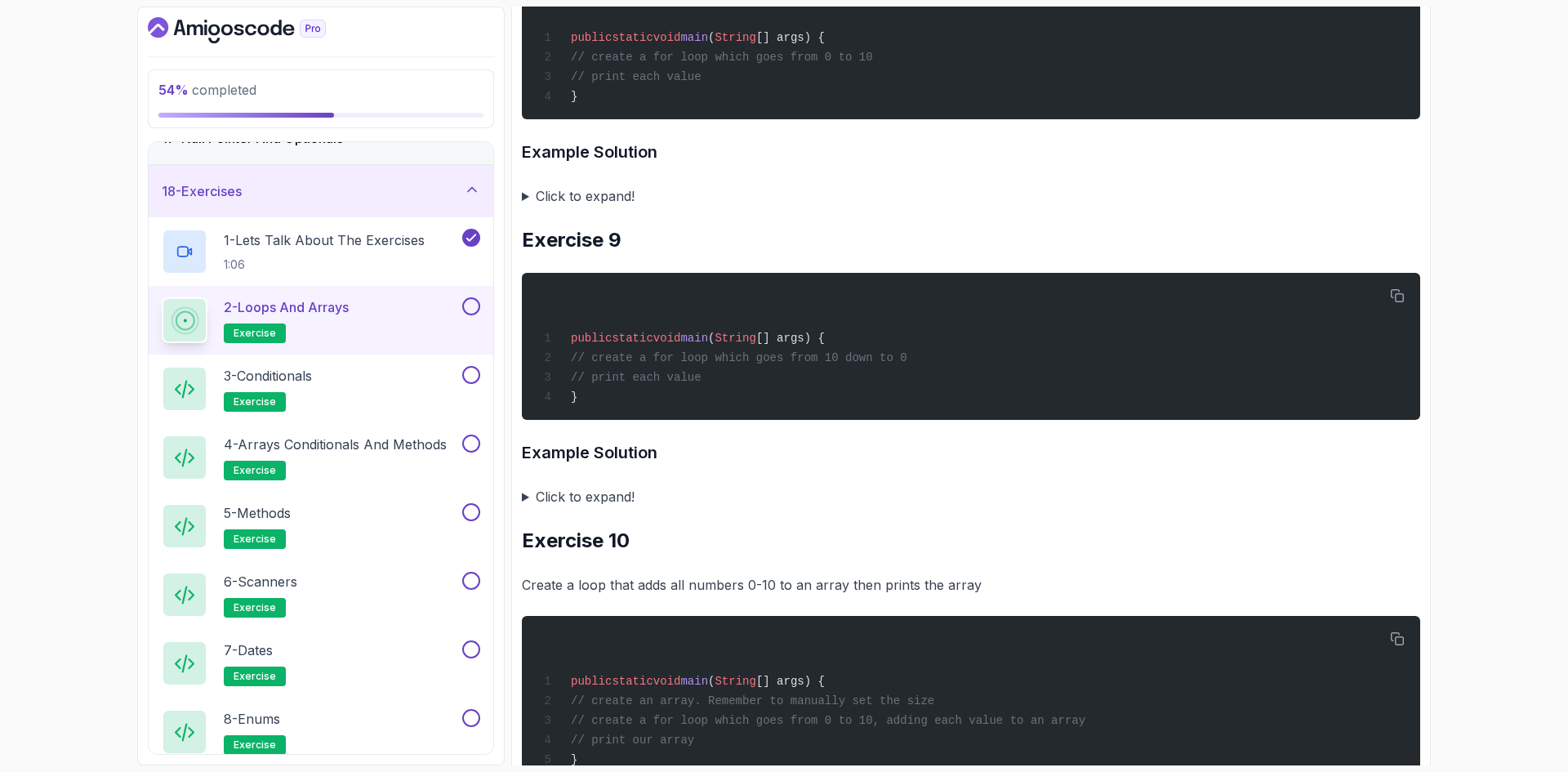
drag, startPoint x: 658, startPoint y: 488, endPoint x: 660, endPoint y: 363, distance: 125.0
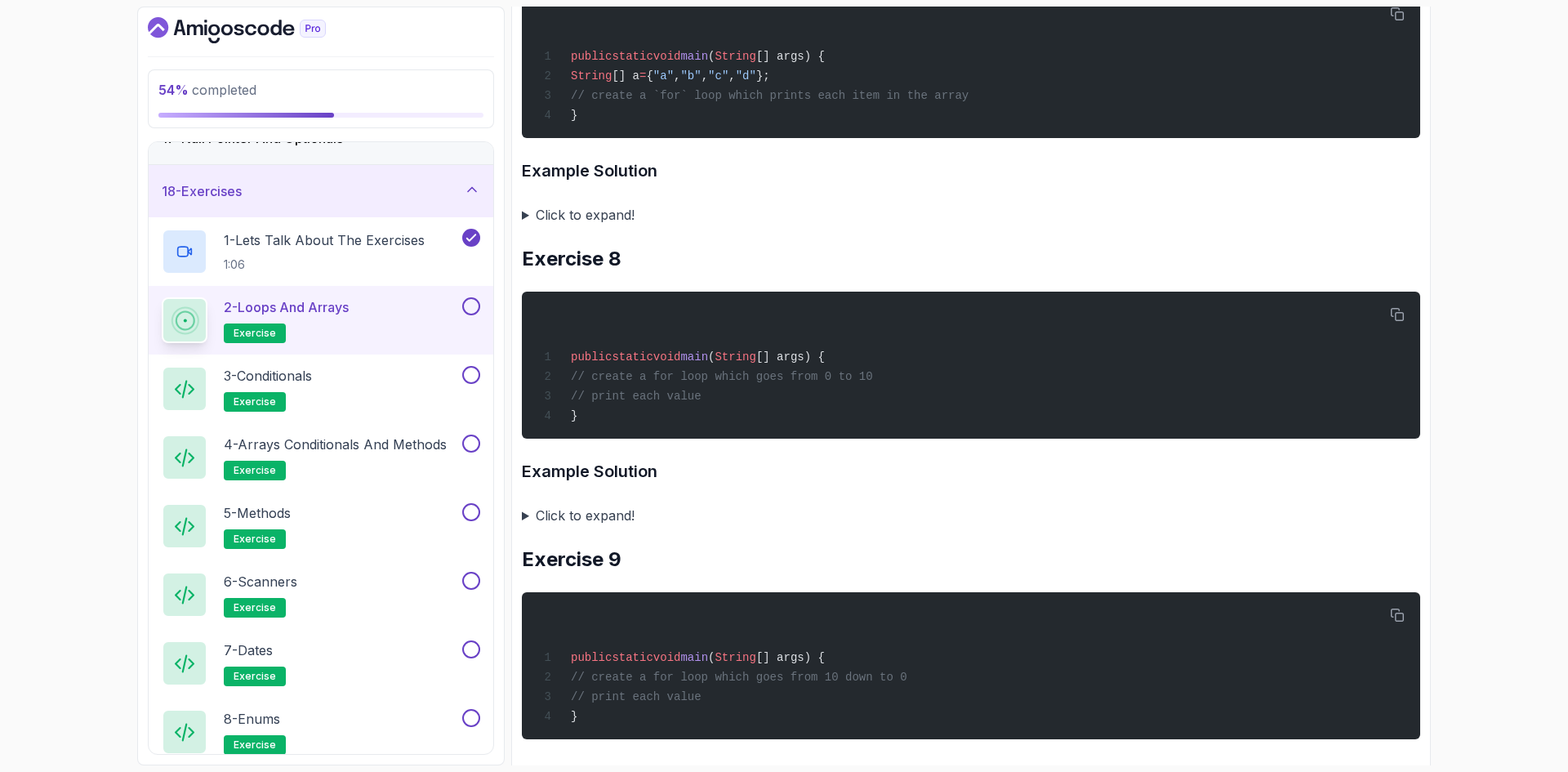
scroll to position [5108, 0]
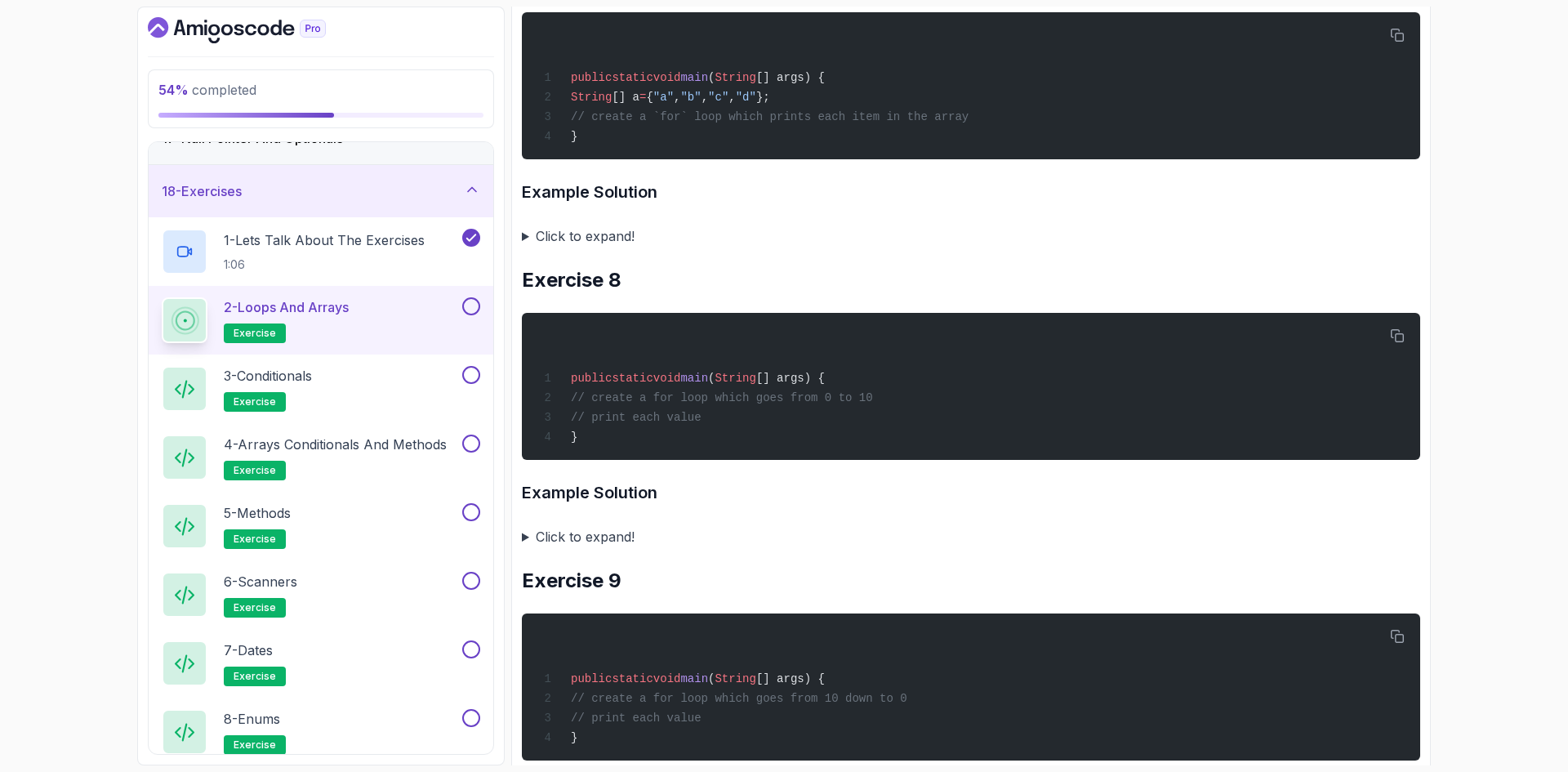
click at [612, 293] on h2 "Exercise 8" at bounding box center [971, 280] width 898 height 26
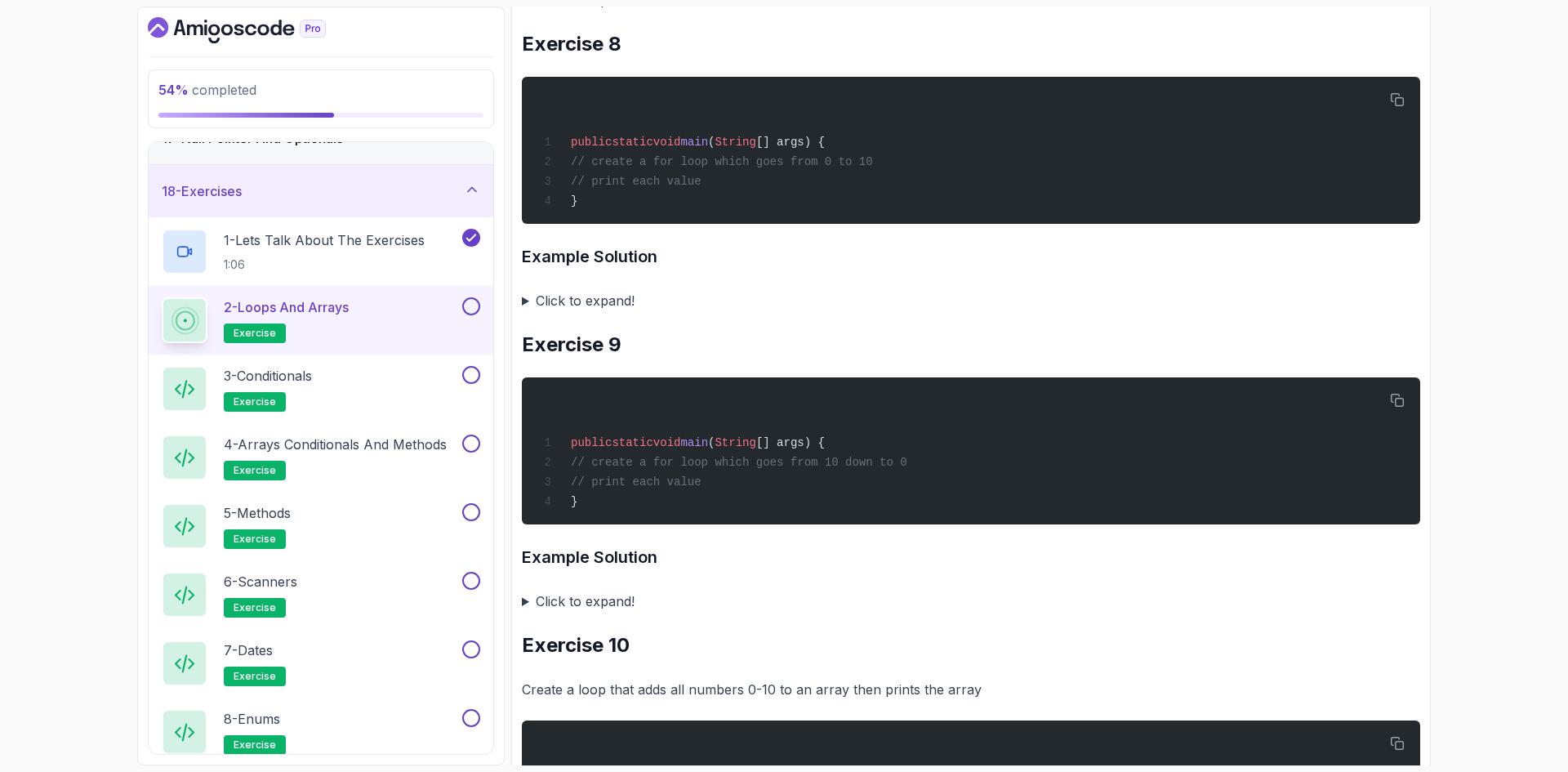
scroll to position [5352, 0]
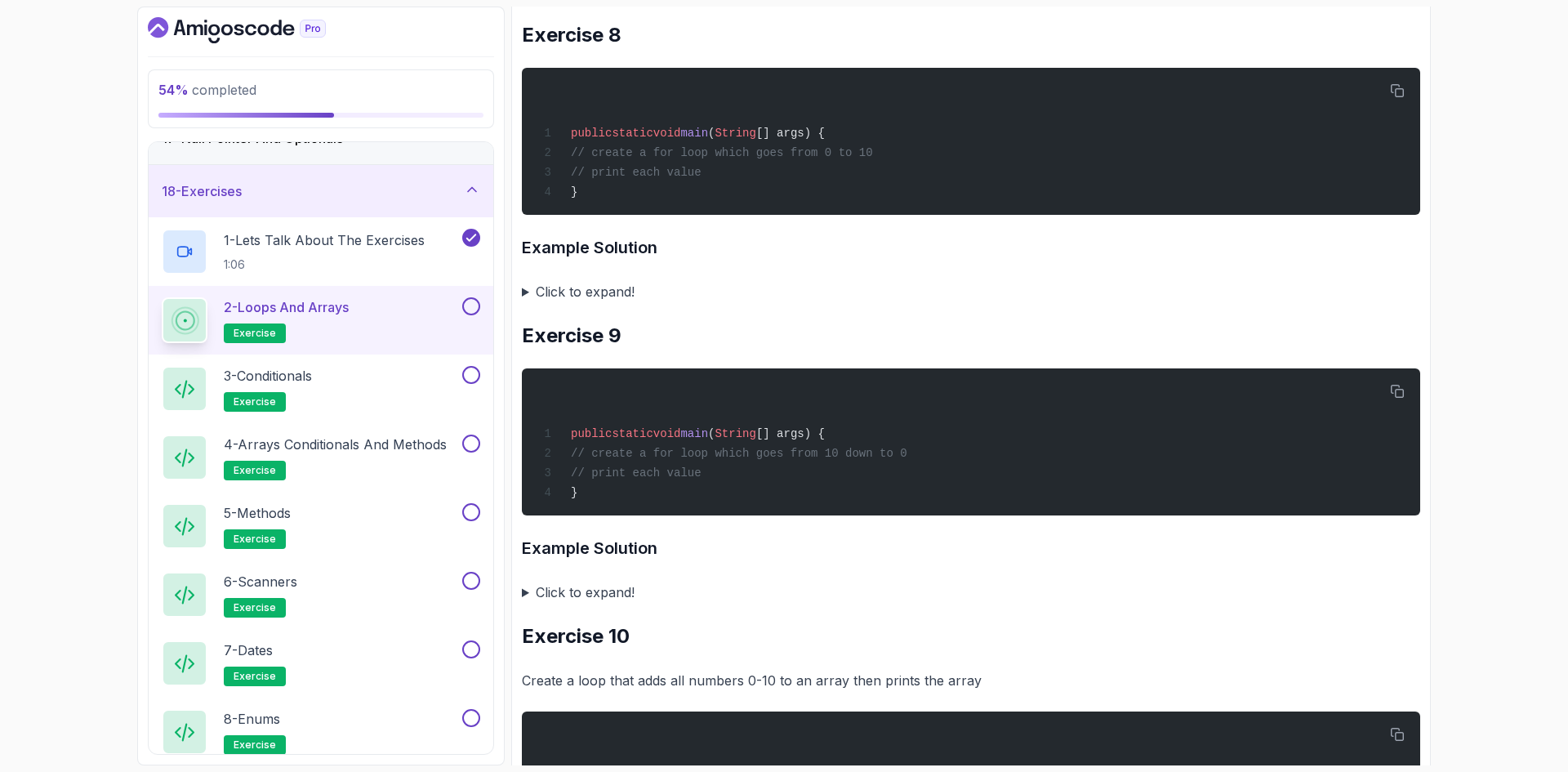
click at [528, 303] on summary "Click to expand!" at bounding box center [971, 291] width 898 height 23
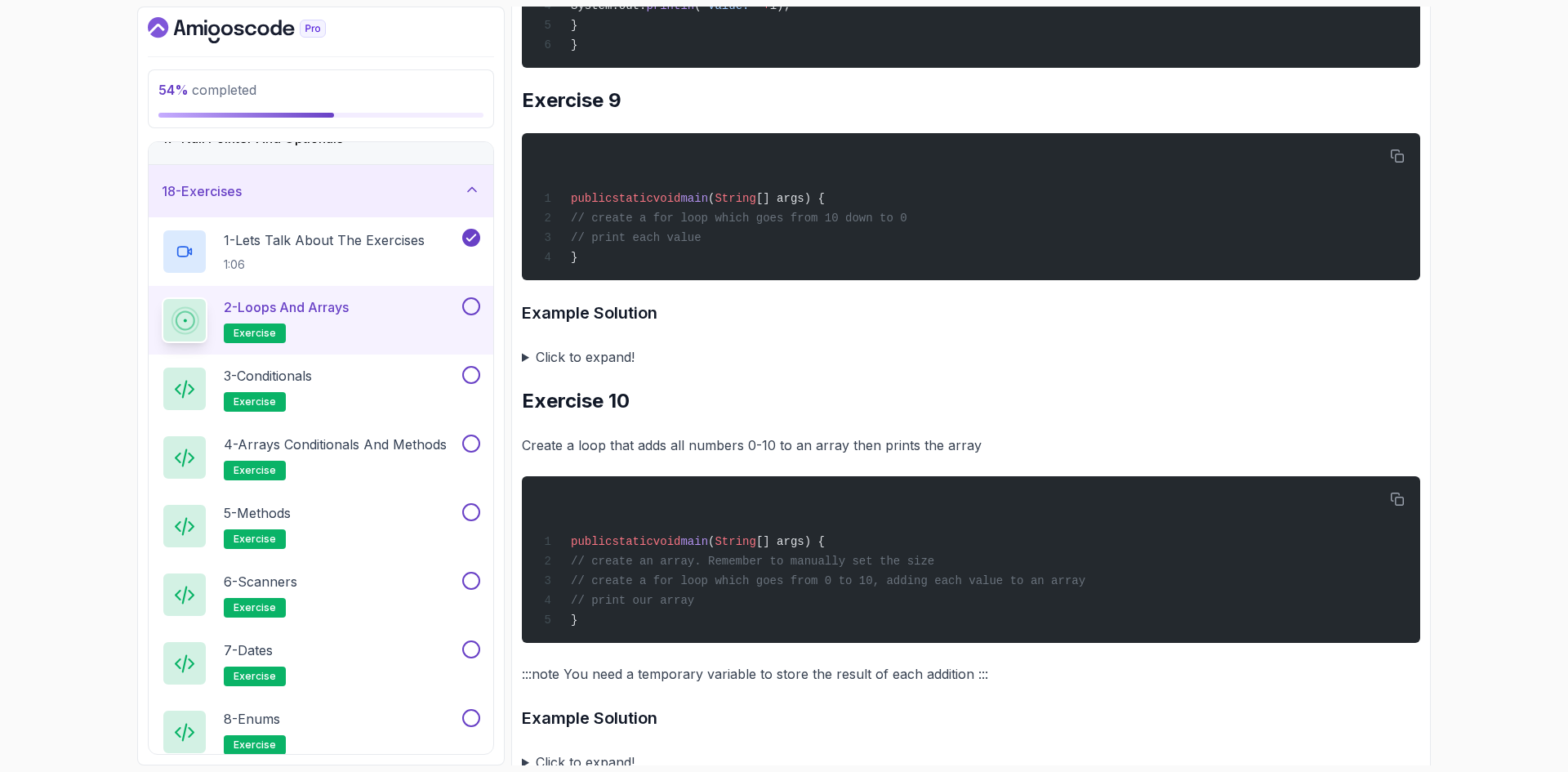
scroll to position [5842, 0]
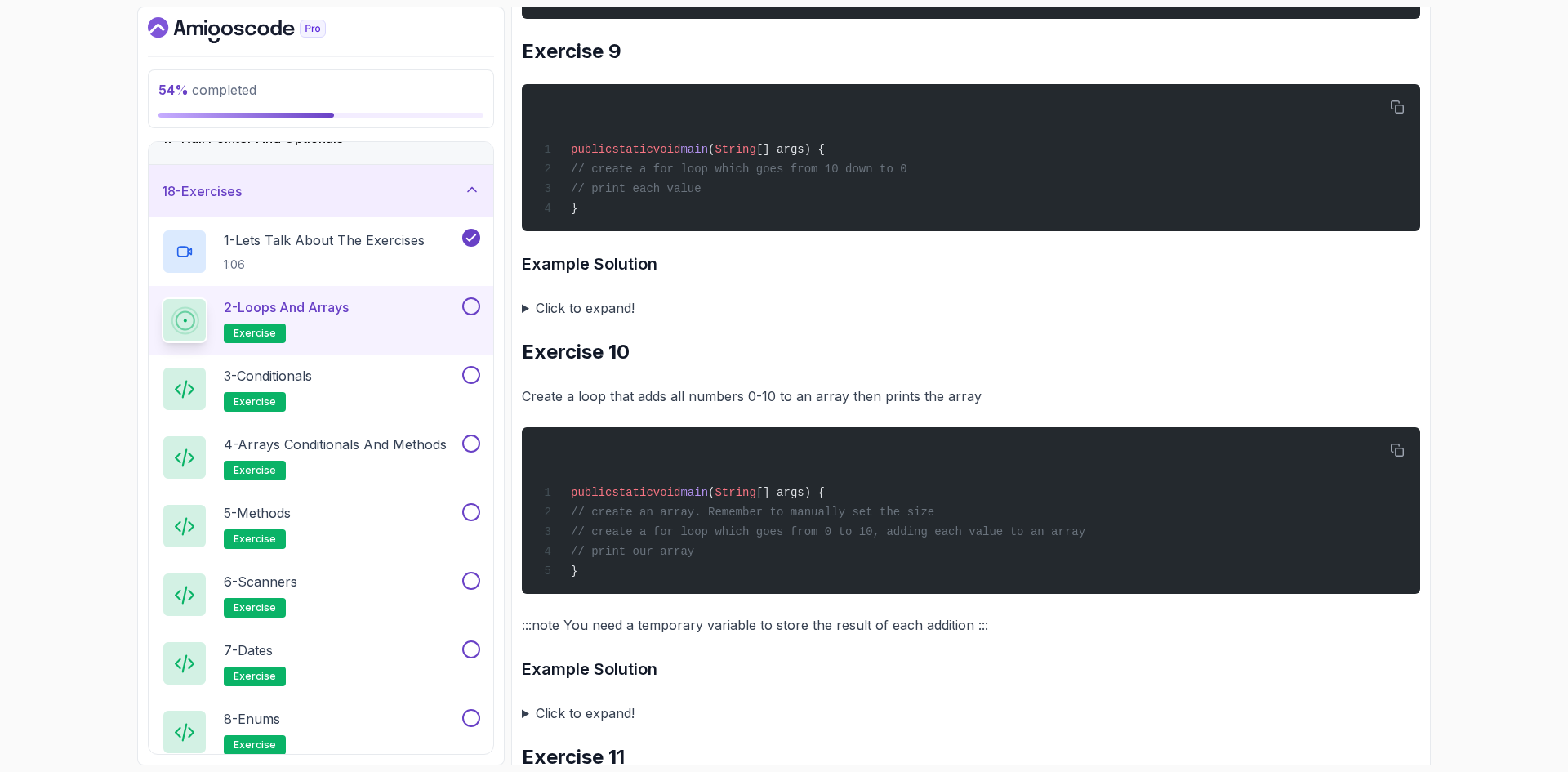
click at [524, 320] on summary "Click to expand!" at bounding box center [971, 308] width 898 height 23
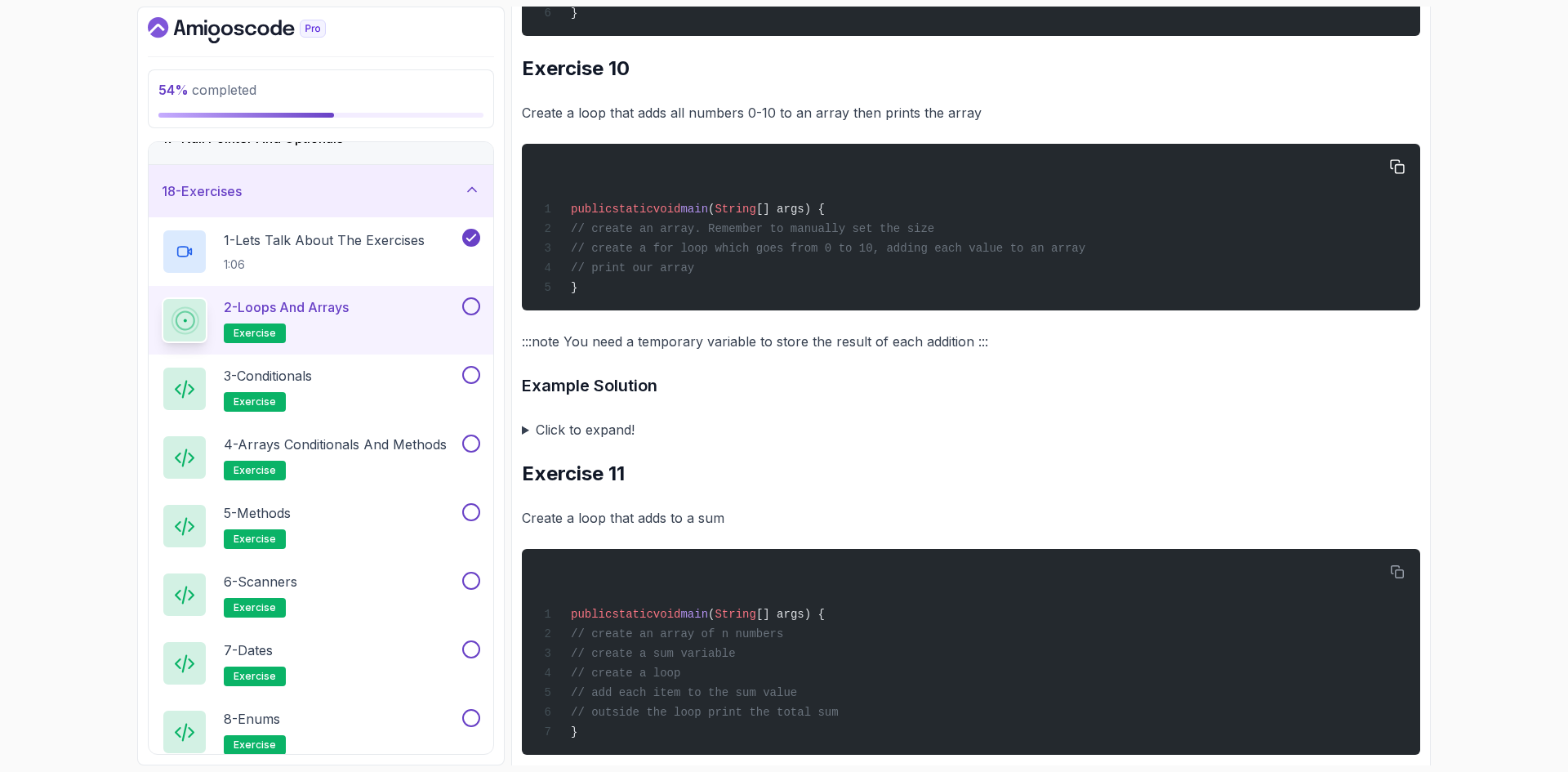
scroll to position [6332, 0]
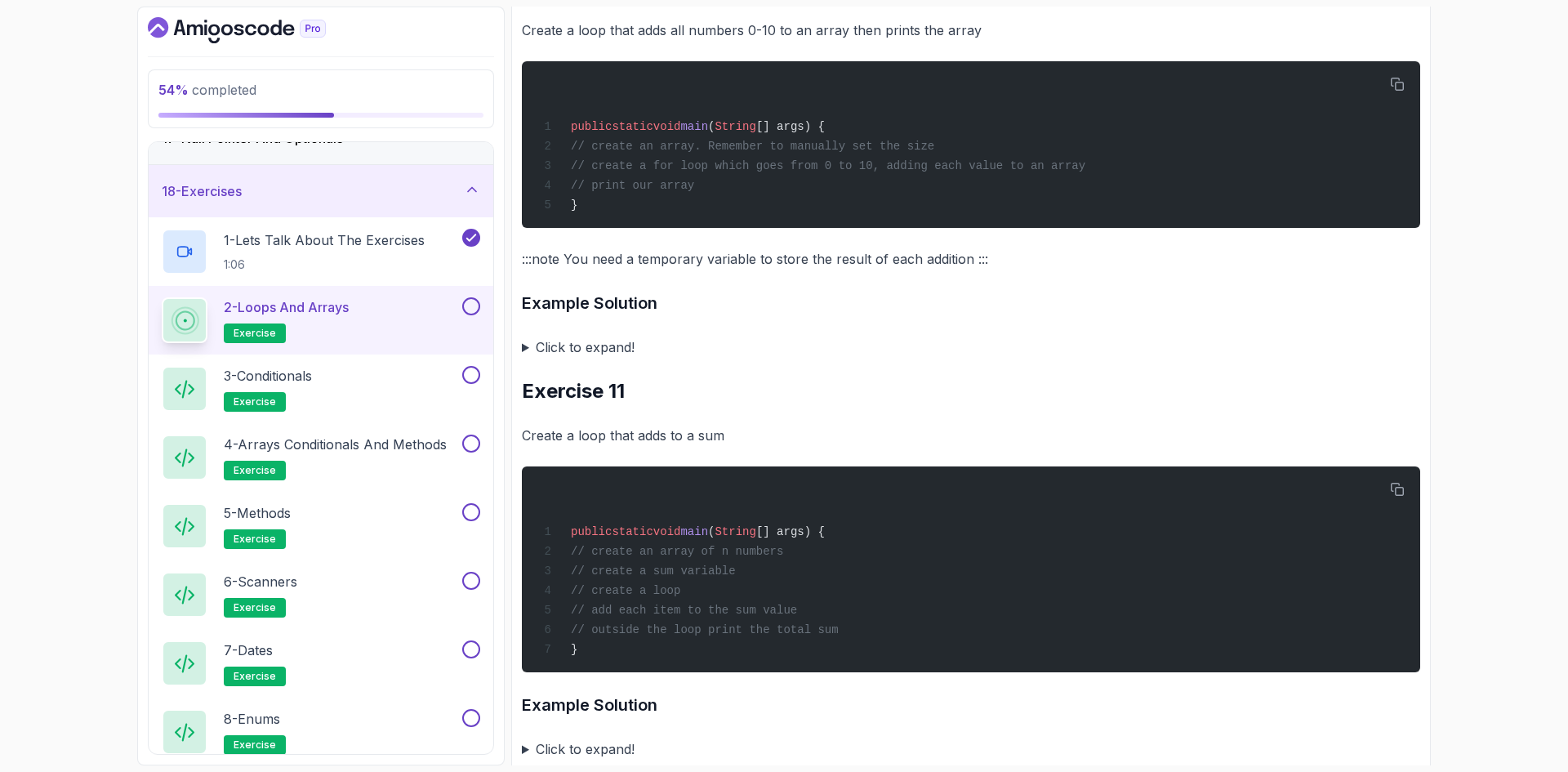
click at [526, 358] on summary "Click to expand!" at bounding box center [971, 348] width 898 height 23
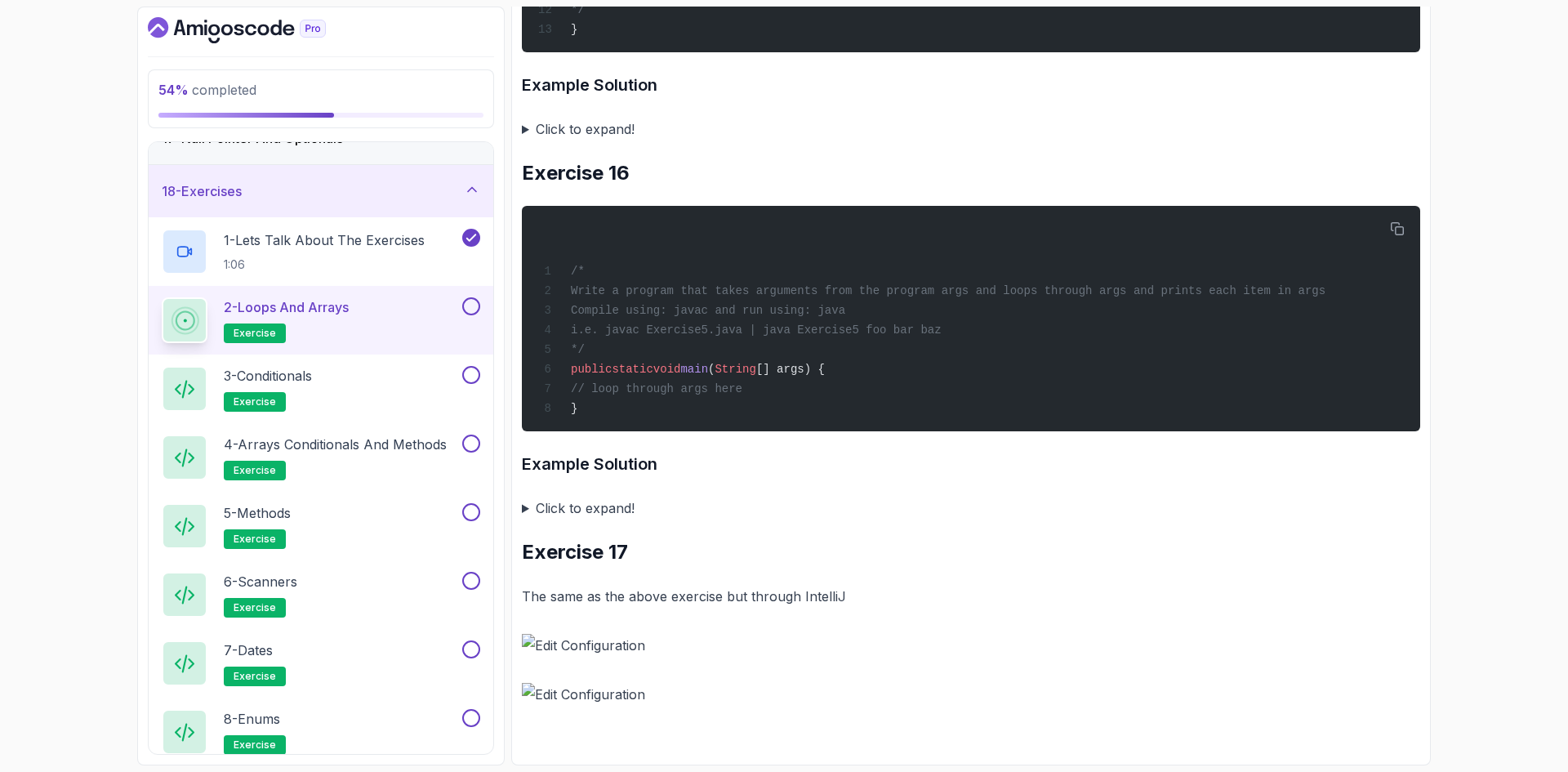
scroll to position [9521, 0]
